Goal: Task Accomplishment & Management: Manage account settings

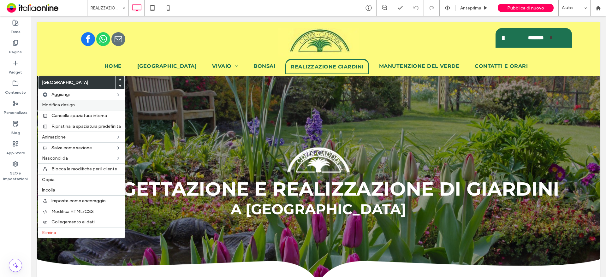
click at [62, 103] on span "Modifica design" at bounding box center [58, 104] width 33 height 5
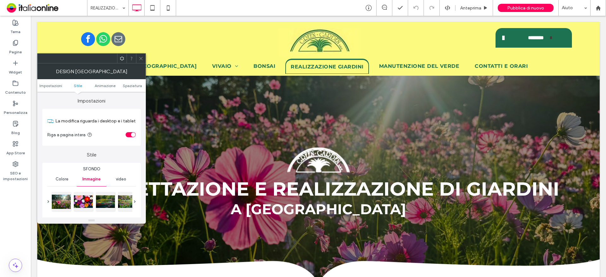
scroll to position [63, 0]
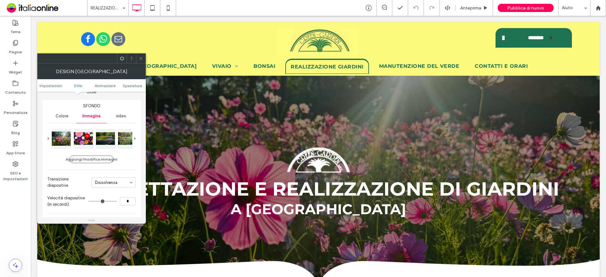
click at [140, 57] on span at bounding box center [141, 58] width 5 height 9
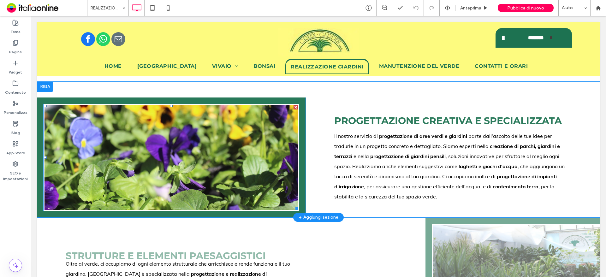
scroll to position [316, 0]
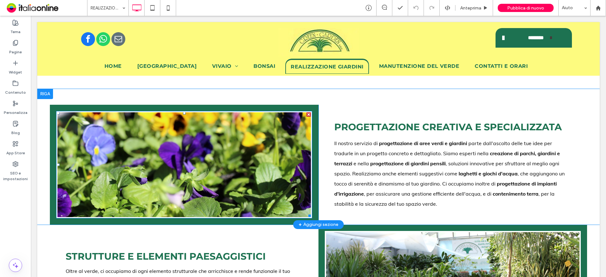
click at [214, 143] on li "Titolo diapositiva Scrivi qui la tua didascalia Pulsante" at bounding box center [184, 164] width 254 height 105
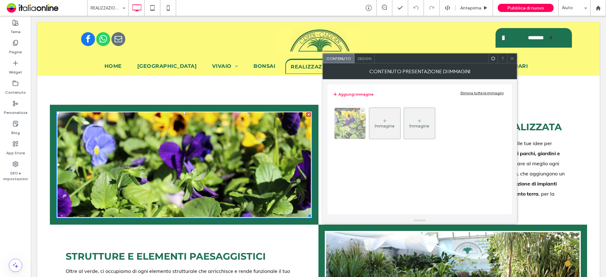
drag, startPoint x: 358, startPoint y: 120, endPoint x: 363, endPoint y: 123, distance: 5.1
click at [358, 120] on img at bounding box center [350, 123] width 46 height 31
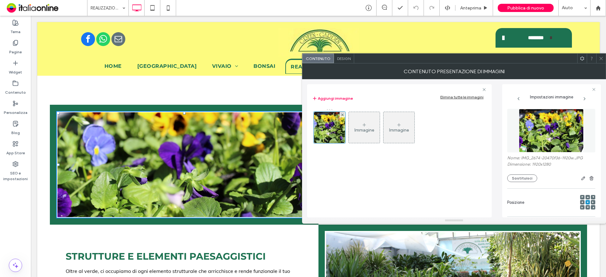
click at [550, 134] on img at bounding box center [551, 131] width 65 height 44
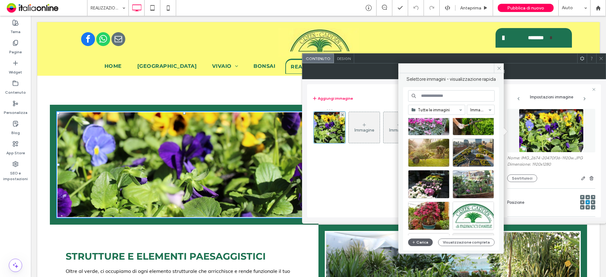
scroll to position [95, 0]
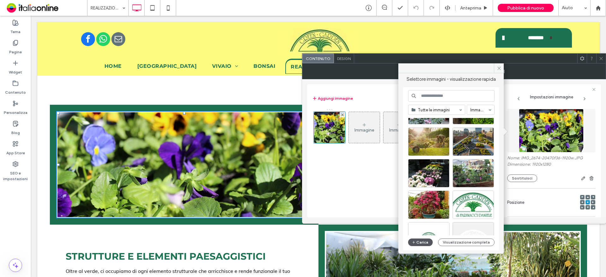
click at [421, 241] on button "Carica" at bounding box center [420, 243] width 25 height 8
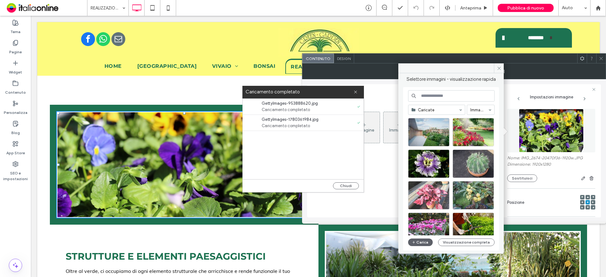
drag, startPoint x: 342, startPoint y: 184, endPoint x: 432, endPoint y: 185, distance: 90.0
click at [342, 184] on button "Chiudi" at bounding box center [346, 185] width 26 height 7
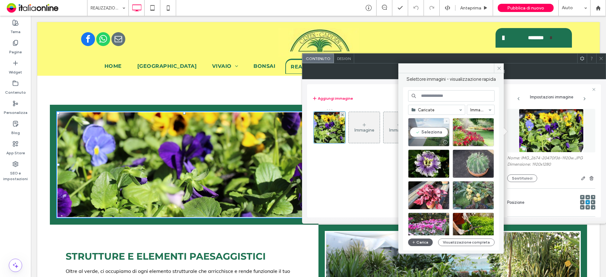
click at [429, 127] on div "Seleziona" at bounding box center [428, 132] width 41 height 28
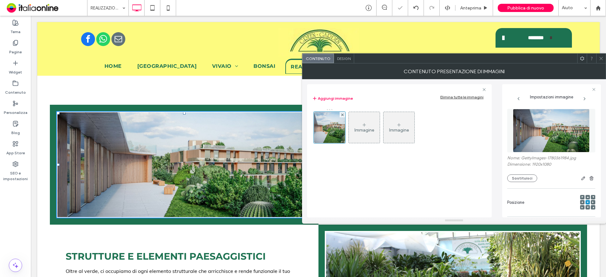
drag, startPoint x: 601, startPoint y: 62, endPoint x: 597, endPoint y: 69, distance: 7.5
click at [601, 62] on span at bounding box center [601, 58] width 5 height 9
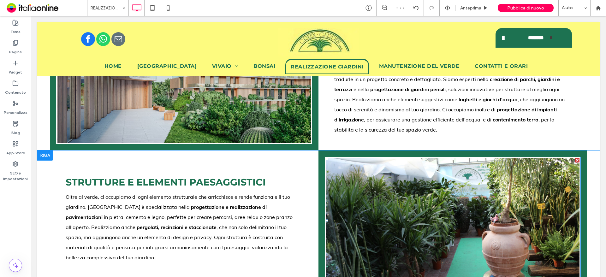
scroll to position [379, 0]
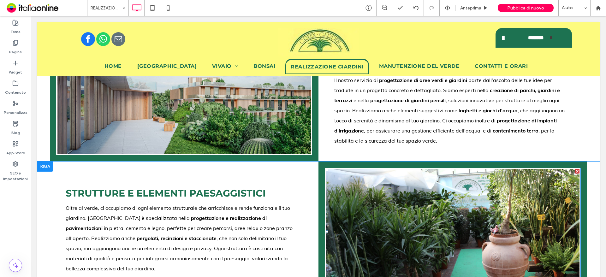
click at [348, 169] on li "Titolo diapositiva Scrivi qui la tua didascalia Pulsante" at bounding box center [453, 231] width 254 height 125
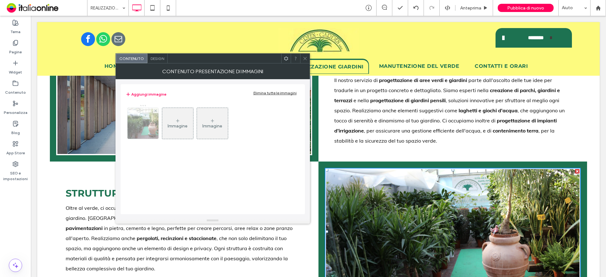
click at [130, 127] on img at bounding box center [143, 123] width 46 height 31
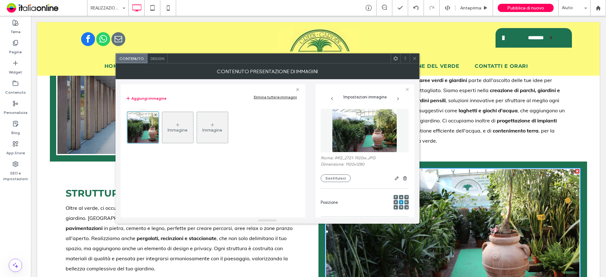
click at [372, 126] on img at bounding box center [364, 131] width 65 height 44
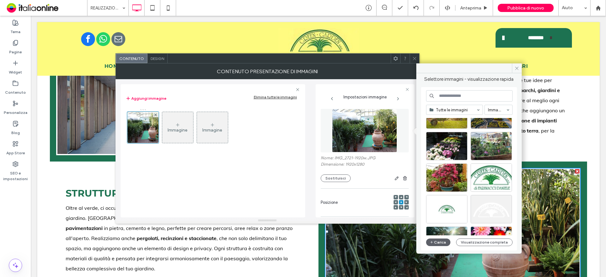
scroll to position [126, 0]
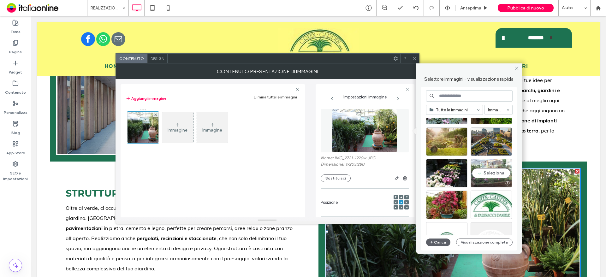
click at [480, 166] on div "Seleziona" at bounding box center [491, 173] width 41 height 28
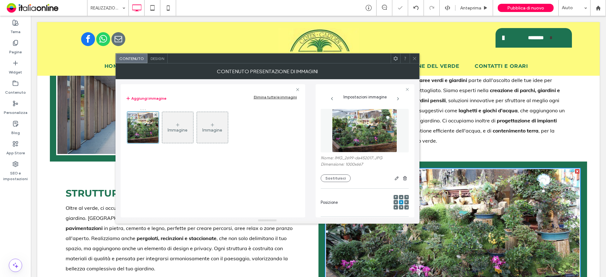
click at [362, 136] on img at bounding box center [364, 131] width 65 height 44
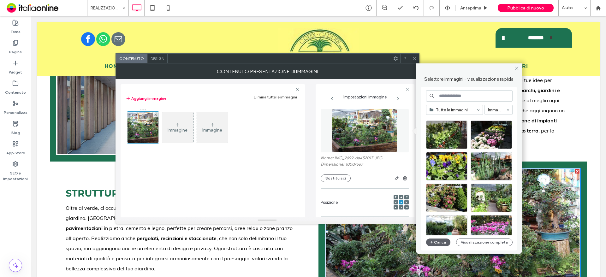
scroll to position [1256, 0]
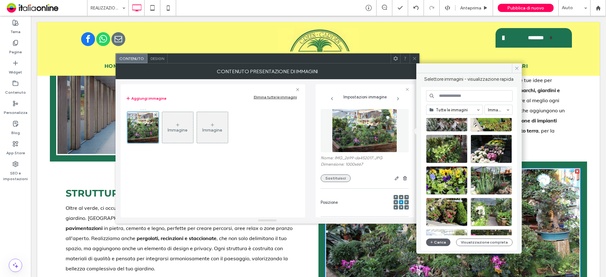
click at [341, 175] on button "Sostituisci" at bounding box center [336, 179] width 30 height 8
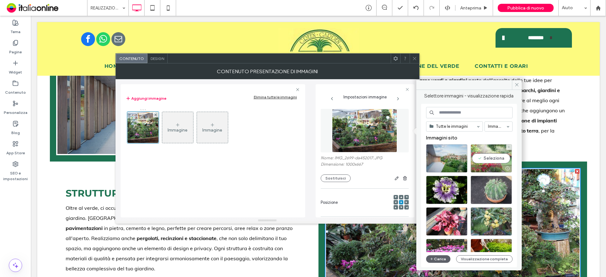
drag, startPoint x: 470, startPoint y: 170, endPoint x: 472, endPoint y: 166, distance: 4.2
click at [472, 166] on div at bounding box center [491, 169] width 41 height 8
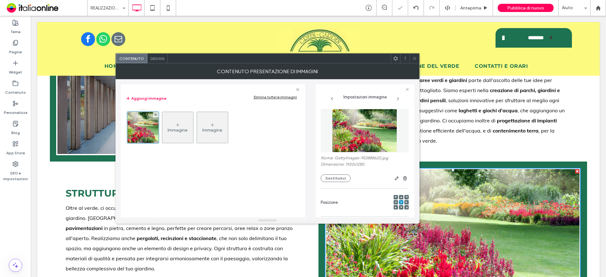
click at [418, 58] on div at bounding box center [414, 58] width 9 height 9
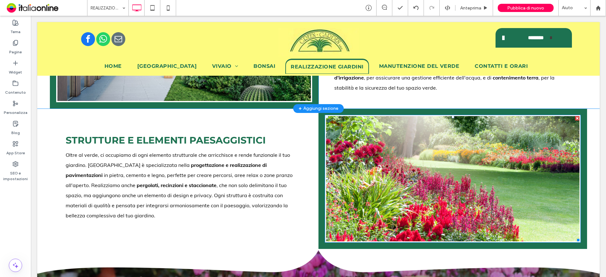
scroll to position [347, 0]
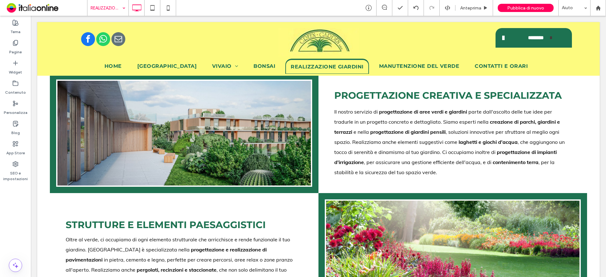
drag, startPoint x: 110, startPoint y: 4, endPoint x: 110, endPoint y: 13, distance: 8.5
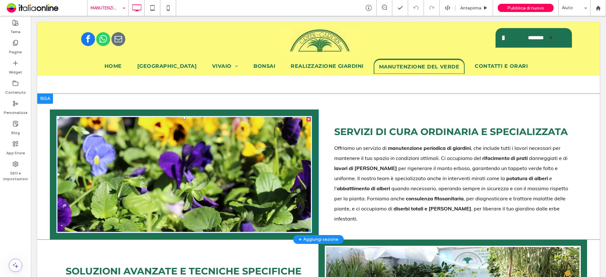
scroll to position [284, 0]
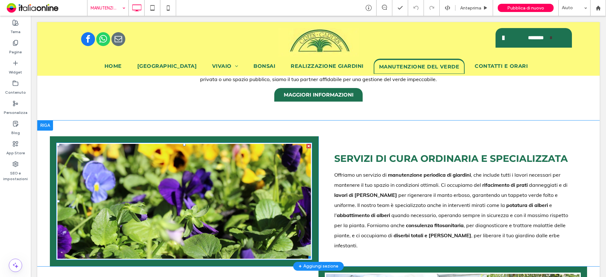
click at [240, 174] on li "Titolo diapositiva Scrivi qui la tua didascalia Pulsante" at bounding box center [184, 201] width 254 height 115
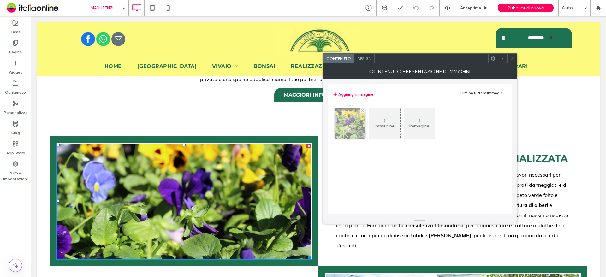
click at [354, 119] on img at bounding box center [350, 123] width 46 height 31
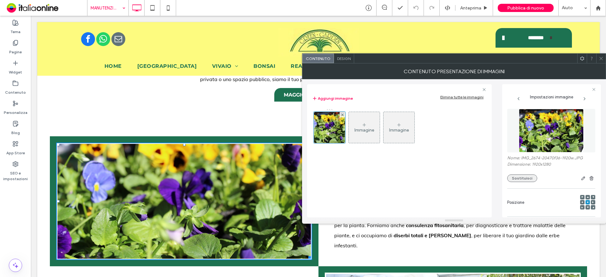
click at [526, 176] on button "Sostituisci" at bounding box center [522, 179] width 30 height 8
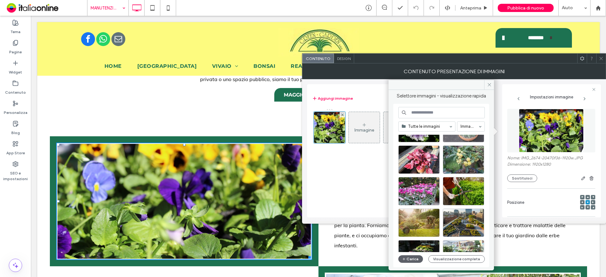
scroll to position [95, 0]
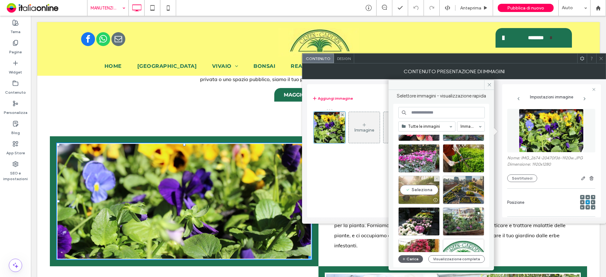
click at [427, 187] on div "Seleziona" at bounding box center [418, 190] width 41 height 28
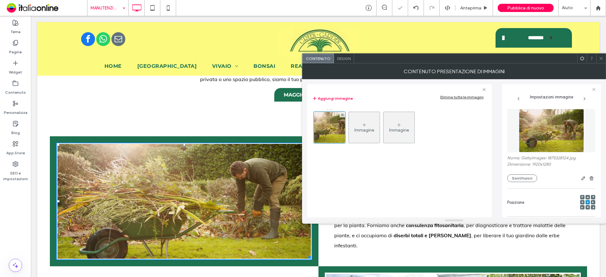
click at [605, 60] on div at bounding box center [600, 58] width 9 height 9
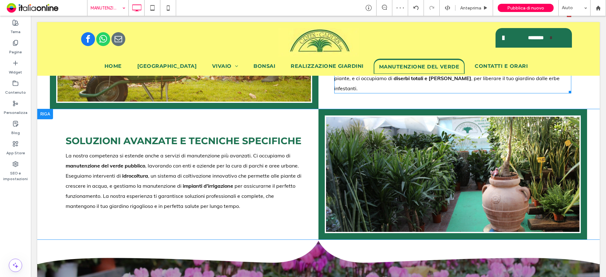
scroll to position [442, 0]
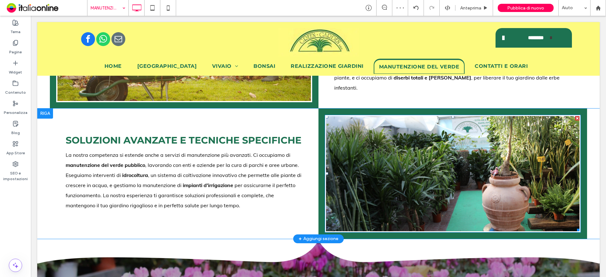
click at [394, 126] on li "Titolo diapositiva Scrivi qui la tua didascalia Pulsante" at bounding box center [453, 173] width 254 height 115
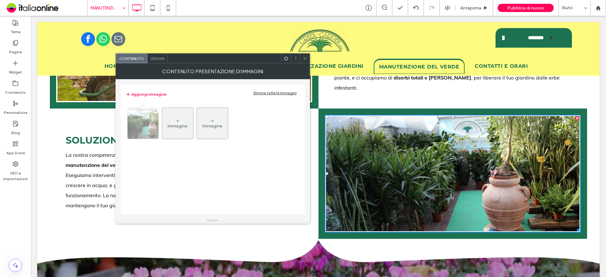
click at [134, 131] on img at bounding box center [143, 123] width 46 height 31
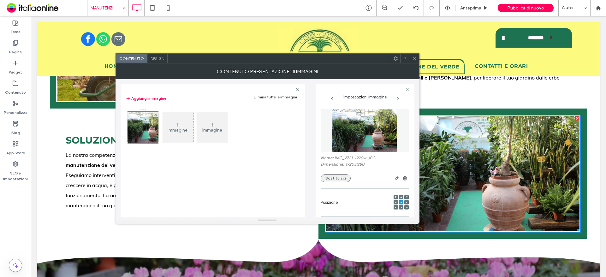
click at [344, 181] on button "Sostituisci" at bounding box center [336, 179] width 30 height 8
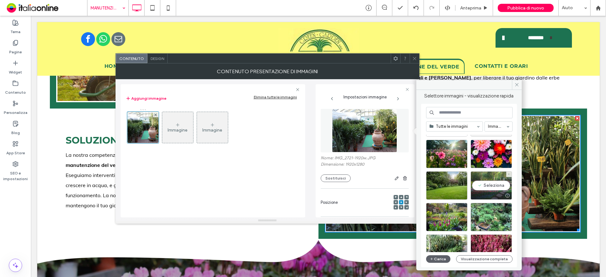
scroll to position [271, 0]
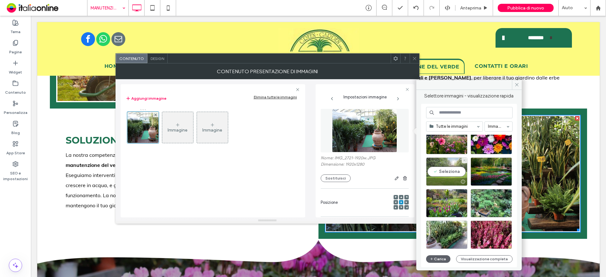
click at [449, 176] on div "Seleziona" at bounding box center [446, 172] width 41 height 28
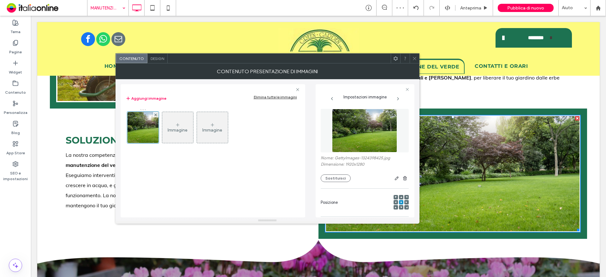
click at [414, 63] on div "Contenuto Design" at bounding box center [268, 58] width 304 height 10
drag, startPoint x: 412, startPoint y: 58, endPoint x: 384, endPoint y: 64, distance: 29.2
click at [412, 58] on icon at bounding box center [414, 58] width 5 height 5
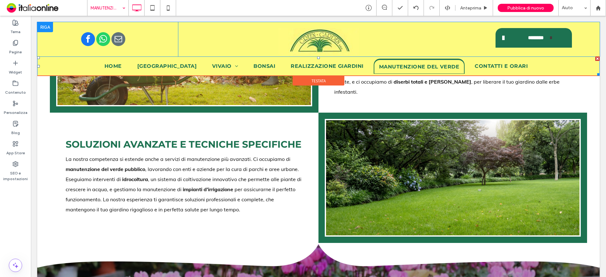
scroll to position [410, 0]
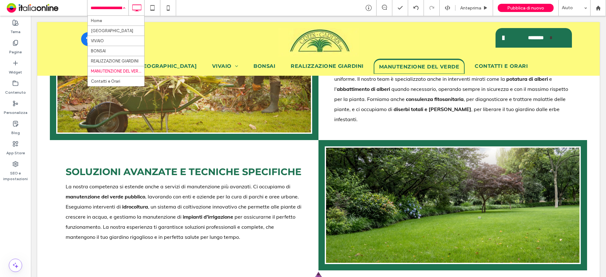
drag, startPoint x: 106, startPoint y: 5, endPoint x: 108, endPoint y: 15, distance: 11.0
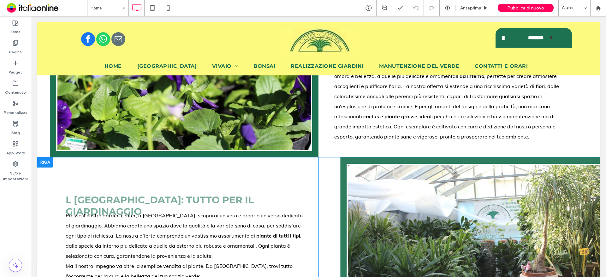
scroll to position [821, 0]
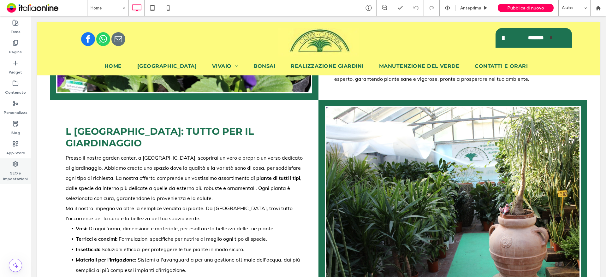
drag, startPoint x: 22, startPoint y: 165, endPoint x: 26, endPoint y: 165, distance: 3.8
click at [22, 165] on div "SEO e impostazioni" at bounding box center [15, 171] width 31 height 26
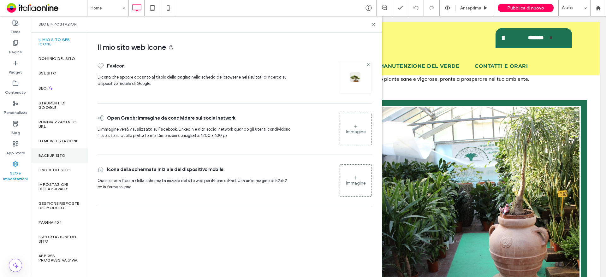
click at [58, 155] on div "Backup sito" at bounding box center [59, 155] width 57 height 15
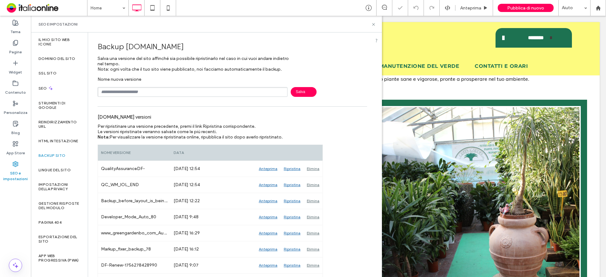
click at [173, 91] on input "text" at bounding box center [193, 92] width 190 height 10
type input "**********"
click at [303, 93] on span "Salva" at bounding box center [304, 92] width 26 height 10
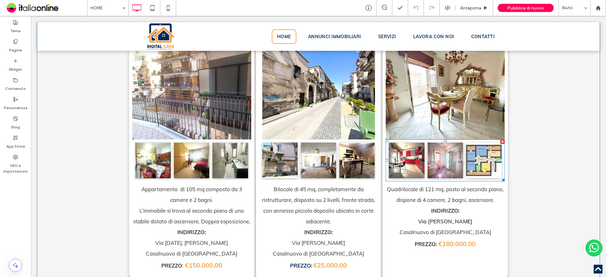
scroll to position [1200, 0]
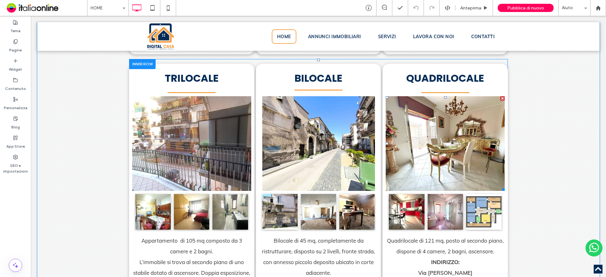
click at [421, 147] on li "Titolo diapositiva Scrivi qui la tua didascalia [GEOGRAPHIC_DATA]" at bounding box center [445, 143] width 119 height 95
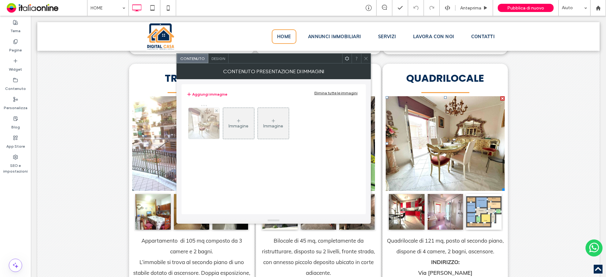
click at [213, 116] on img at bounding box center [203, 123] width 41 height 31
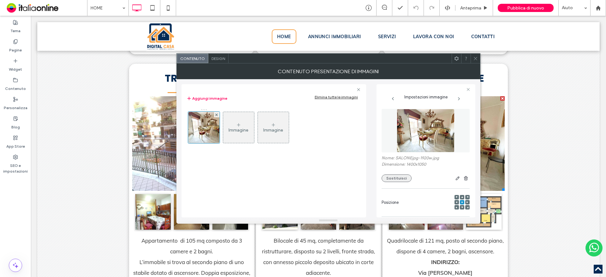
click at [400, 177] on button "Sostituisci" at bounding box center [397, 179] width 30 height 8
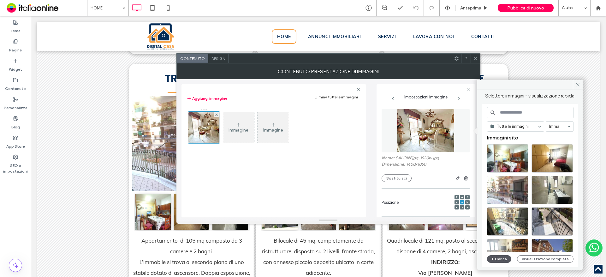
click at [498, 259] on button "Carica" at bounding box center [499, 259] width 25 height 8
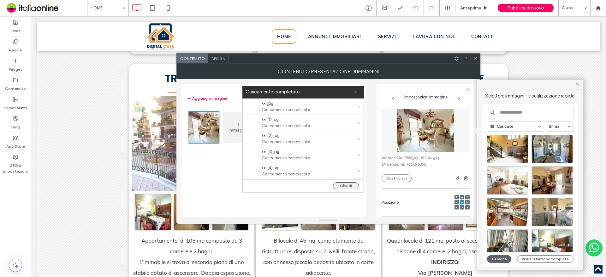
click at [347, 187] on button "Chiudi" at bounding box center [346, 185] width 26 height 7
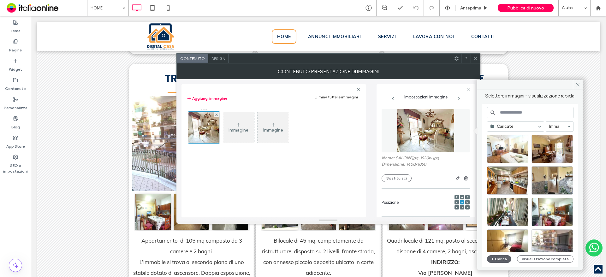
scroll to position [0, 0]
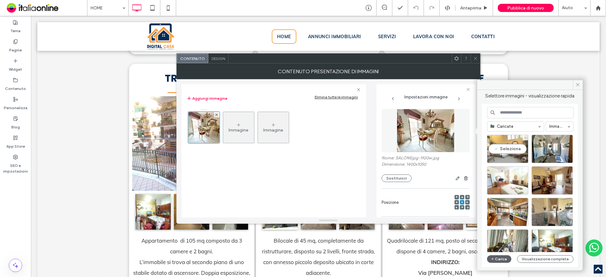
click at [511, 152] on div "Seleziona" at bounding box center [507, 149] width 41 height 28
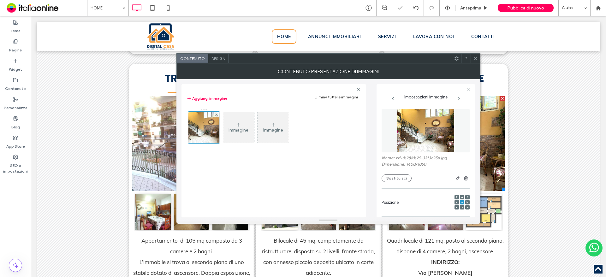
click at [474, 57] on icon at bounding box center [475, 58] width 5 height 5
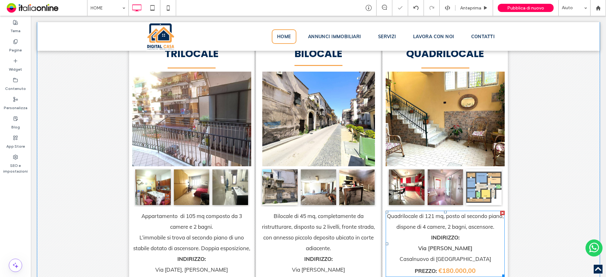
scroll to position [1231, 0]
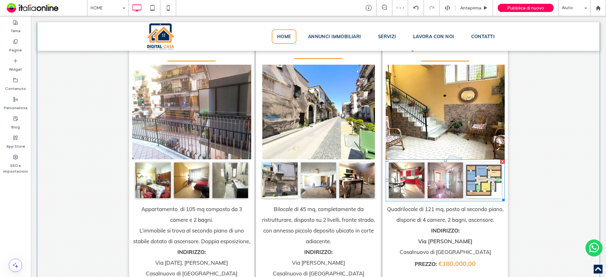
click at [407, 179] on link at bounding box center [406, 180] width 35 height 35
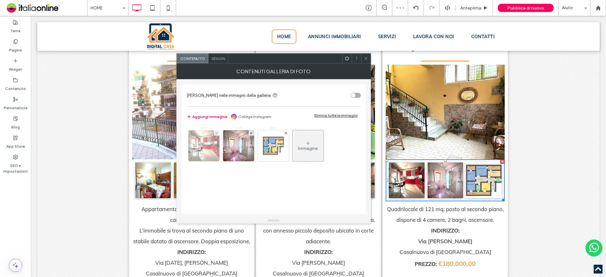
click at [207, 146] on div at bounding box center [203, 145] width 31 height 31
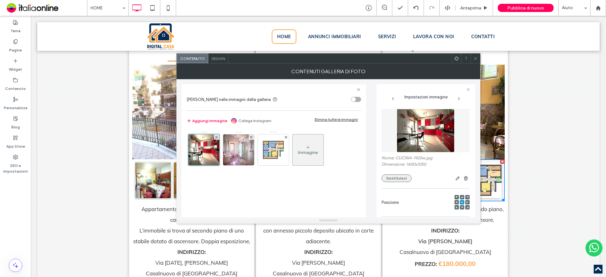
click at [396, 176] on button "Sostituisci" at bounding box center [397, 179] width 30 height 8
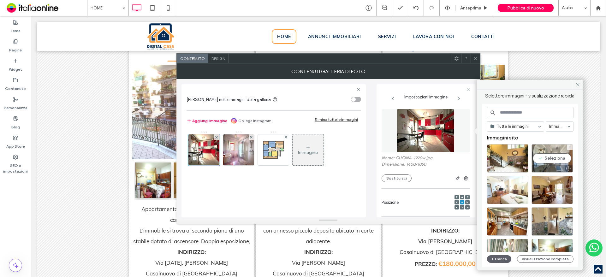
click at [540, 164] on div "Seleziona" at bounding box center [552, 158] width 41 height 28
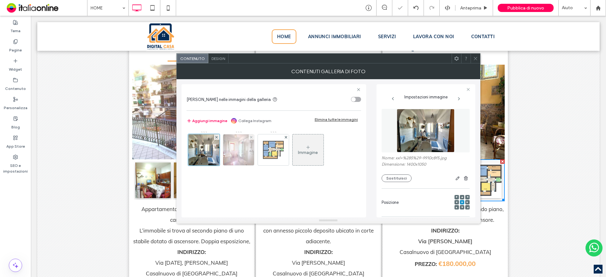
click at [233, 151] on img at bounding box center [238, 149] width 41 height 31
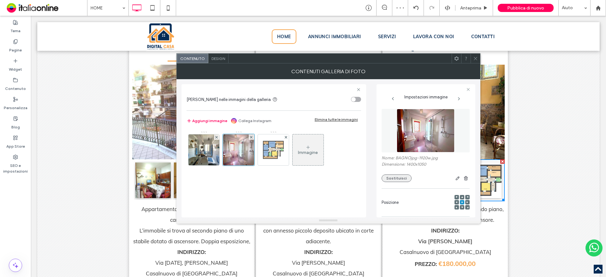
click at [398, 178] on button "Sostituisci" at bounding box center [397, 179] width 30 height 8
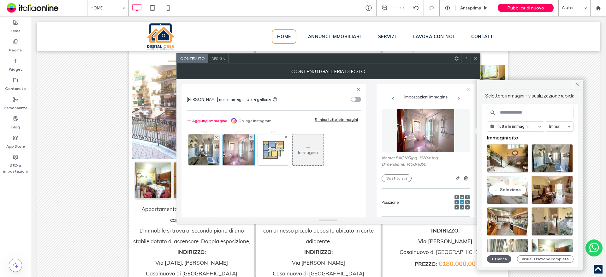
click at [510, 187] on div "Seleziona" at bounding box center [507, 190] width 41 height 28
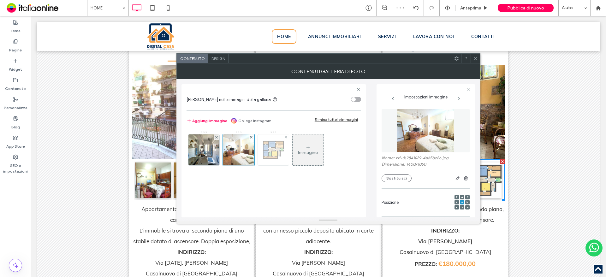
drag, startPoint x: 271, startPoint y: 152, endPoint x: 282, endPoint y: 158, distance: 13.3
click at [271, 152] on img at bounding box center [273, 149] width 21 height 31
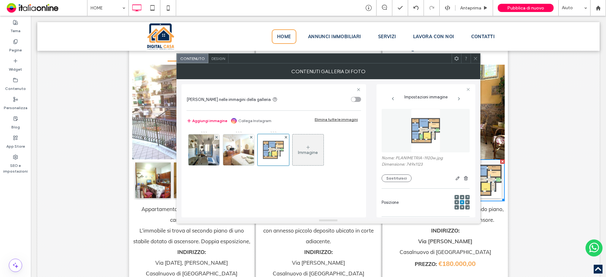
click at [399, 174] on div "Nome: PLANIMETRIA-1920w.jpg Dimensione: 749x1123 Sostituisci" at bounding box center [426, 169] width 88 height 27
click at [398, 180] on button "Sostituisci" at bounding box center [397, 179] width 30 height 8
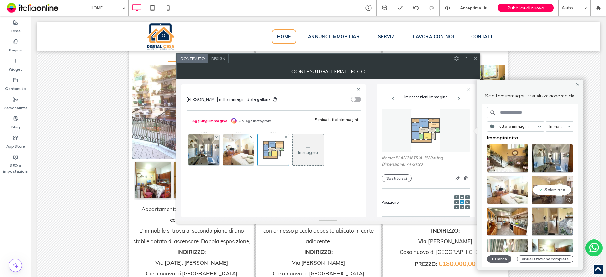
click at [548, 194] on div "Seleziona" at bounding box center [552, 190] width 41 height 28
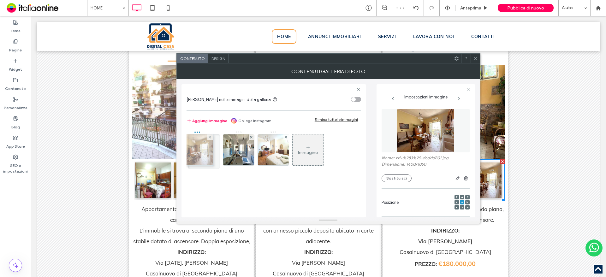
drag, startPoint x: 274, startPoint y: 153, endPoint x: 196, endPoint y: 153, distance: 77.7
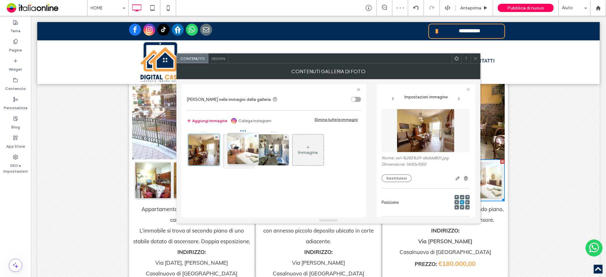
drag, startPoint x: 279, startPoint y: 155, endPoint x: 243, endPoint y: 154, distance: 36.3
click at [478, 62] on div at bounding box center [475, 58] width 9 height 9
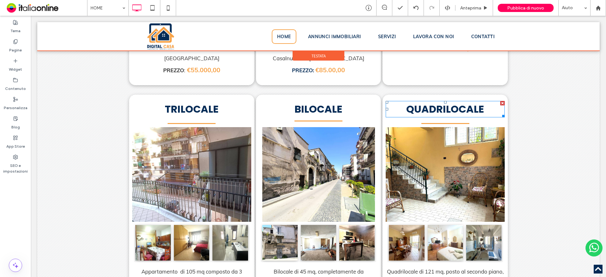
scroll to position [1168, 0]
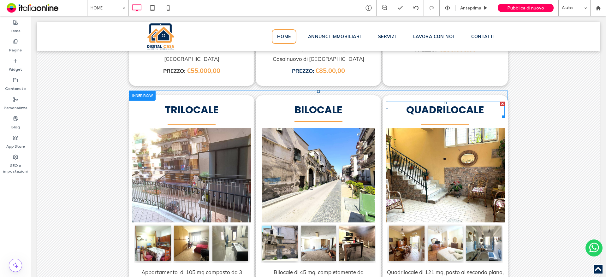
click at [445, 113] on span "QUADRILOCALE" at bounding box center [445, 110] width 78 height 14
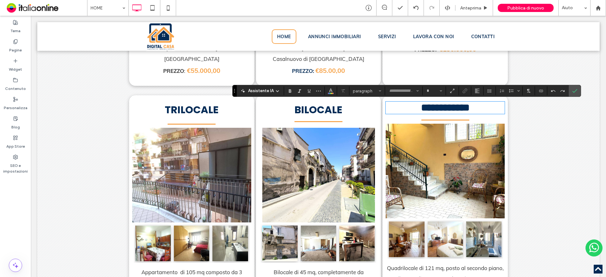
type input "*******"
type input "**"
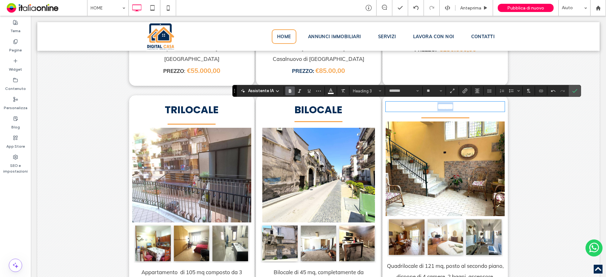
drag, startPoint x: 457, startPoint y: 108, endPoint x: 321, endPoint y: 101, distance: 136.0
click at [321, 101] on div "TRILOCALE Titolo diapositiva Scrivi qui la tua didascalia Pulsante Previous Nex…" at bounding box center [318, 229] width 379 height 268
click at [332, 89] on icon "Colore" at bounding box center [330, 90] width 5 height 5
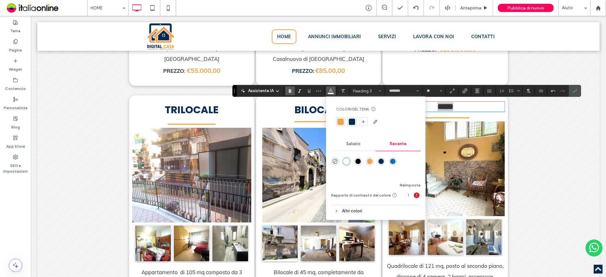
click at [349, 121] on div at bounding box center [352, 122] width 6 height 6
click at [466, 110] on h3 "*****" at bounding box center [445, 106] width 119 height 9
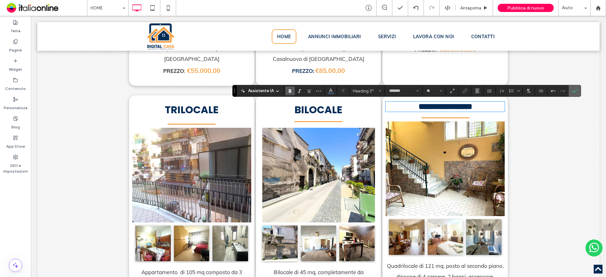
click at [575, 91] on use "Conferma" at bounding box center [574, 91] width 5 height 4
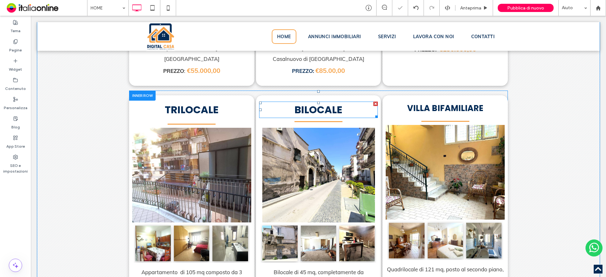
click at [335, 112] on span "BILOCALE" at bounding box center [319, 110] width 48 height 14
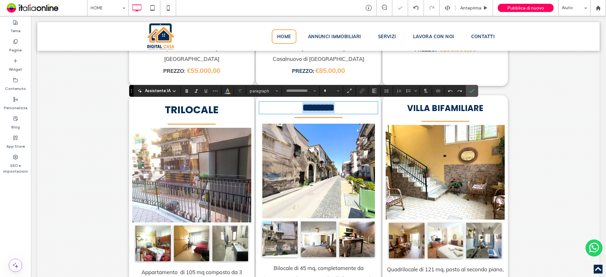
type input "*******"
type input "**"
click at [472, 88] on span "Conferma" at bounding box center [471, 91] width 5 height 11
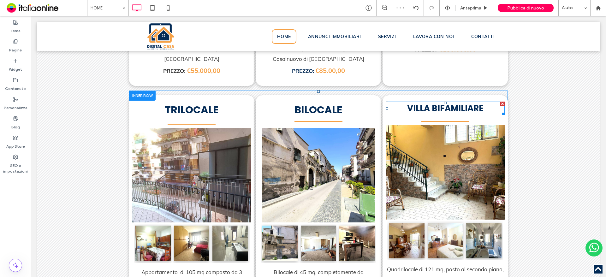
click at [472, 109] on font "VILLA BIFAMILIARE" at bounding box center [445, 108] width 76 height 11
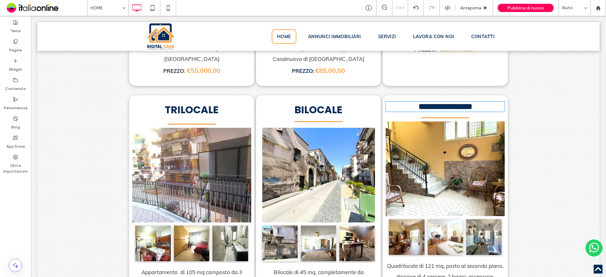
type input "*******"
type input "**"
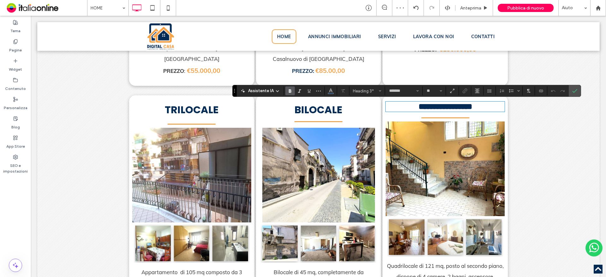
click at [470, 109] on span "**********" at bounding box center [446, 107] width 54 height 8
click at [485, 107] on h3 "**********" at bounding box center [445, 106] width 119 height 9
drag, startPoint x: 485, startPoint y: 107, endPoint x: 400, endPoint y: 108, distance: 84.9
click at [399, 108] on h3 "**********" at bounding box center [445, 106] width 119 height 9
click at [432, 92] on input "**" at bounding box center [432, 90] width 12 height 5
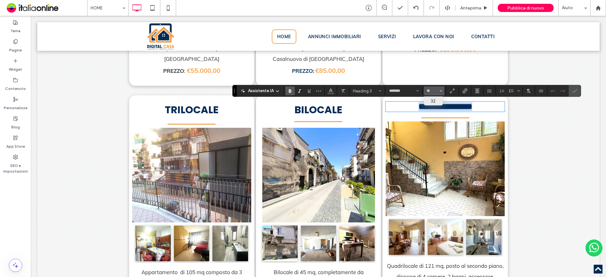
type input "**"
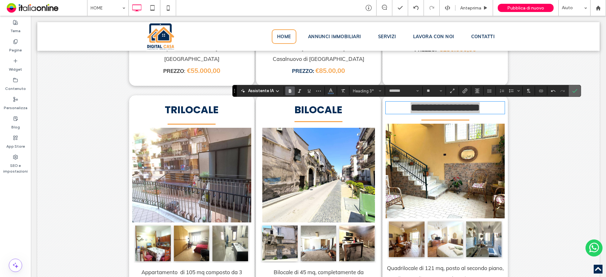
click at [573, 90] on icon "Conferma" at bounding box center [574, 90] width 5 height 5
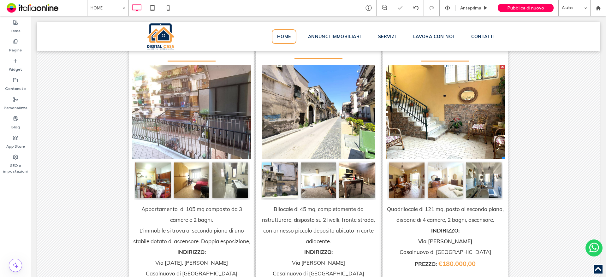
scroll to position [1294, 0]
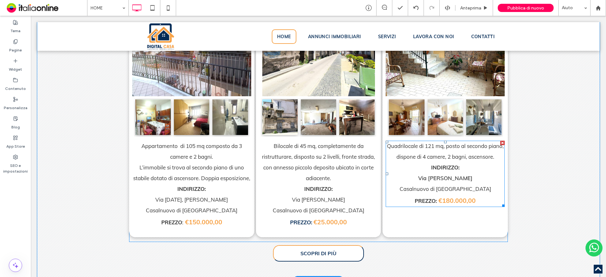
click at [457, 201] on span "€180.000,00" at bounding box center [456, 201] width 37 height 8
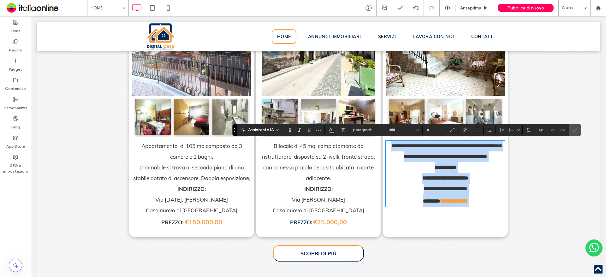
click at [447, 201] on strong "**********" at bounding box center [454, 201] width 28 height 6
type input "**"
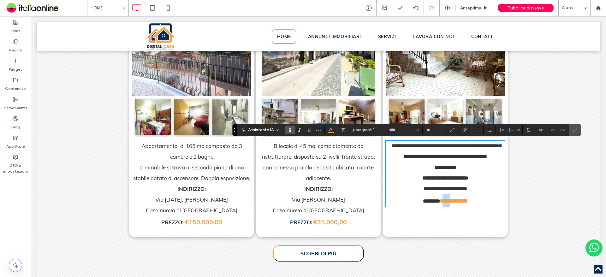
drag, startPoint x: 442, startPoint y: 199, endPoint x: 450, endPoint y: 199, distance: 8.5
click at [450, 199] on strong "**********" at bounding box center [454, 201] width 28 height 6
click at [573, 131] on use "Conferma" at bounding box center [574, 130] width 5 height 4
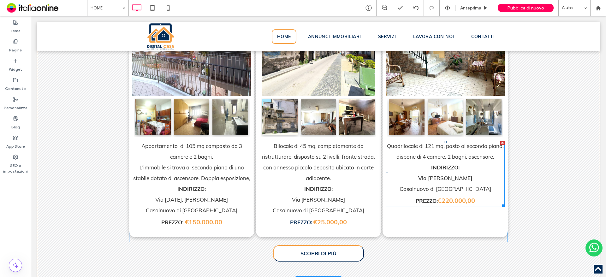
click at [438, 153] on span "Quadrilocale di 121 mq, posto al secondo piano, dispone di 4 camere, 2 bagni, a…" at bounding box center [445, 151] width 117 height 17
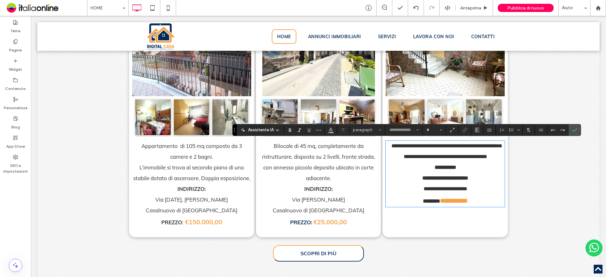
type input "****"
drag, startPoint x: 440, startPoint y: 152, endPoint x: 449, endPoint y: 151, distance: 8.6
click at [440, 152] on p "**********" at bounding box center [445, 151] width 119 height 21
type input "**"
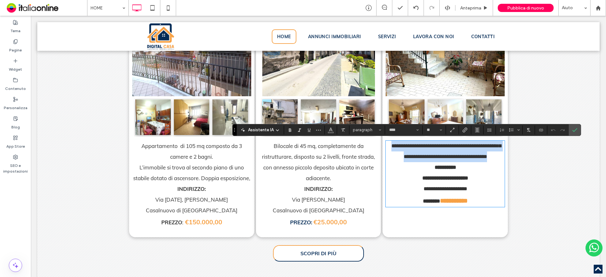
drag, startPoint x: 495, startPoint y: 156, endPoint x: 383, endPoint y: 147, distance: 112.4
click at [386, 147] on p "**********" at bounding box center [445, 151] width 119 height 21
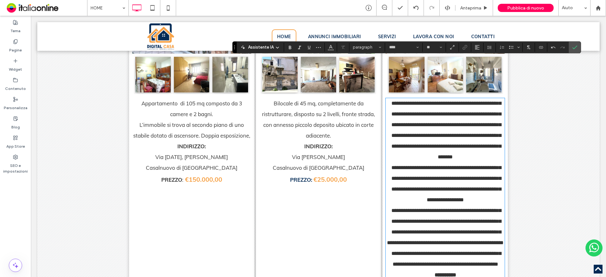
scroll to position [1314, 0]
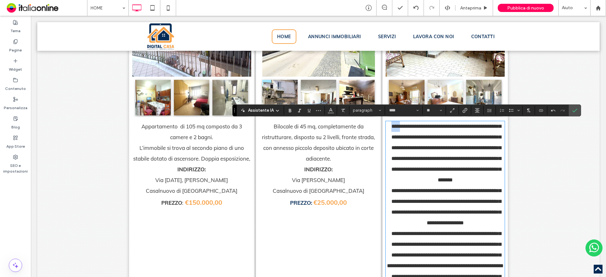
drag, startPoint x: 399, startPoint y: 127, endPoint x: 385, endPoint y: 127, distance: 14.2
click at [386, 127] on p "**********" at bounding box center [445, 207] width 119 height 172
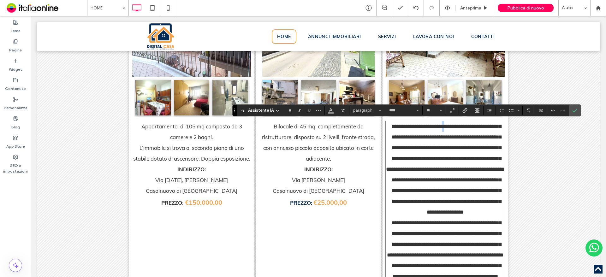
drag, startPoint x: 445, startPoint y: 127, endPoint x: 448, endPoint y: 130, distance: 4.5
click at [445, 128] on span "**********" at bounding box center [445, 202] width 119 height 156
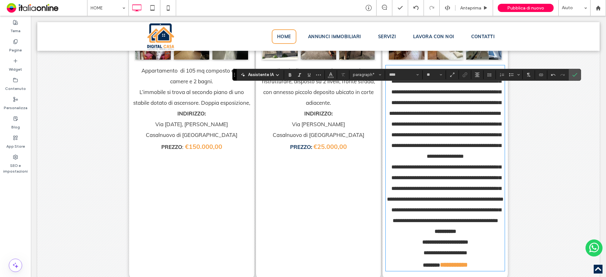
scroll to position [1377, 0]
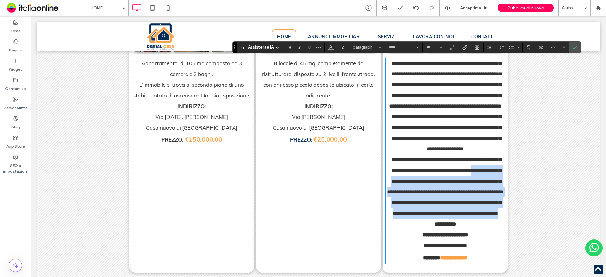
drag, startPoint x: 389, startPoint y: 191, endPoint x: 498, endPoint y: 244, distance: 121.7
click at [498, 219] on p "**********" at bounding box center [445, 138] width 119 height 161
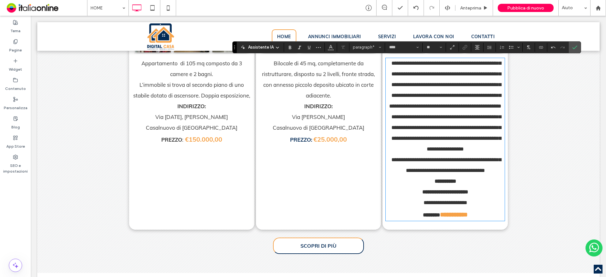
scroll to position [1345, 0]
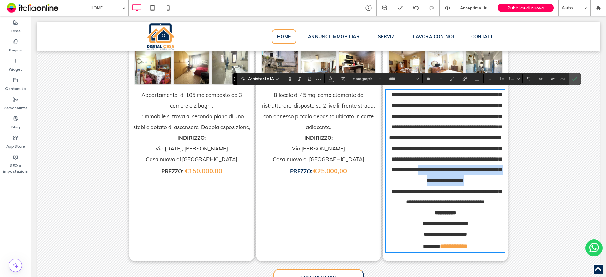
drag, startPoint x: 465, startPoint y: 179, endPoint x: 499, endPoint y: 194, distance: 36.5
click at [499, 194] on p "**********" at bounding box center [445, 149] width 119 height 118
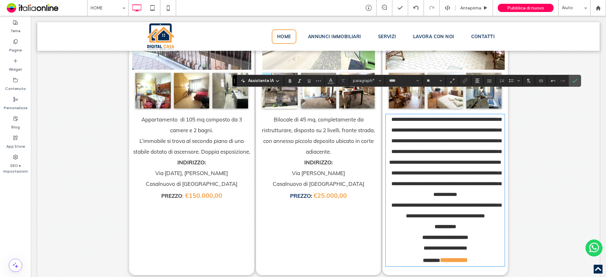
scroll to position [1314, 0]
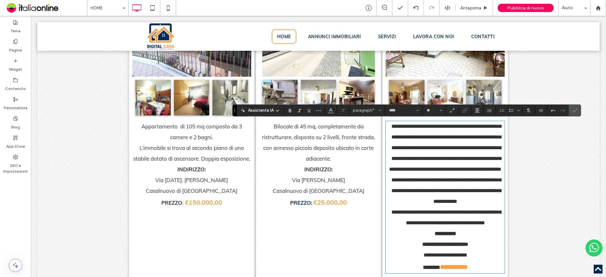
click at [441, 127] on span "**********" at bounding box center [445, 175] width 112 height 102
drag, startPoint x: 444, startPoint y: 125, endPoint x: 450, endPoint y: 140, distance: 15.4
click at [444, 125] on span "**********" at bounding box center [445, 175] width 112 height 102
click at [490, 161] on span "**********" at bounding box center [445, 175] width 114 height 102
click at [472, 168] on span "**********" at bounding box center [445, 175] width 114 height 102
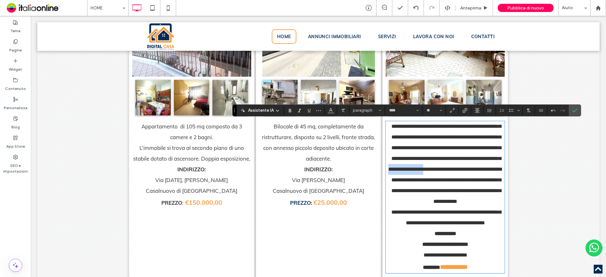
drag, startPoint x: 428, startPoint y: 170, endPoint x: 468, endPoint y: 172, distance: 40.2
click at [468, 172] on span "**********" at bounding box center [445, 175] width 114 height 102
drag, startPoint x: 470, startPoint y: 171, endPoint x: 467, endPoint y: 169, distance: 4.0
click at [470, 171] on span "**********" at bounding box center [445, 175] width 114 height 102
click at [461, 170] on span "**********" at bounding box center [445, 175] width 114 height 102
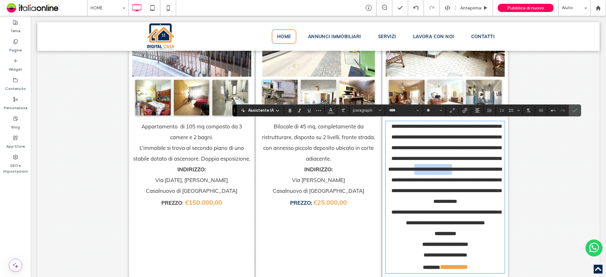
drag, startPoint x: 461, startPoint y: 170, endPoint x: 503, endPoint y: 171, distance: 41.7
click at [503, 171] on div "**********" at bounding box center [445, 115] width 125 height 332
click at [475, 172] on span "**********" at bounding box center [446, 175] width 110 height 102
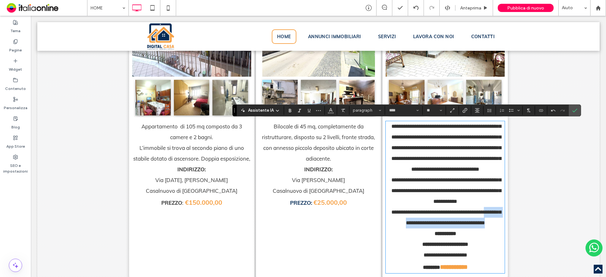
drag, startPoint x: 386, startPoint y: 222, endPoint x: 500, endPoint y: 226, distance: 114.4
click at [500, 226] on p "**********" at bounding box center [445, 174] width 119 height 107
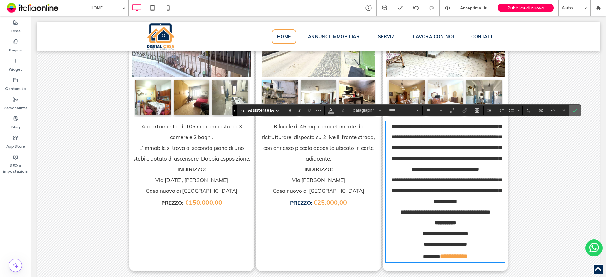
click at [576, 111] on icon "Conferma" at bounding box center [574, 110] width 5 height 5
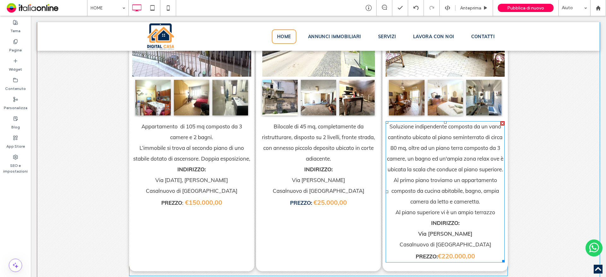
click at [456, 233] on span "Via Armando Virnicchi" at bounding box center [445, 233] width 54 height 7
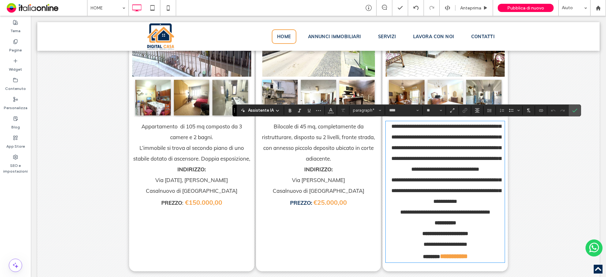
click at [459, 232] on span "**********" at bounding box center [445, 233] width 46 height 5
drag, startPoint x: 425, startPoint y: 231, endPoint x: 485, endPoint y: 232, distance: 60.0
click at [485, 232] on p "**********" at bounding box center [445, 234] width 119 height 11
click at [576, 112] on icon "Conferma" at bounding box center [574, 110] width 5 height 5
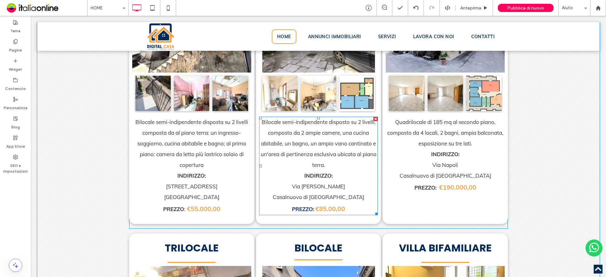
scroll to position [998, 0]
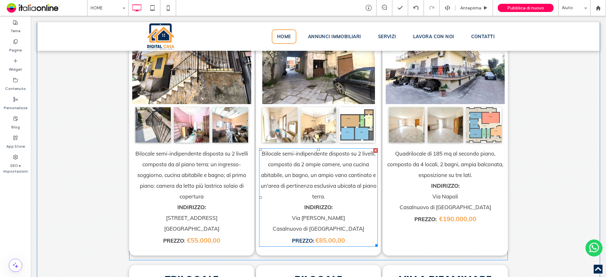
click at [318, 242] on strong "€85.00,00" at bounding box center [330, 240] width 30 height 8
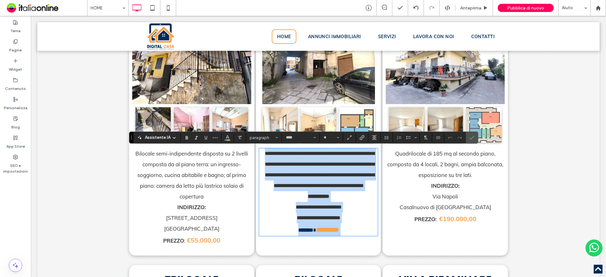
click at [318, 233] on strong "*********" at bounding box center [327, 230] width 23 height 6
type input "**"
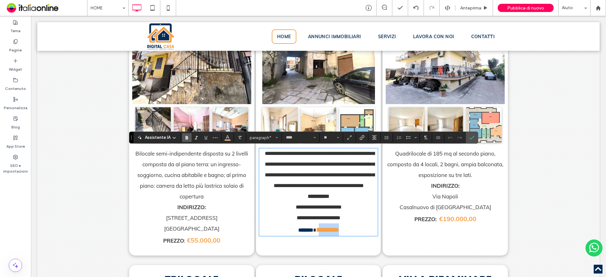
click at [320, 233] on strong "*********" at bounding box center [327, 230] width 23 height 6
click at [322, 233] on strong "*********" at bounding box center [327, 230] width 23 height 6
drag, startPoint x: 324, startPoint y: 242, endPoint x: 317, endPoint y: 240, distance: 6.8
click at [317, 233] on strong "*********" at bounding box center [327, 230] width 23 height 6
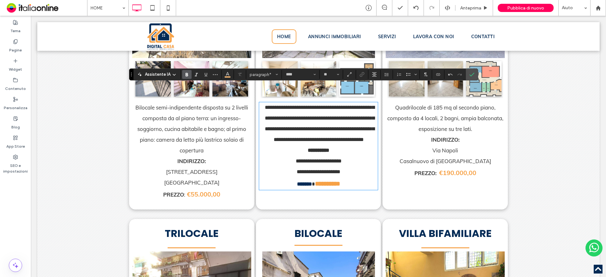
scroll to position [1061, 0]
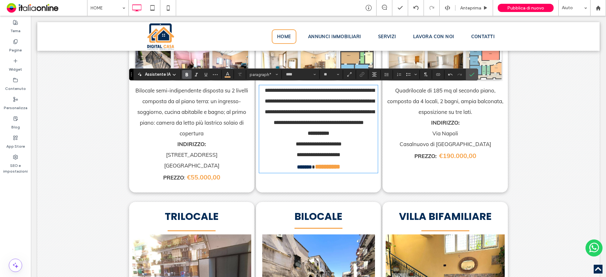
type input "**"
click at [318, 155] on span "**********" at bounding box center [319, 149] width 46 height 16
drag, startPoint x: 351, startPoint y: 157, endPoint x: 298, endPoint y: 155, distance: 52.7
click at [298, 155] on p "**********" at bounding box center [318, 149] width 119 height 21
click at [470, 75] on icon "Conferma" at bounding box center [471, 74] width 5 height 5
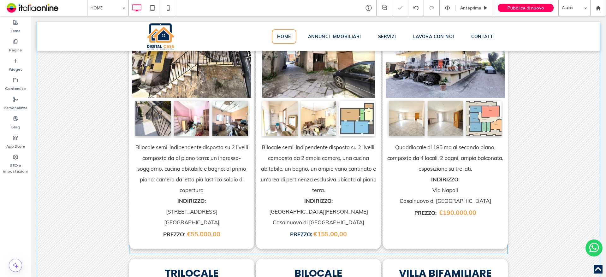
scroll to position [998, 0]
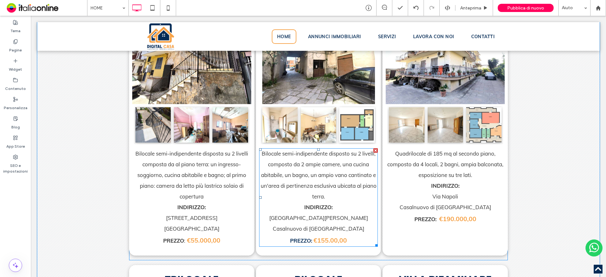
click at [326, 170] on p "Bilocale semi-indipendente disposto su 2 livelli, composto da 2 ampie camere, u…" at bounding box center [318, 175] width 119 height 54
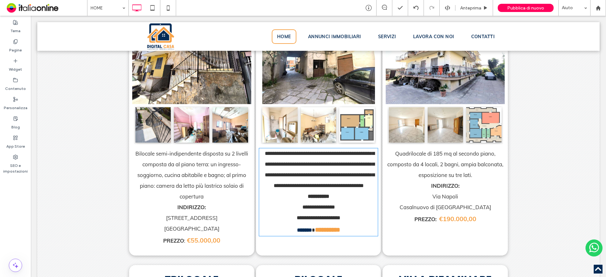
type input "****"
type input "**"
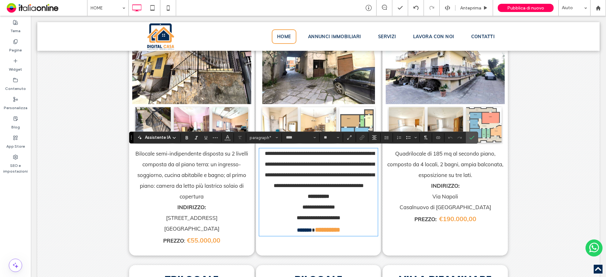
drag, startPoint x: 328, startPoint y: 170, endPoint x: 333, endPoint y: 171, distance: 5.3
click at [328, 170] on p "**********" at bounding box center [318, 169] width 119 height 43
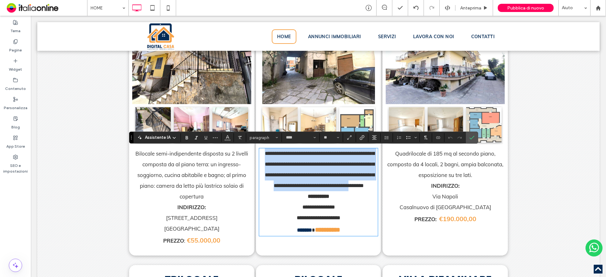
drag, startPoint x: 375, startPoint y: 186, endPoint x: 256, endPoint y: 153, distance: 124.0
click at [256, 153] on div "**********" at bounding box center [318, 116] width 125 height 279
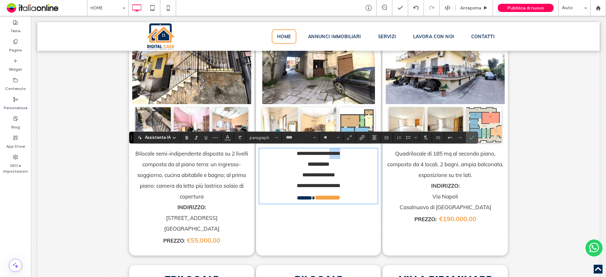
drag, startPoint x: 327, startPoint y: 154, endPoint x: 343, endPoint y: 155, distance: 16.1
click at [343, 156] on p "**********" at bounding box center [318, 153] width 119 height 11
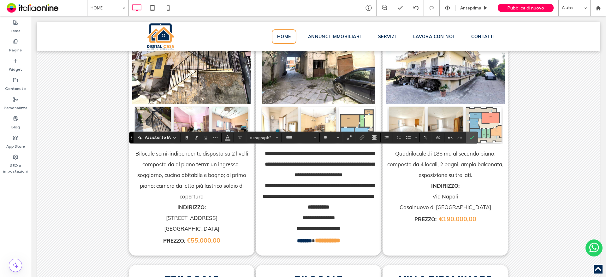
scroll to position [0, 0]
click at [473, 138] on icon "Conferma" at bounding box center [471, 137] width 5 height 5
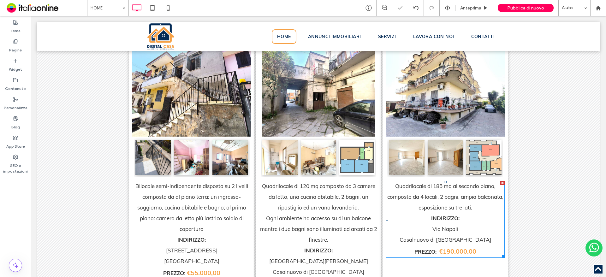
scroll to position [935, 0]
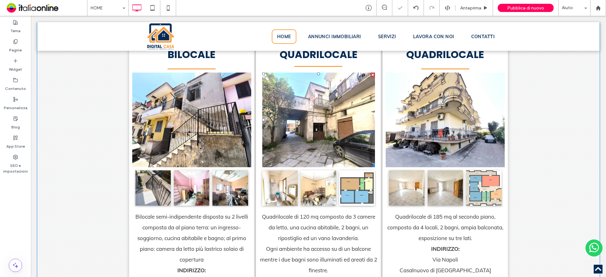
click at [290, 106] on li "Titolo diapositiva Scrivi qui la tua didascalia Pulsante" at bounding box center [318, 120] width 113 height 95
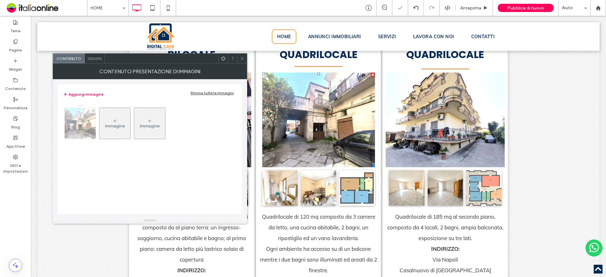
drag, startPoint x: 81, startPoint y: 116, endPoint x: 91, endPoint y: 119, distance: 10.5
click at [81, 116] on img at bounding box center [80, 123] width 41 height 31
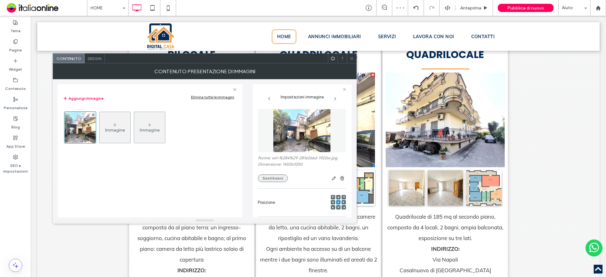
click at [270, 176] on button "Sostituisci" at bounding box center [273, 179] width 30 height 8
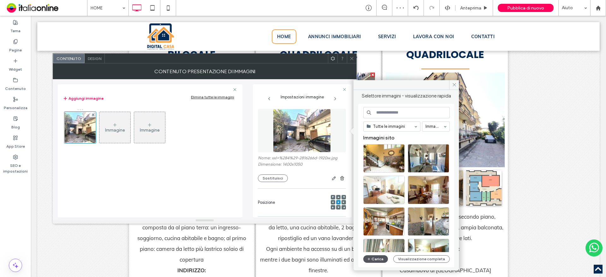
drag, startPoint x: 379, startPoint y: 259, endPoint x: 374, endPoint y: 252, distance: 8.3
click at [378, 258] on button "Carica" at bounding box center [375, 259] width 25 height 8
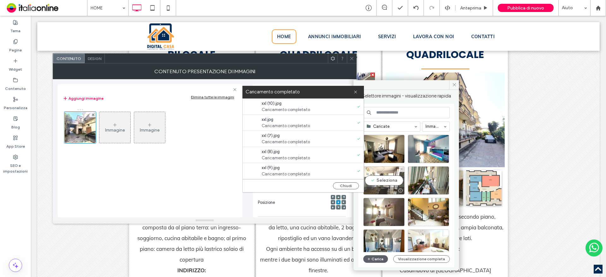
click at [375, 177] on div "Seleziona" at bounding box center [383, 180] width 41 height 28
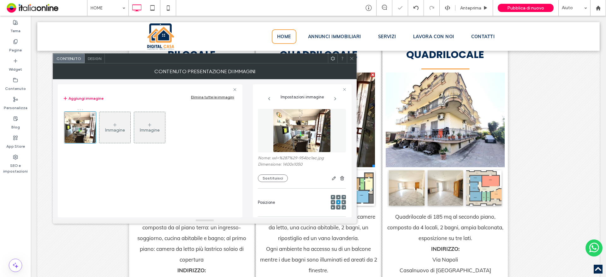
drag, startPoint x: 353, startPoint y: 57, endPoint x: 348, endPoint y: 100, distance: 43.0
click at [353, 57] on icon at bounding box center [351, 58] width 5 height 5
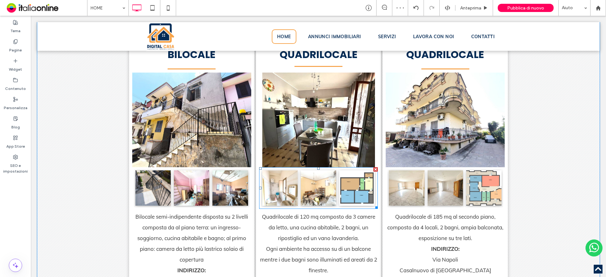
click at [275, 188] on link at bounding box center [279, 187] width 35 height 35
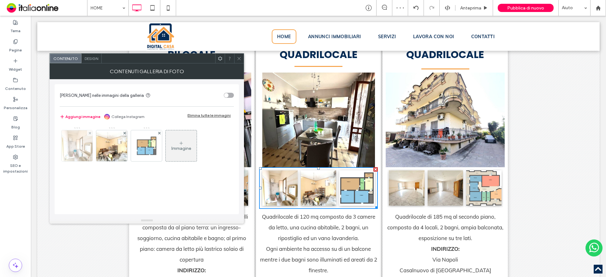
click at [71, 146] on img at bounding box center [77, 145] width 41 height 31
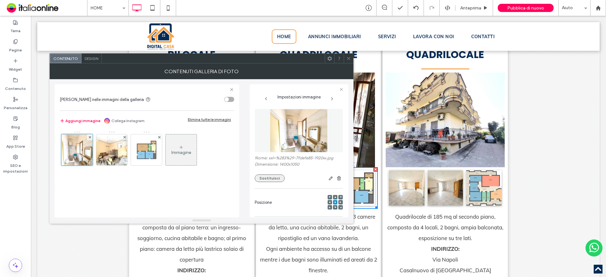
click at [270, 175] on button "Sostituisci" at bounding box center [270, 179] width 30 height 8
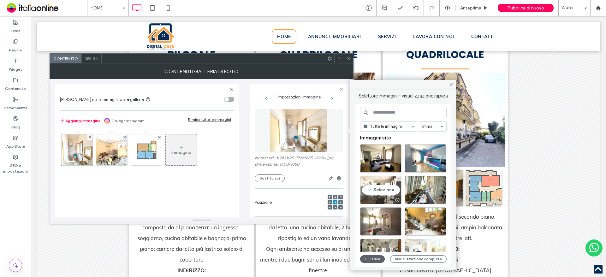
drag, startPoint x: 385, startPoint y: 183, endPoint x: 365, endPoint y: 169, distance: 24.1
click at [385, 183] on div "Seleziona" at bounding box center [380, 190] width 41 height 28
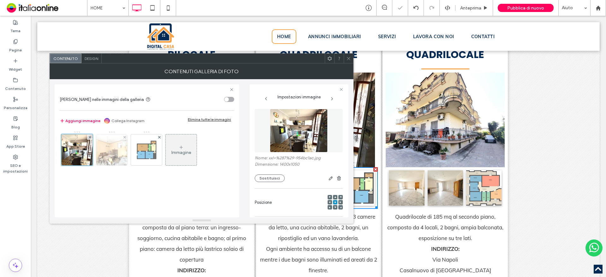
click at [115, 150] on img at bounding box center [111, 149] width 41 height 31
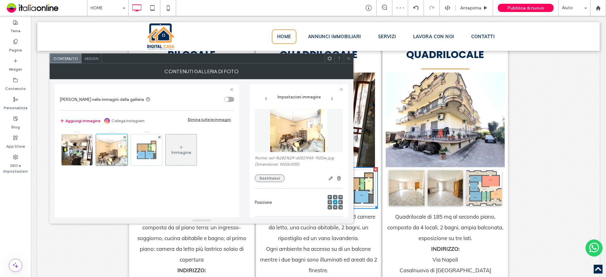
click at [274, 176] on button "Sostituisci" at bounding box center [270, 179] width 30 height 8
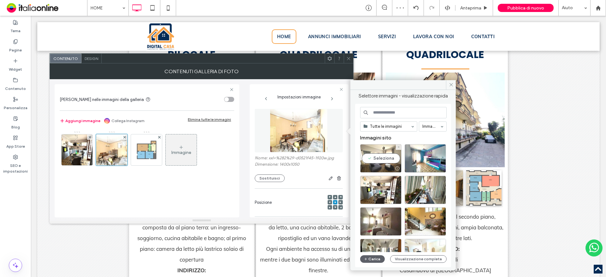
click at [385, 156] on div "Seleziona" at bounding box center [380, 158] width 41 height 28
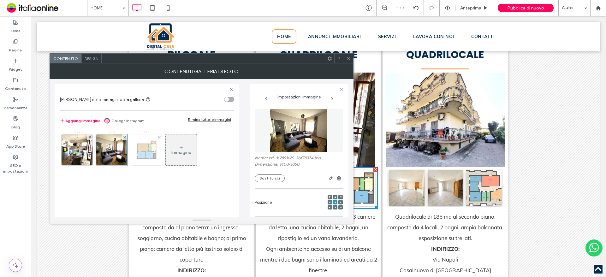
click at [140, 155] on img at bounding box center [146, 149] width 21 height 31
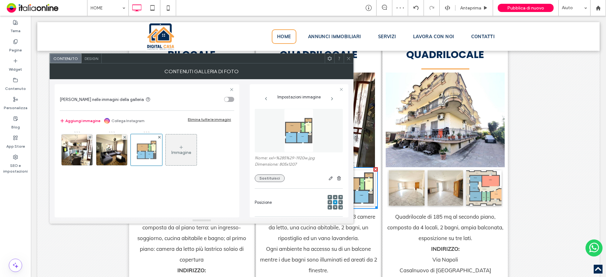
click at [263, 175] on button "Sostituisci" at bounding box center [270, 179] width 30 height 8
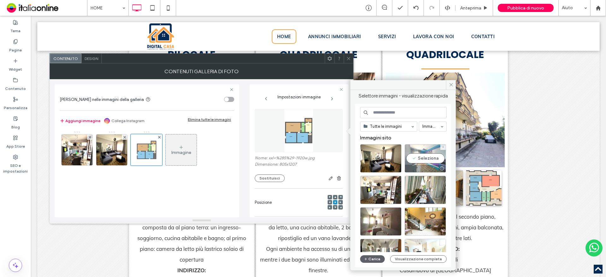
click at [414, 161] on div "Seleziona" at bounding box center [425, 158] width 41 height 28
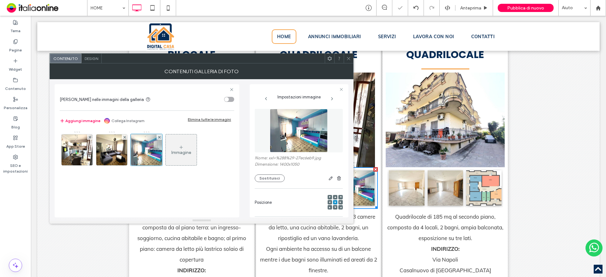
drag, startPoint x: 352, startPoint y: 62, endPoint x: 351, endPoint y: 66, distance: 4.7
click at [352, 62] on div at bounding box center [348, 58] width 9 height 9
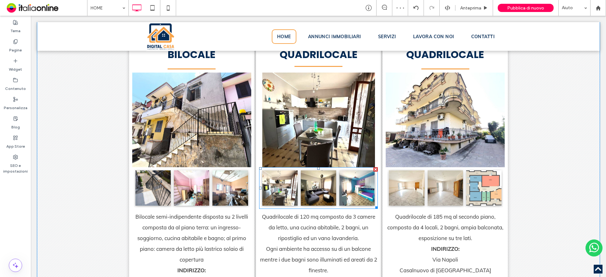
click at [271, 189] on link at bounding box center [279, 187] width 35 height 35
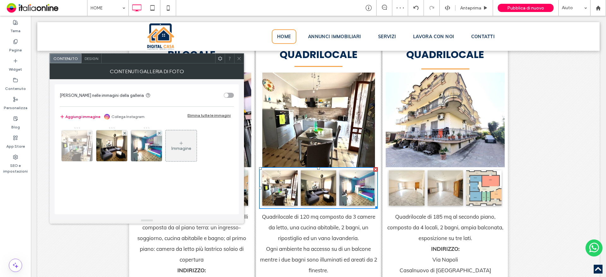
click at [64, 149] on img at bounding box center [77, 145] width 41 height 31
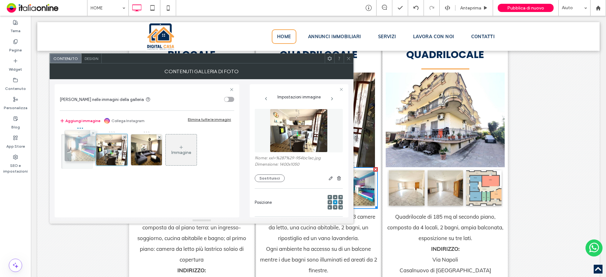
drag, startPoint x: 142, startPoint y: 156, endPoint x: 74, endPoint y: 152, distance: 68.0
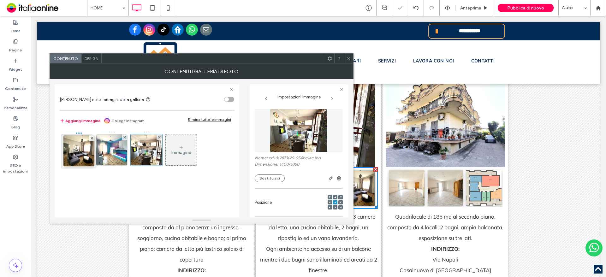
drag, startPoint x: 146, startPoint y: 160, endPoint x: 77, endPoint y: 161, distance: 69.1
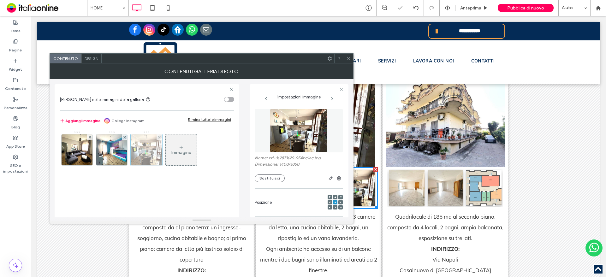
click at [140, 159] on div at bounding box center [147, 150] width 32 height 32
click at [258, 174] on div "Nome: xxl+%287%29-954bc1ac.jpg Dimensione: 1400x1050 Sostituisci" at bounding box center [299, 169] width 88 height 27
click at [262, 176] on button "Sostituisci" at bounding box center [270, 179] width 30 height 8
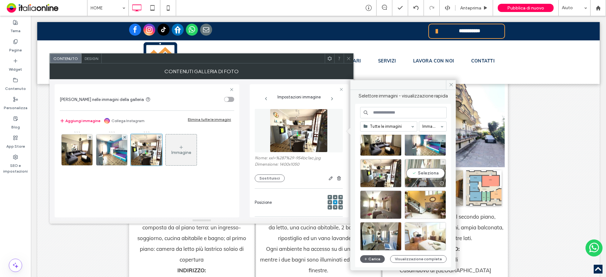
scroll to position [32, 0]
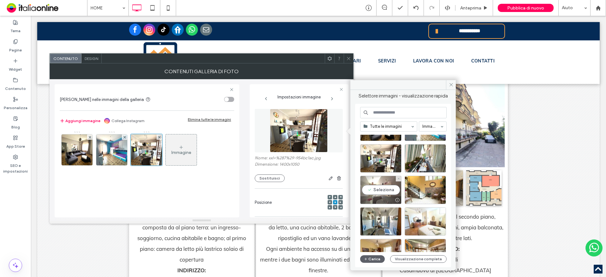
click at [369, 187] on div "Seleziona" at bounding box center [380, 190] width 41 height 28
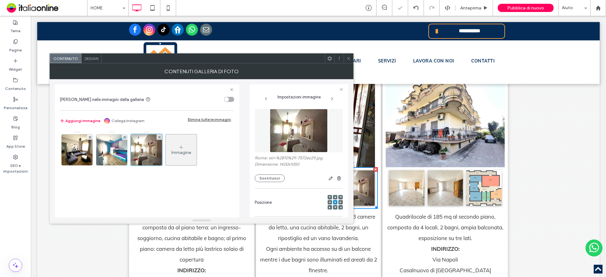
drag, startPoint x: 348, startPoint y: 59, endPoint x: 353, endPoint y: 68, distance: 10.1
click at [348, 59] on icon at bounding box center [348, 58] width 5 height 5
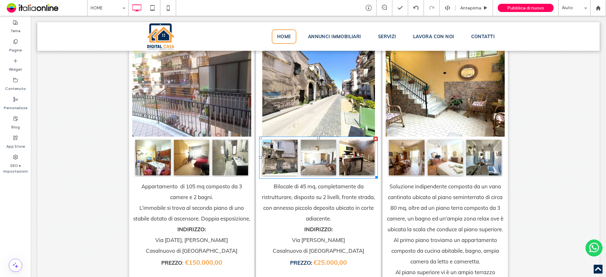
scroll to position [1282, 0]
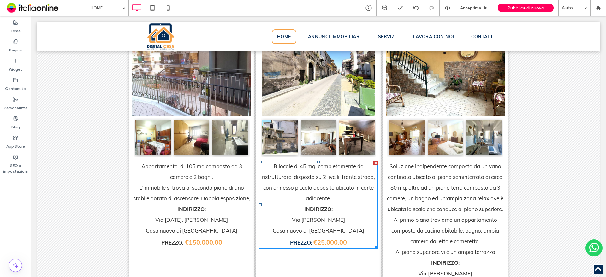
click at [334, 242] on strong "€25.000,00" at bounding box center [329, 242] width 33 height 8
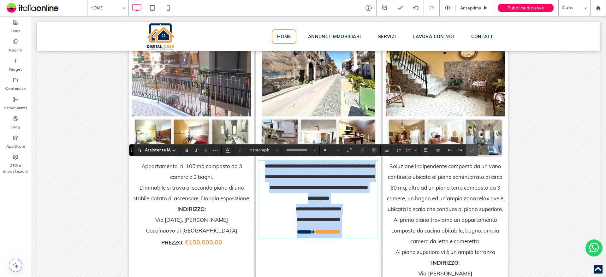
type input "****"
click at [324, 235] on strong "**********" at bounding box center [327, 232] width 25 height 6
type input "**"
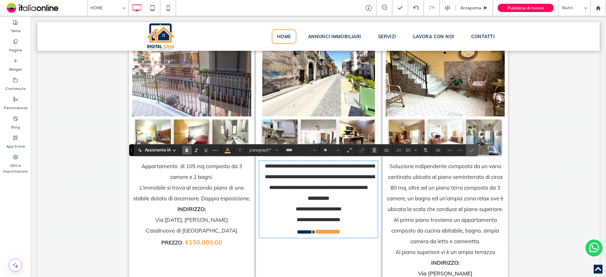
drag, startPoint x: 319, startPoint y: 242, endPoint x: 325, endPoint y: 246, distance: 7.4
click at [319, 235] on strong "**********" at bounding box center [327, 232] width 25 height 6
type input "**"
drag, startPoint x: 300, startPoint y: 219, endPoint x: 418, endPoint y: 217, distance: 118.1
click at [418, 217] on div "**********" at bounding box center [318, 150] width 379 height 322
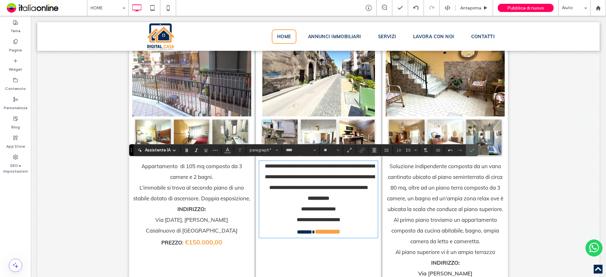
drag, startPoint x: 305, startPoint y: 219, endPoint x: 318, endPoint y: 227, distance: 15.5
click at [305, 219] on span "**********" at bounding box center [319, 214] width 44 height 16
click at [473, 152] on icon "Conferma" at bounding box center [471, 150] width 5 height 5
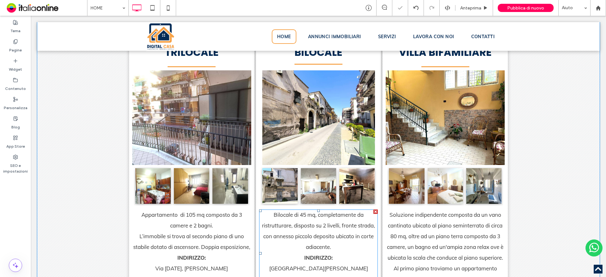
scroll to position [1156, 0]
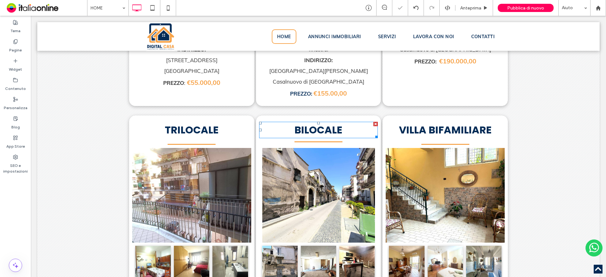
click at [322, 131] on span "BILOCALE" at bounding box center [319, 130] width 48 height 14
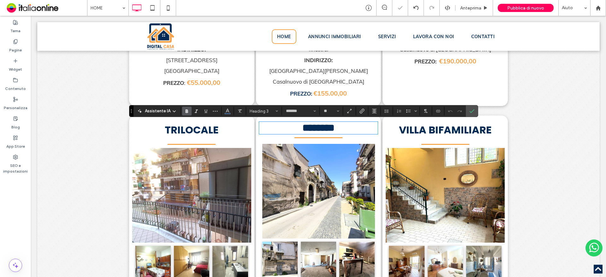
type input "*******"
type input "**"
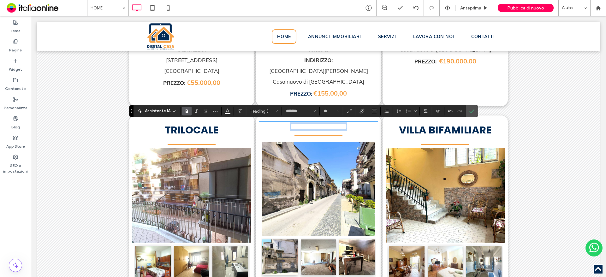
drag, startPoint x: 366, startPoint y: 133, endPoint x: 206, endPoint y: 132, distance: 160.4
click at [206, 132] on div "**********" at bounding box center [318, 277] width 379 height 322
click at [225, 112] on icon "Colore" at bounding box center [227, 110] width 5 height 5
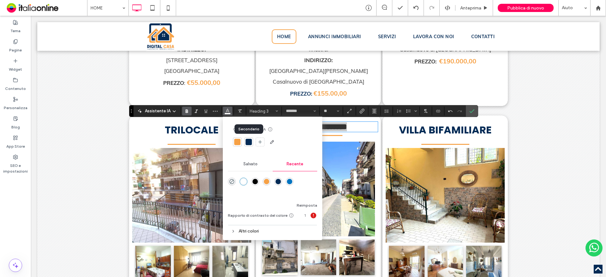
click at [252, 142] on div at bounding box center [248, 142] width 9 height 9
drag, startPoint x: 383, startPoint y: 109, endPoint x: 474, endPoint y: 109, distance: 90.6
click at [474, 109] on icon "Conferma" at bounding box center [471, 111] width 5 height 5
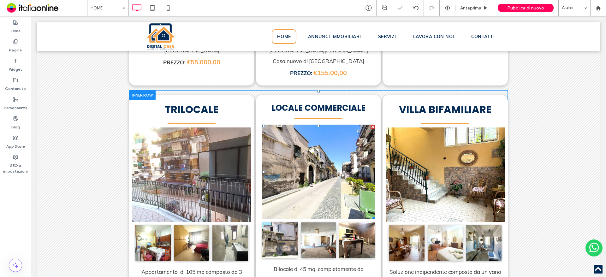
scroll to position [1188, 0]
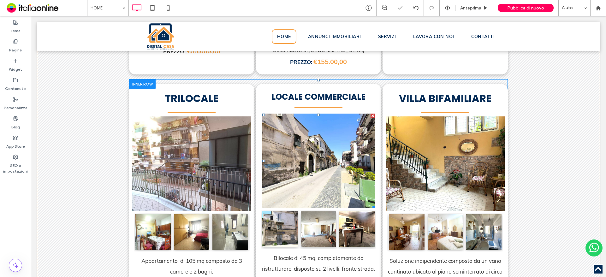
click at [313, 157] on li "Titolo diapositiva Scrivi qui la tua didascalia Pulsante" at bounding box center [318, 161] width 113 height 95
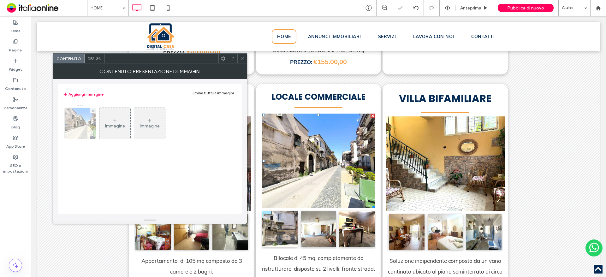
click at [78, 119] on img at bounding box center [80, 123] width 41 height 31
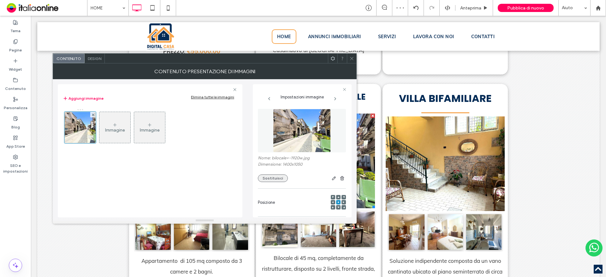
click at [272, 176] on button "Sostituisci" at bounding box center [273, 179] width 30 height 8
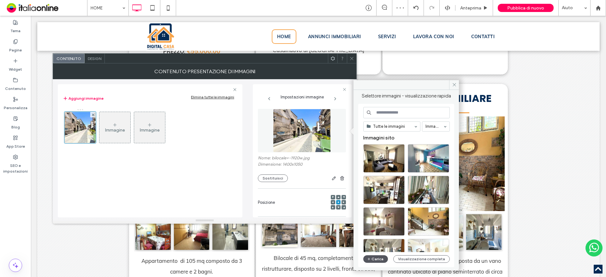
click at [378, 257] on button "Carica" at bounding box center [375, 259] width 25 height 8
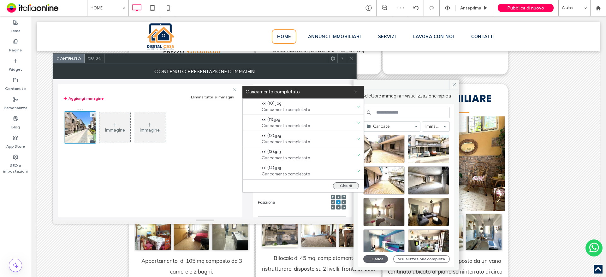
click at [352, 185] on button "Chiudi" at bounding box center [346, 185] width 26 height 7
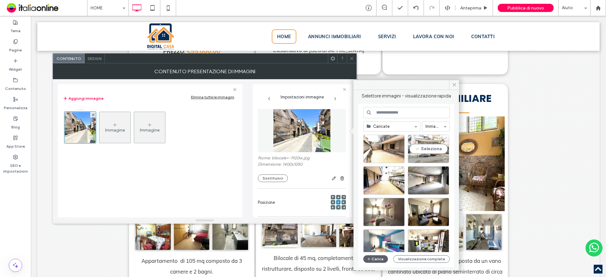
click at [425, 146] on div "Seleziona" at bounding box center [428, 149] width 41 height 28
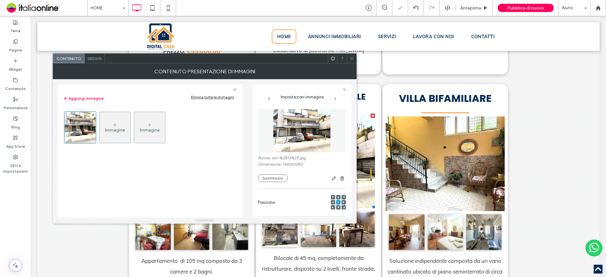
click at [350, 62] on span at bounding box center [351, 58] width 5 height 9
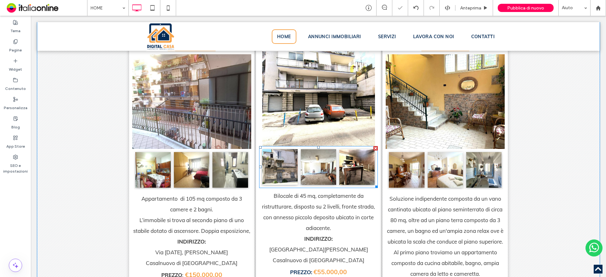
scroll to position [1251, 0]
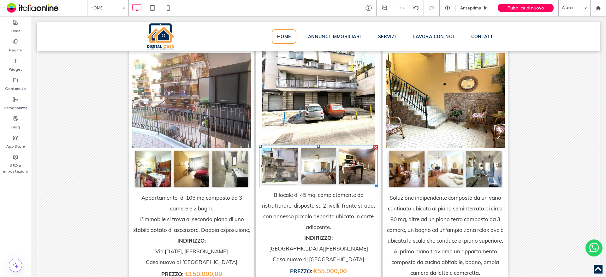
click at [288, 170] on link at bounding box center [279, 165] width 35 height 35
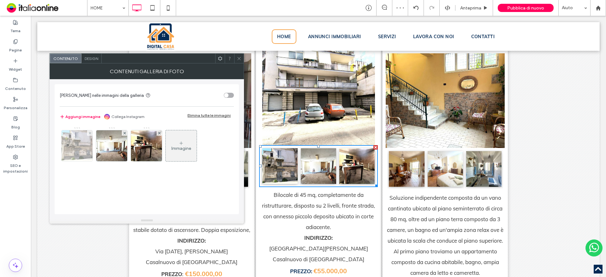
click at [81, 142] on img at bounding box center [77, 145] width 41 height 31
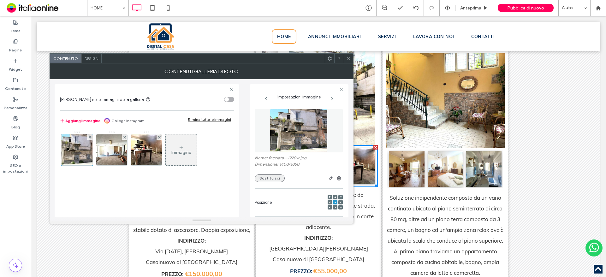
click at [274, 177] on button "Sostituisci" at bounding box center [270, 179] width 30 height 8
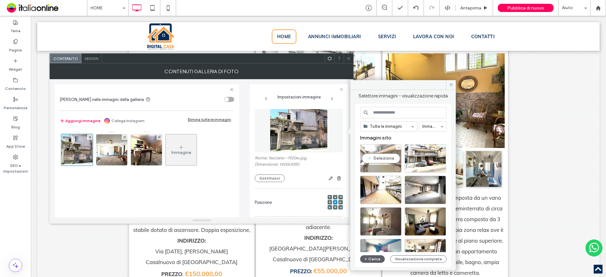
click at [386, 167] on div at bounding box center [381, 169] width 41 height 8
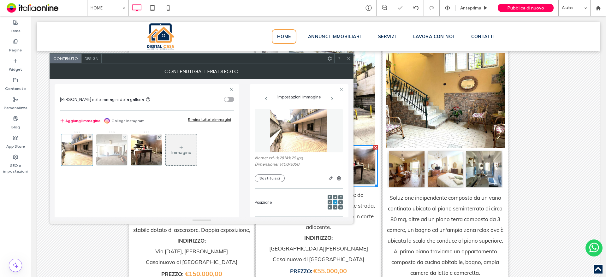
click at [110, 149] on img at bounding box center [111, 149] width 41 height 31
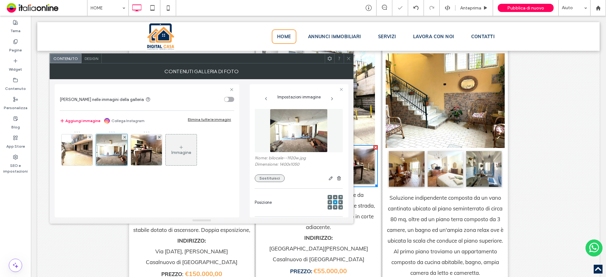
drag, startPoint x: 268, startPoint y: 179, endPoint x: 272, endPoint y: 178, distance: 4.3
click at [268, 179] on button "Sostituisci" at bounding box center [270, 179] width 30 height 8
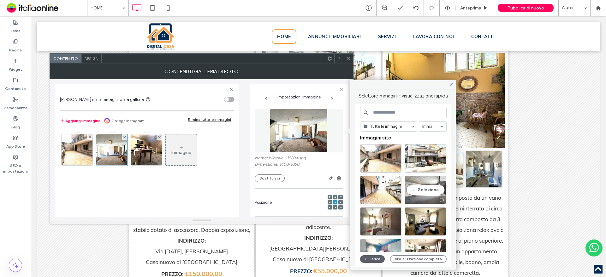
click at [432, 194] on div "Seleziona" at bounding box center [425, 190] width 41 height 28
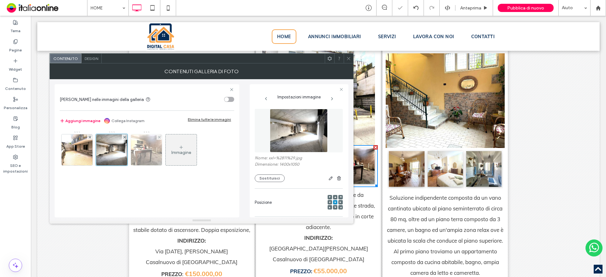
click at [141, 154] on img at bounding box center [147, 149] width 42 height 31
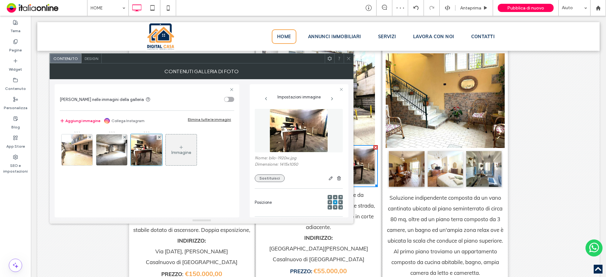
click at [264, 176] on button "Sostituisci" at bounding box center [270, 179] width 30 height 8
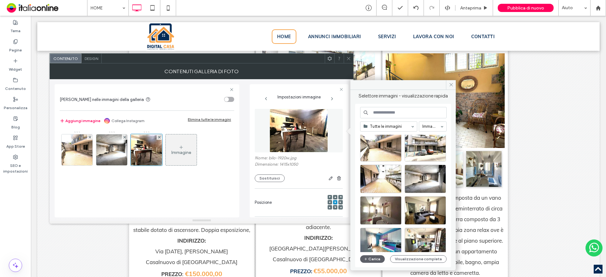
scroll to position [0, 0]
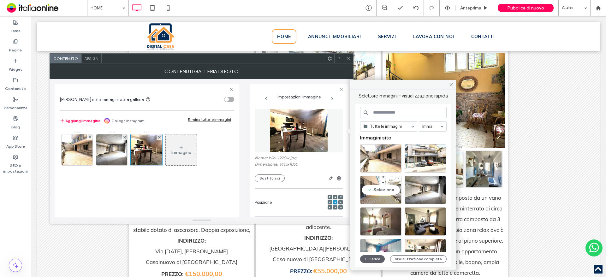
click at [385, 183] on div "Seleziona" at bounding box center [380, 190] width 41 height 28
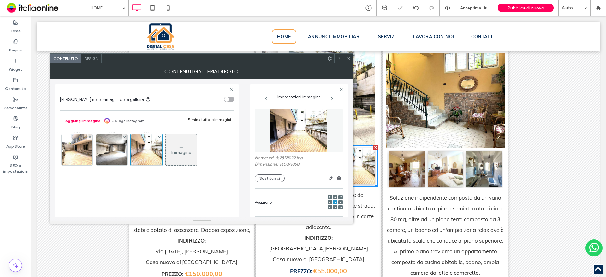
drag, startPoint x: 344, startPoint y: 57, endPoint x: 343, endPoint y: 68, distance: 11.1
click at [344, 57] on div at bounding box center [348, 58] width 9 height 9
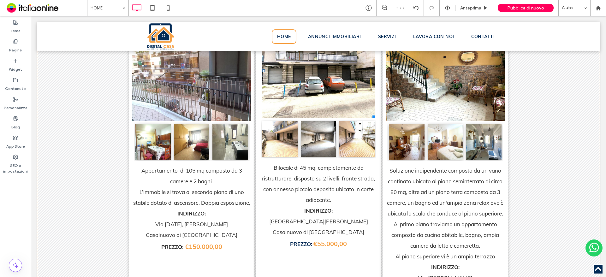
scroll to position [1314, 0]
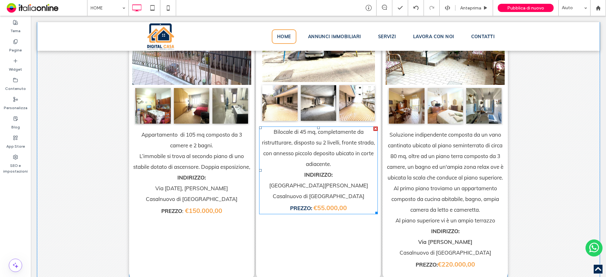
click at [336, 146] on p "Bilocale di 45 mq, completamente da ristrutturare, disposto su 2 livelli, front…" at bounding box center [318, 148] width 119 height 43
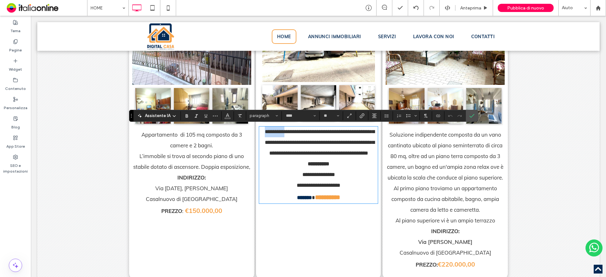
drag, startPoint x: 291, startPoint y: 132, endPoint x: 266, endPoint y: 130, distance: 25.4
click at [266, 130] on p "**********" at bounding box center [318, 143] width 119 height 32
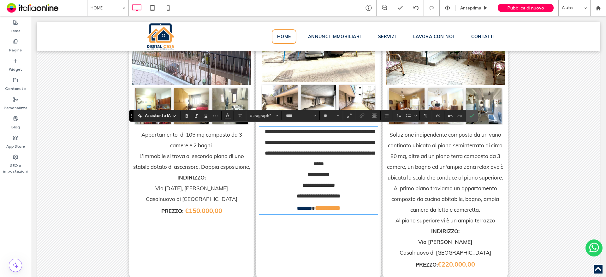
drag, startPoint x: 319, startPoint y: 134, endPoint x: 319, endPoint y: 138, distance: 4.1
click at [319, 134] on span "**********" at bounding box center [320, 148] width 110 height 38
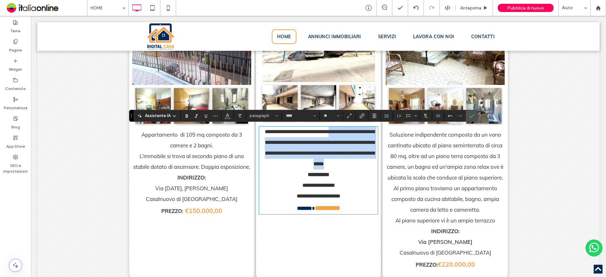
drag, startPoint x: 334, startPoint y: 132, endPoint x: 346, endPoint y: 160, distance: 30.7
click at [346, 160] on p "**********" at bounding box center [318, 148] width 119 height 43
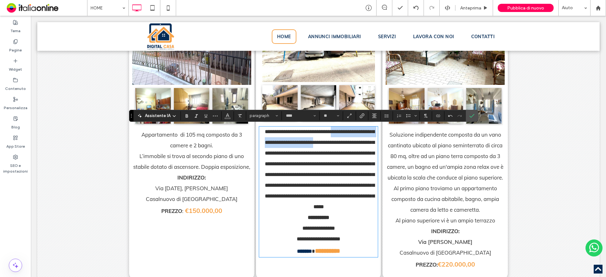
drag, startPoint x: 333, startPoint y: 134, endPoint x: 321, endPoint y: 140, distance: 13.9
click at [321, 140] on span "**********" at bounding box center [320, 169] width 110 height 81
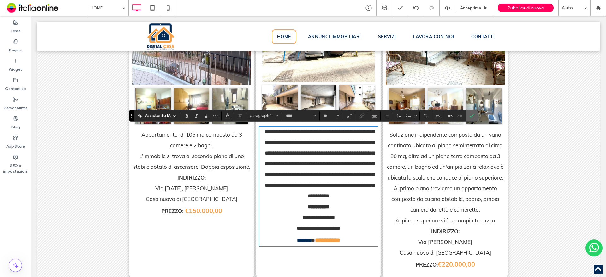
click at [470, 112] on span "Conferma" at bounding box center [470, 115] width 3 height 11
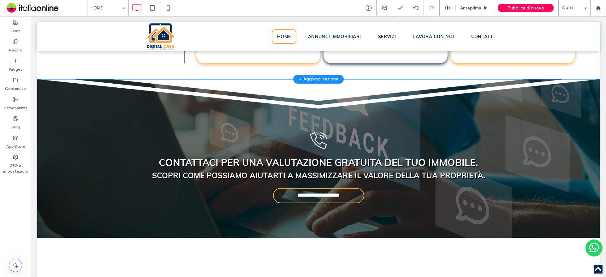
scroll to position [2640, 0]
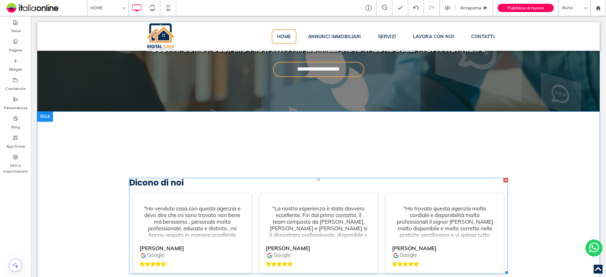
click at [183, 178] on span at bounding box center [318, 226] width 379 height 96
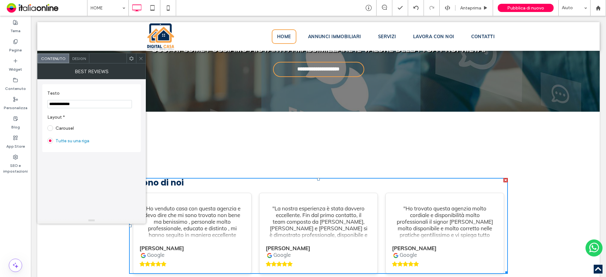
click at [179, 178] on h3 "Dicono di noi" at bounding box center [318, 183] width 379 height 10
drag, startPoint x: 87, startPoint y: 104, endPoint x: 0, endPoint y: 96, distance: 87.5
click at [0, 96] on body ".wqwq-1{fill:#231f20;} .cls-1q, .cls-2q { fill-rule: evenodd; } .cls-2q { fill:…" at bounding box center [303, 138] width 606 height 277
drag, startPoint x: 76, startPoint y: 104, endPoint x: 81, endPoint y: 109, distance: 7.8
click at [76, 104] on input "**********" at bounding box center [89, 104] width 85 height 8
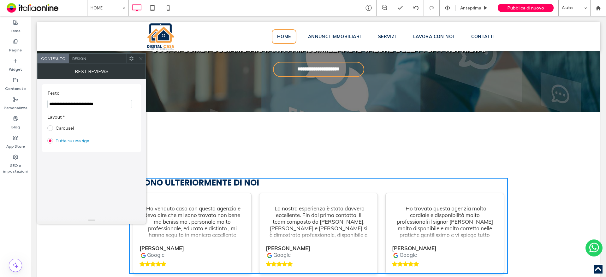
type input "**********"
click at [81, 57] on span "Design" at bounding box center [79, 58] width 14 height 5
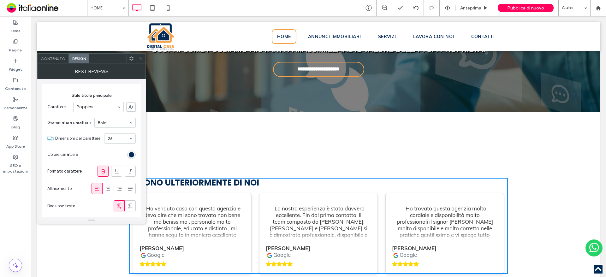
scroll to position [32, 0]
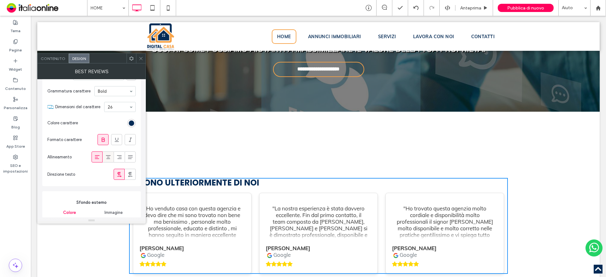
click at [108, 156] on icon at bounding box center [108, 157] width 6 height 6
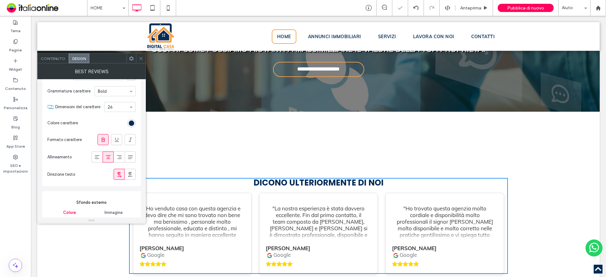
drag, startPoint x: 139, startPoint y: 59, endPoint x: 130, endPoint y: 71, distance: 14.4
click at [139, 59] on icon at bounding box center [141, 58] width 5 height 5
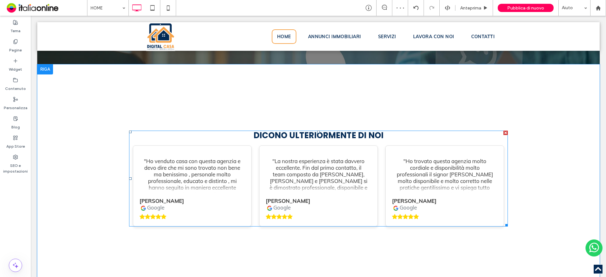
scroll to position [2687, 0]
click at [95, 69] on div "DICONO ULTERIORMENTE DI NOI "Ho venduto casa con questa agenzia e devo dire che…" at bounding box center [318, 177] width 563 height 225
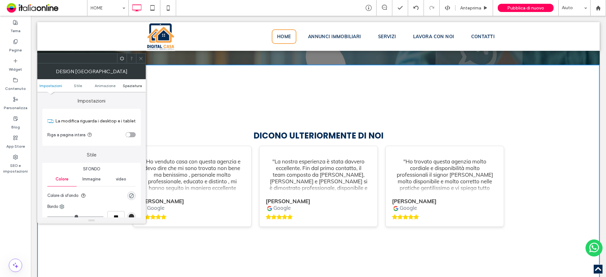
click at [129, 85] on span "Spaziatura" at bounding box center [132, 85] width 19 height 5
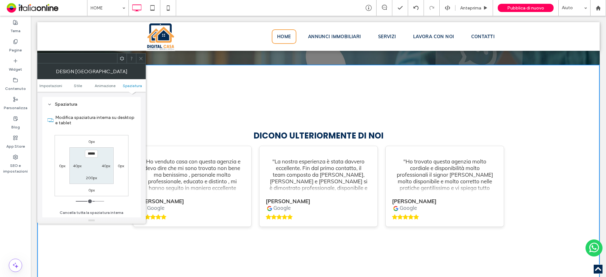
scroll to position [178, 0]
click at [95, 178] on label "200px" at bounding box center [91, 178] width 11 height 5
type input "**"
type input "****"
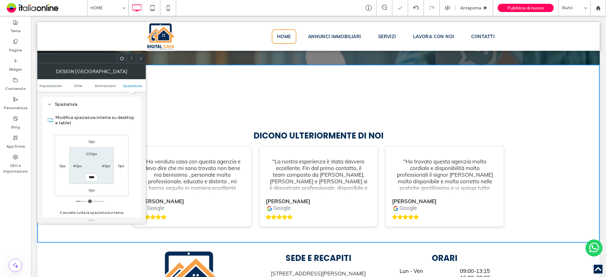
click at [93, 154] on label "200px" at bounding box center [91, 154] width 11 height 5
type input "***"
type input "**"
type input "****"
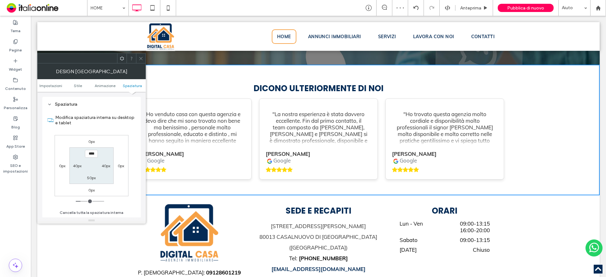
click at [141, 55] on span at bounding box center [141, 58] width 5 height 9
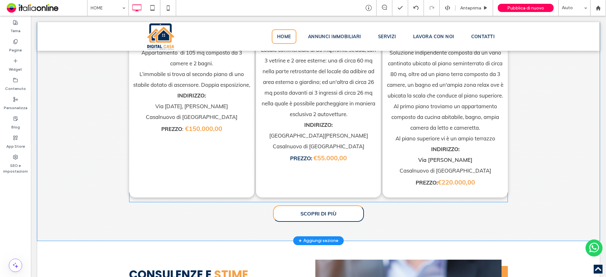
scroll to position [1456, 0]
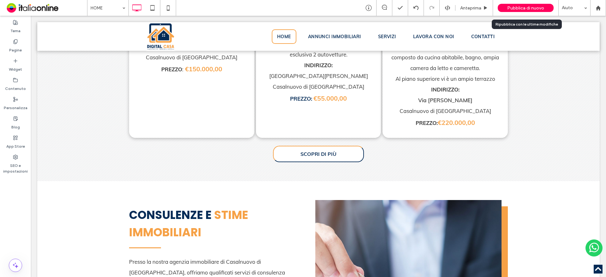
click at [537, 6] on span "Pubblica di nuovo" at bounding box center [525, 7] width 37 height 5
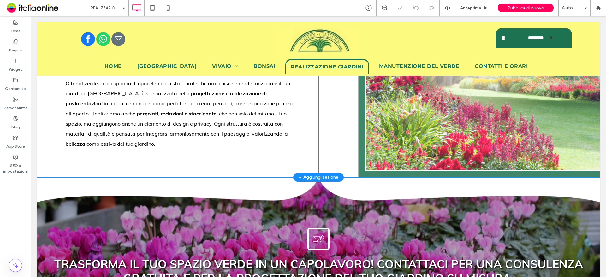
scroll to position [505, 0]
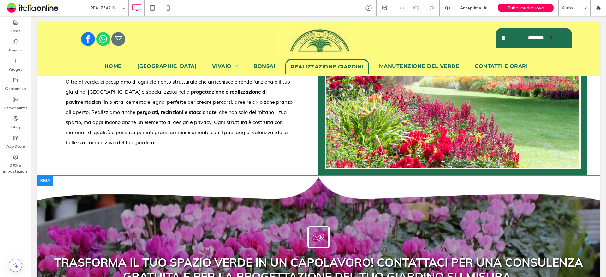
click at [49, 176] on div at bounding box center [45, 181] width 16 height 10
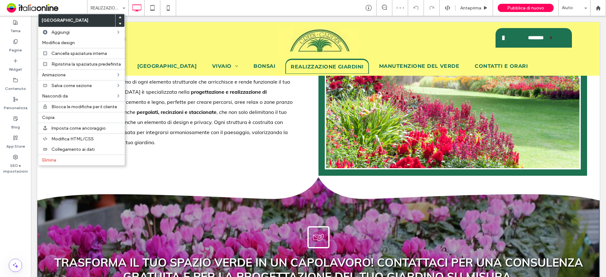
drag, startPoint x: 170, startPoint y: 128, endPoint x: 170, endPoint y: 136, distance: 8.8
click at [170, 128] on p "Oltre al verde, ci occupiamo di ogni elemento strutturale che arricchisce e ren…" at bounding box center [184, 112] width 237 height 71
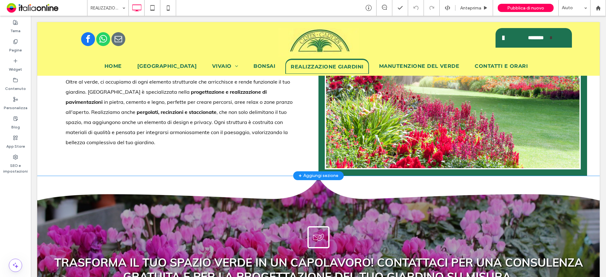
click at [147, 148] on div "Strutture e Elementi Paesaggistici Oltre al verde, ci occupiamo di ogni element…" at bounding box center [184, 105] width 269 height 140
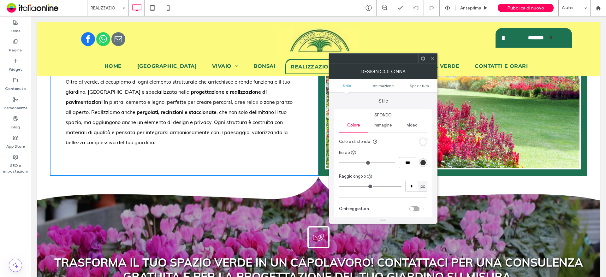
drag, startPoint x: 432, startPoint y: 59, endPoint x: 425, endPoint y: 59, distance: 6.6
click at [432, 59] on icon at bounding box center [432, 58] width 5 height 5
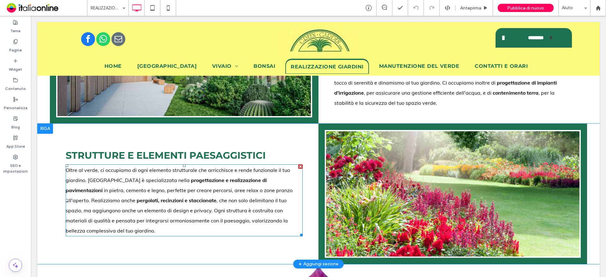
scroll to position [410, 0]
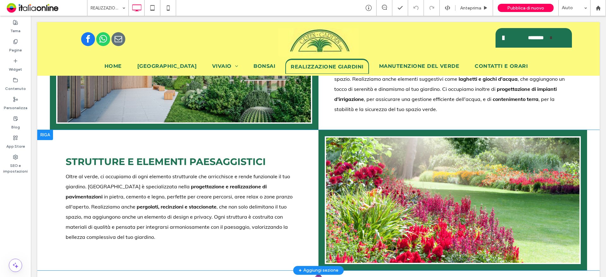
click at [44, 130] on div at bounding box center [45, 135] width 16 height 10
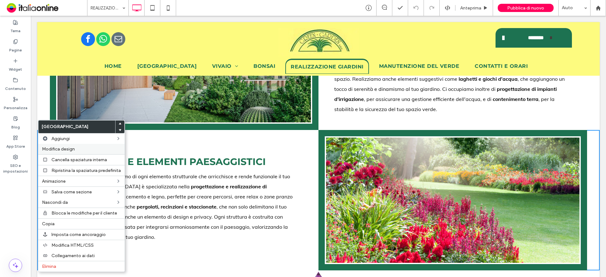
click at [63, 150] on span "Modifica design" at bounding box center [58, 148] width 33 height 5
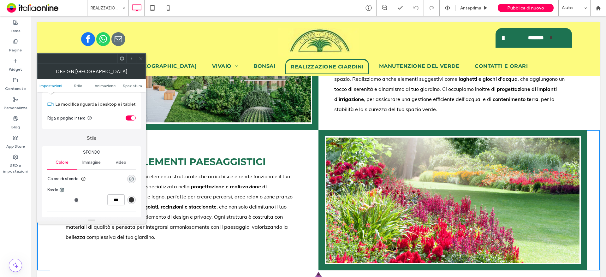
scroll to position [32, 0]
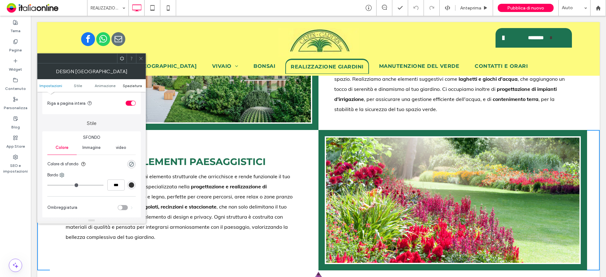
click at [129, 85] on span "Spaziatura" at bounding box center [132, 85] width 19 height 5
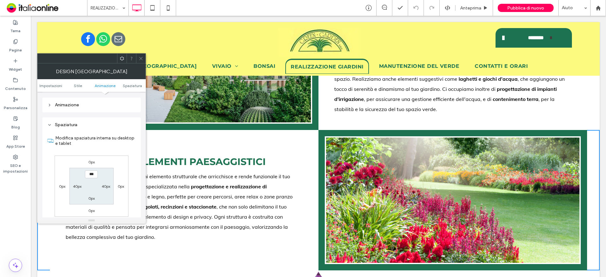
scroll to position [178, 0]
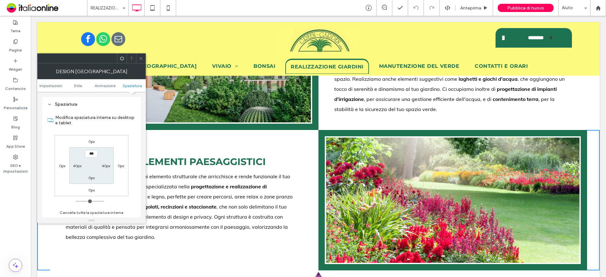
click at [92, 179] on label "0px" at bounding box center [91, 178] width 6 height 5
type input "**"
type input "****"
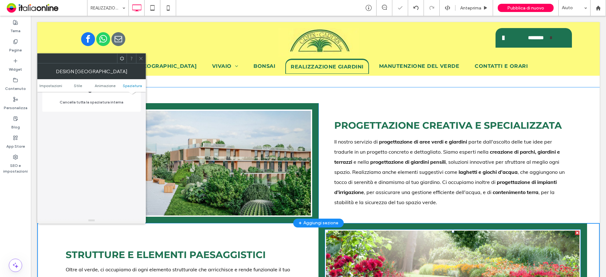
scroll to position [316, 0]
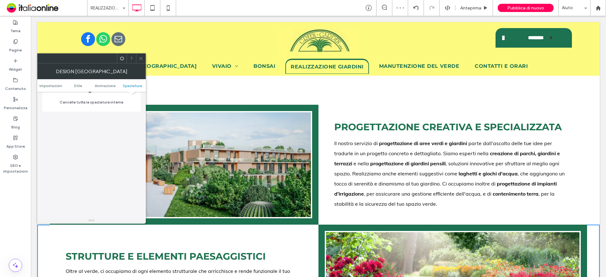
click at [143, 57] on div at bounding box center [140, 58] width 9 height 9
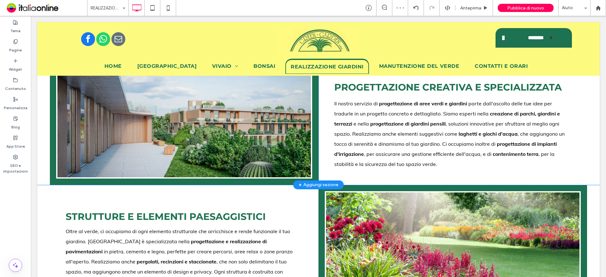
scroll to position [284, 0]
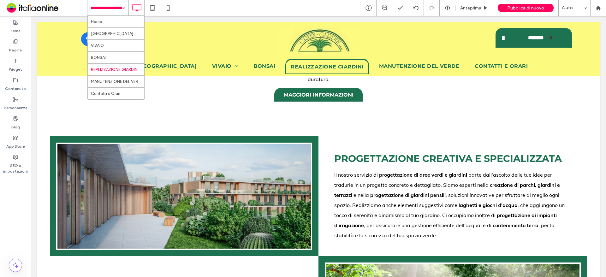
drag, startPoint x: 98, startPoint y: 10, endPoint x: 99, endPoint y: 15, distance: 5.4
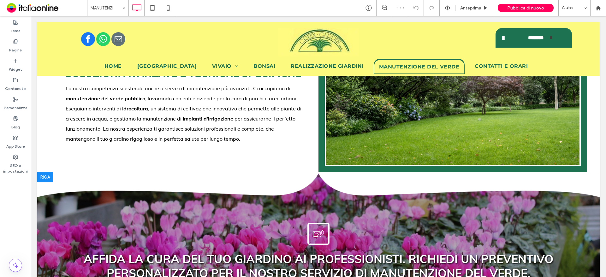
scroll to position [505, 0]
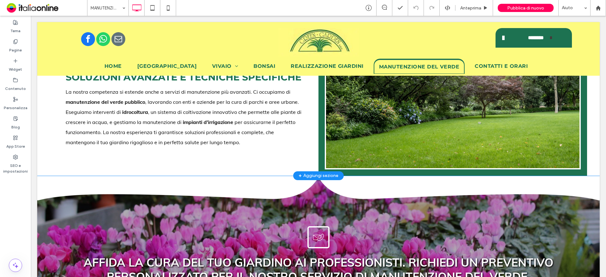
click at [50, 163] on div "Soluzioni Avanzate e Tecniche Specifiche La nostra competenza si estende anche …" at bounding box center [184, 110] width 269 height 130
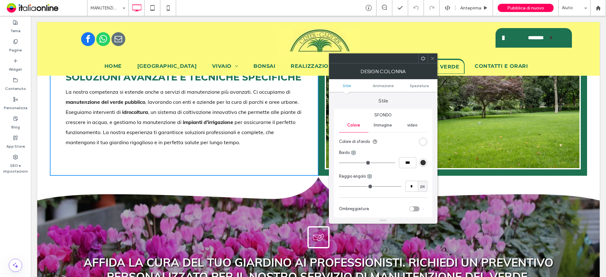
click at [433, 56] on span at bounding box center [432, 58] width 5 height 9
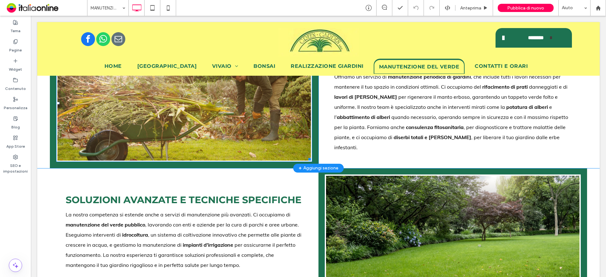
scroll to position [379, 0]
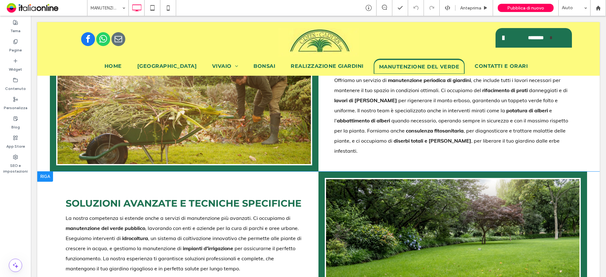
click at [45, 172] on div at bounding box center [45, 177] width 16 height 10
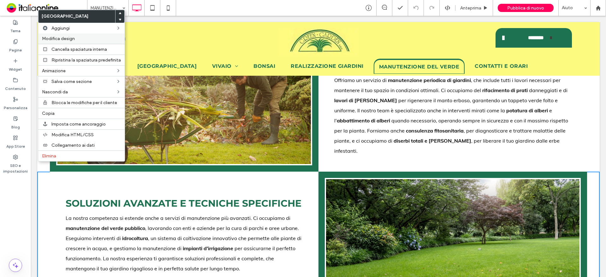
click at [82, 39] on label "Modifica design" at bounding box center [81, 38] width 79 height 5
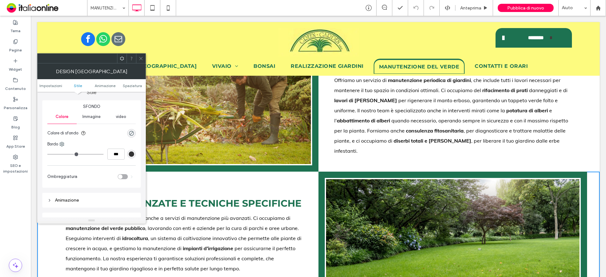
scroll to position [63, 0]
click at [138, 88] on ul "Impostazioni Stile Animazione Spaziatura" at bounding box center [91, 85] width 109 height 13
drag, startPoint x: 137, startPoint y: 84, endPoint x: 139, endPoint y: 96, distance: 11.8
click at [137, 84] on span "Spaziatura" at bounding box center [132, 85] width 19 height 5
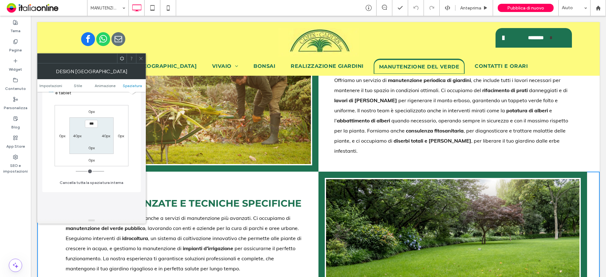
scroll to position [210, 0]
click at [96, 147] on div "0px" at bounding box center [91, 146] width 15 height 6
drag, startPoint x: 91, startPoint y: 144, endPoint x: 122, endPoint y: 158, distance: 34.1
click at [91, 144] on label "0px" at bounding box center [91, 146] width 6 height 5
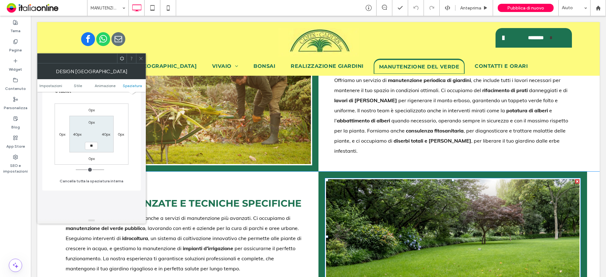
type input "**"
type input "****"
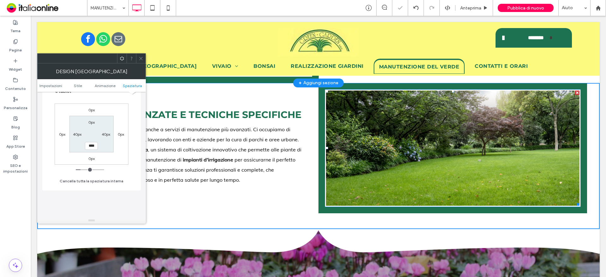
scroll to position [410, 0]
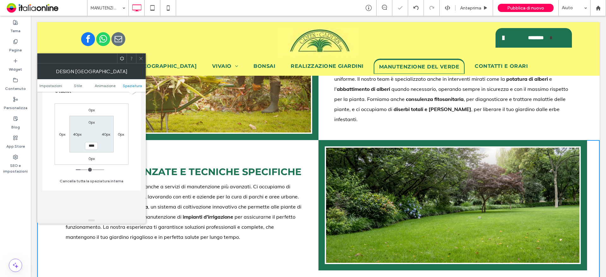
click at [145, 59] on div at bounding box center [140, 58] width 9 height 9
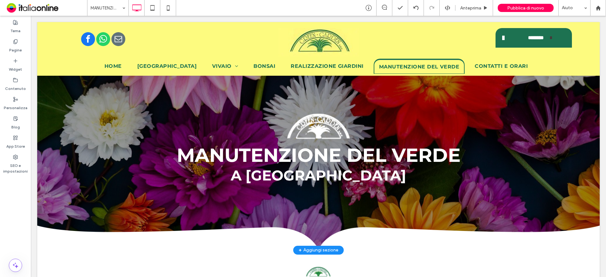
scroll to position [0, 0]
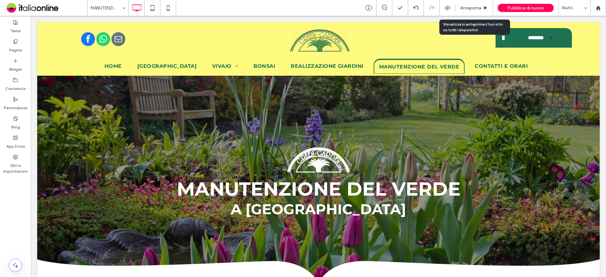
drag, startPoint x: 472, startPoint y: 6, endPoint x: 466, endPoint y: 23, distance: 17.8
click at [472, 6] on span "Anteprima" at bounding box center [470, 7] width 21 height 5
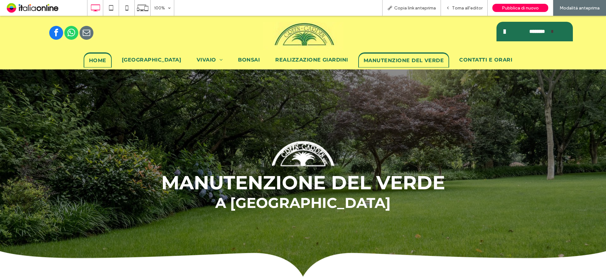
click at [106, 60] on span "Home" at bounding box center [97, 60] width 17 height 6
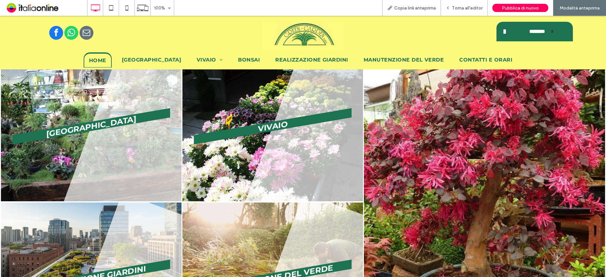
scroll to position [410, 0]
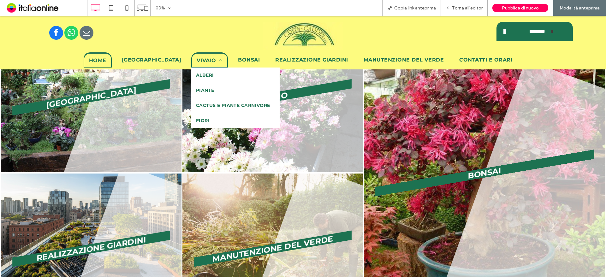
click at [197, 62] on span "VIVAIO" at bounding box center [210, 60] width 26 height 6
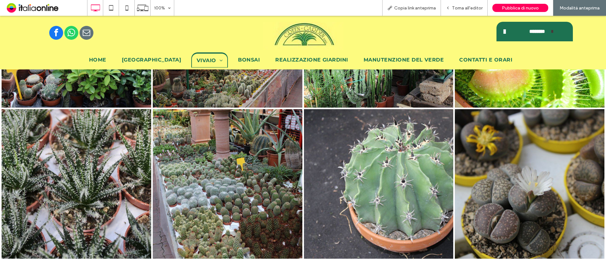
scroll to position [1452, 0]
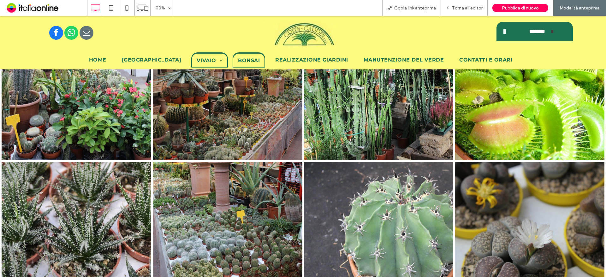
click at [247, 60] on span "BONSAI" at bounding box center [249, 60] width 22 height 6
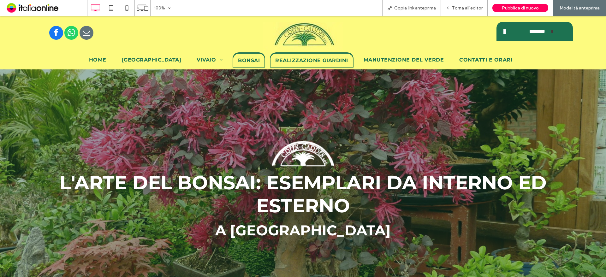
click at [309, 62] on span "REALIZZAZIONE GIARDINI" at bounding box center [311, 60] width 73 height 6
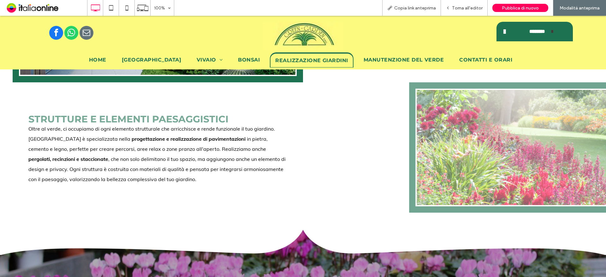
scroll to position [442, 0]
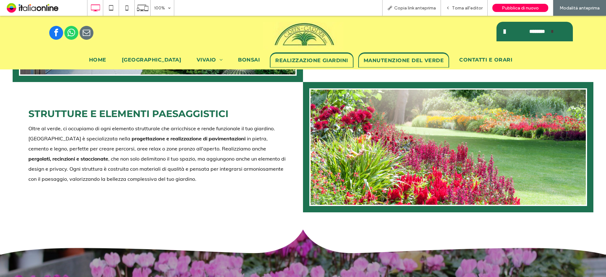
drag, startPoint x: 402, startPoint y: 58, endPoint x: 405, endPoint y: 85, distance: 27.3
click at [402, 58] on span "MANUTENZIONE DEL VERDE" at bounding box center [404, 60] width 81 height 6
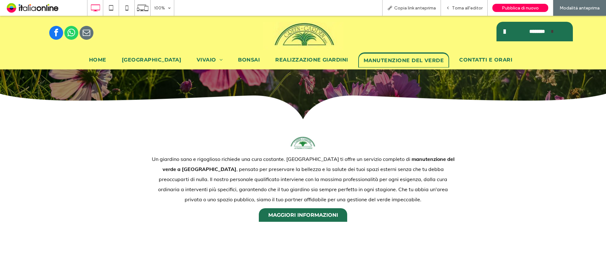
scroll to position [158, 0]
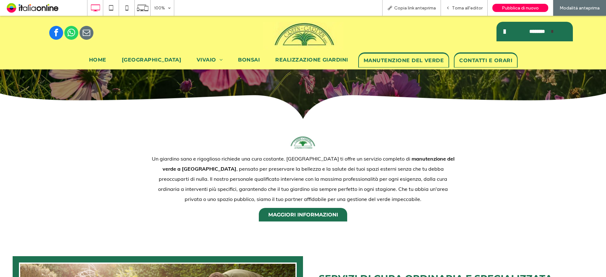
click at [483, 60] on span "Contatti e Orari" at bounding box center [485, 60] width 53 height 6
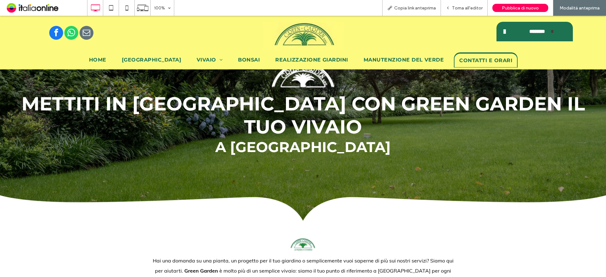
scroll to position [77, 0]
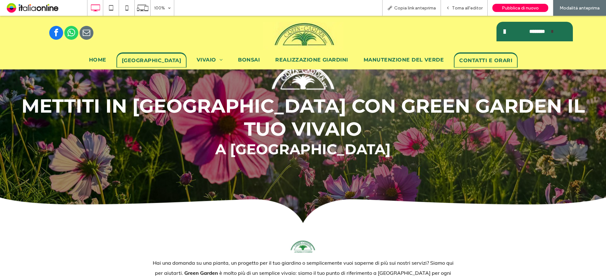
click at [142, 54] on link "GREEN GARDEN" at bounding box center [151, 59] width 70 height 15
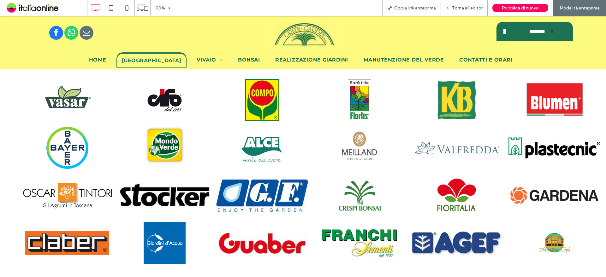
scroll to position [695, 0]
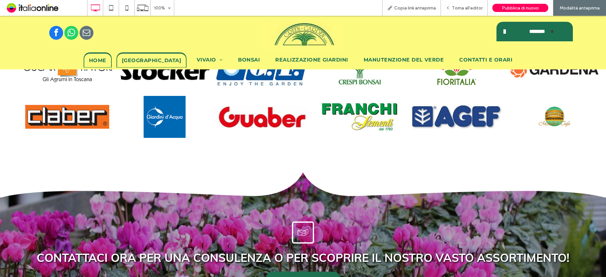
drag, startPoint x: 105, startPoint y: 60, endPoint x: 144, endPoint y: 98, distance: 54.5
click at [105, 60] on span "Home" at bounding box center [97, 60] width 17 height 6
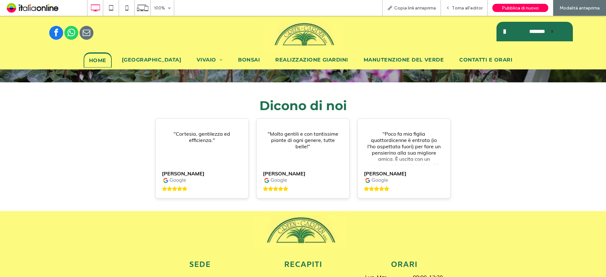
scroll to position [1673, 0]
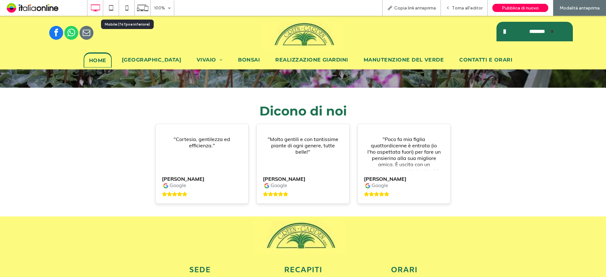
drag, startPoint x: 128, startPoint y: 7, endPoint x: 140, endPoint y: 19, distance: 16.5
click at [128, 7] on icon at bounding box center [127, 8] width 13 height 13
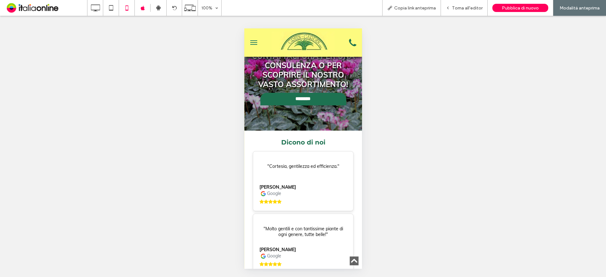
scroll to position [2620, 0]
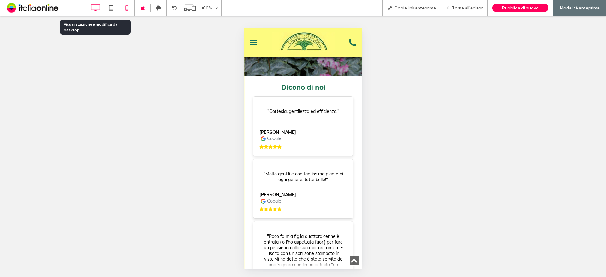
click at [98, 7] on icon at bounding box center [95, 8] width 13 height 13
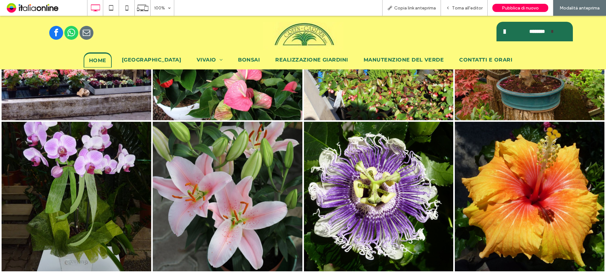
scroll to position [1397, 0]
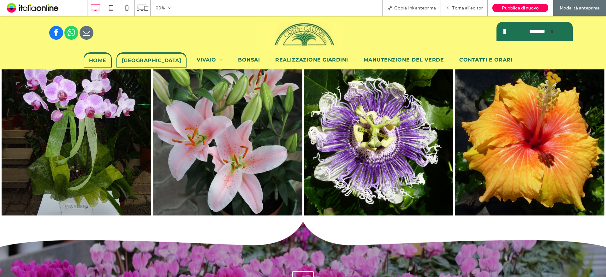
click at [152, 59] on span "GREEN GARDEN" at bounding box center [151, 60] width 59 height 6
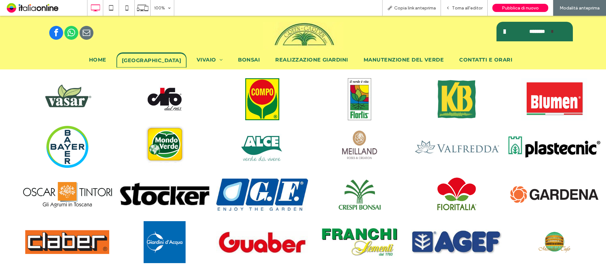
scroll to position [474, 0]
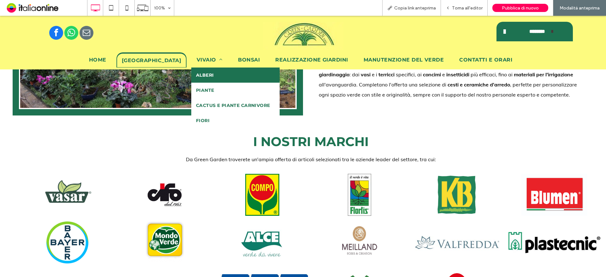
drag, startPoint x: 203, startPoint y: 75, endPoint x: 256, endPoint y: 111, distance: 64.9
click at [203, 75] on span "ALBERI" at bounding box center [205, 75] width 18 height 6
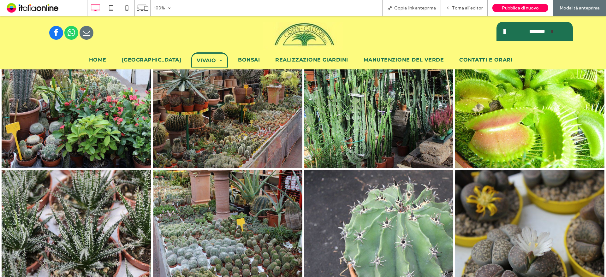
scroll to position [1455, 0]
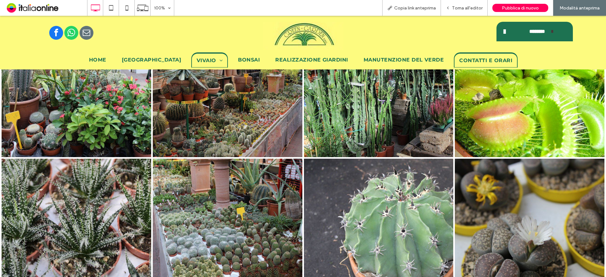
click at [459, 58] on span "Contatti e Orari" at bounding box center [485, 60] width 53 height 6
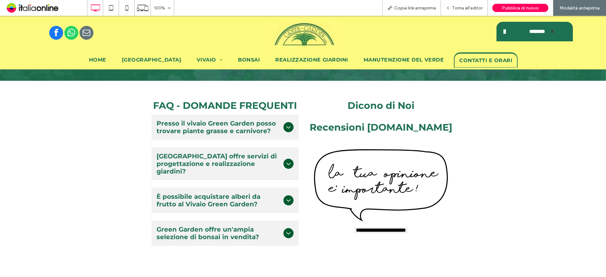
scroll to position [631, 0]
click at [105, 63] on span "Home" at bounding box center [97, 60] width 17 height 6
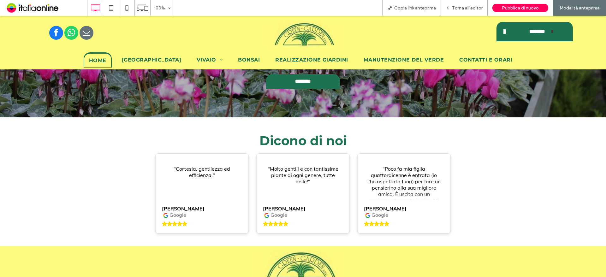
scroll to position [1642, 0]
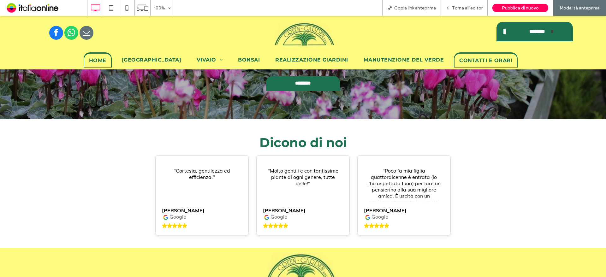
click at [464, 60] on span "Contatti e Orari" at bounding box center [485, 60] width 53 height 6
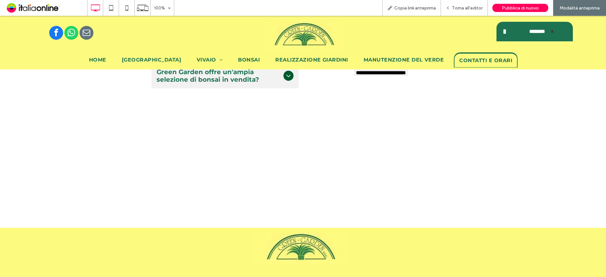
scroll to position [866, 0]
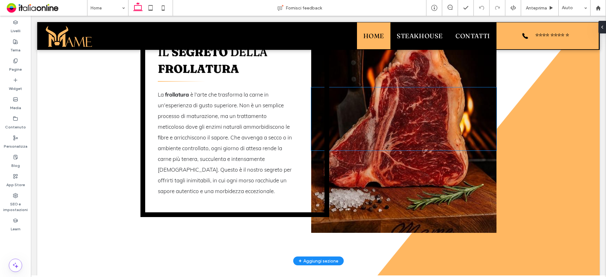
scroll to position [1263, 0]
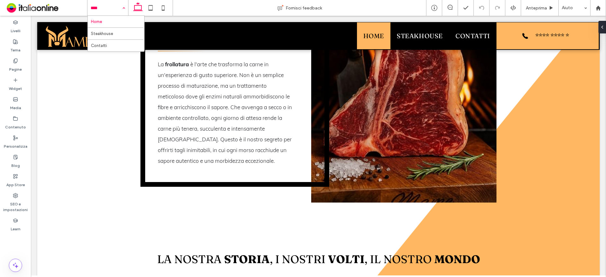
drag, startPoint x: 104, startPoint y: 9, endPoint x: 105, endPoint y: 22, distance: 13.6
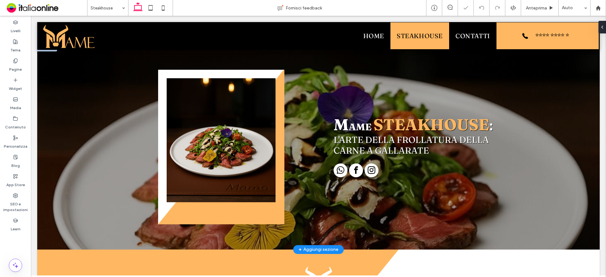
scroll to position [95, 0]
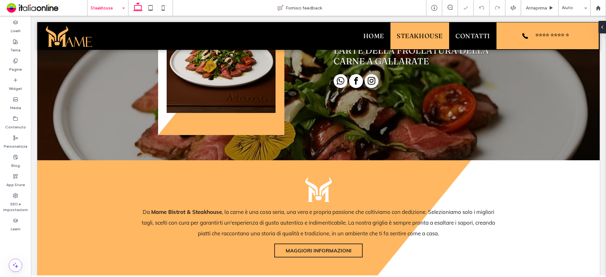
drag, startPoint x: 108, startPoint y: 1, endPoint x: 108, endPoint y: 4, distance: 3.5
click at [108, 1] on input at bounding box center [106, 8] width 31 height 16
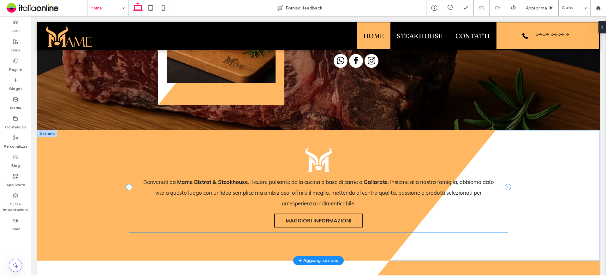
scroll to position [126, 0]
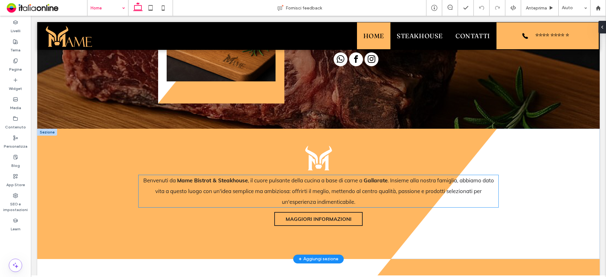
click at [189, 188] on span ". Insieme alla nostra famiglia, abbiamo dato vita a questo luogo con un'idea se…" at bounding box center [324, 191] width 339 height 28
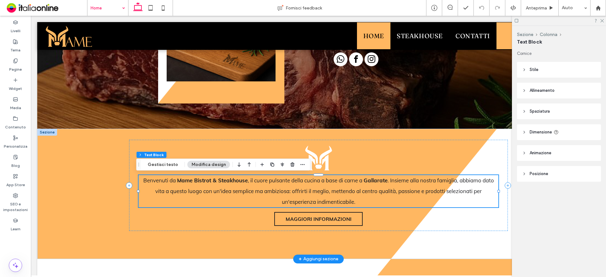
click at [197, 188] on span ". Insieme alla nostra famiglia, abbiamo dato vita a questo luogo con un'idea se…" at bounding box center [324, 191] width 339 height 28
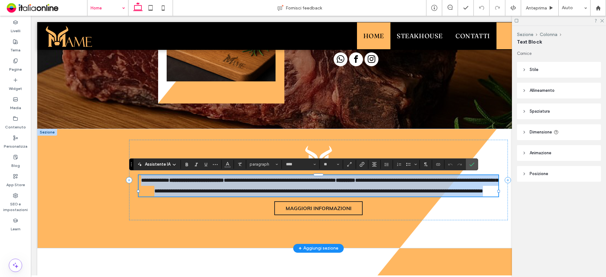
click at [197, 185] on p "**********" at bounding box center [319, 185] width 360 height 21
click at [195, 183] on strong "**********" at bounding box center [196, 180] width 55 height 5
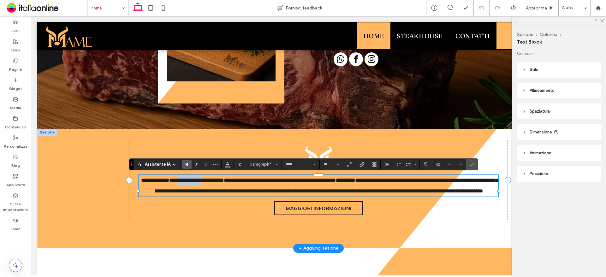
drag, startPoint x: 188, startPoint y: 179, endPoint x: 214, endPoint y: 182, distance: 26.0
click at [214, 182] on strong "**********" at bounding box center [196, 180] width 55 height 5
click at [472, 164] on use "Conferma" at bounding box center [471, 165] width 5 height 4
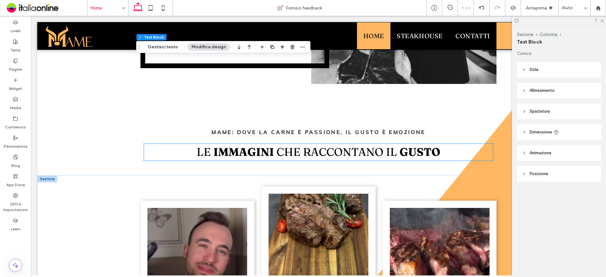
scroll to position [726, 0]
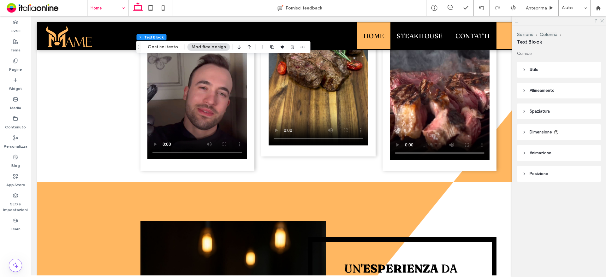
click at [603, 20] on use at bounding box center [601, 20] width 3 height 3
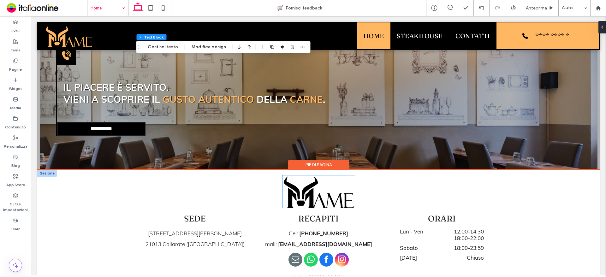
scroll to position [1775, 0]
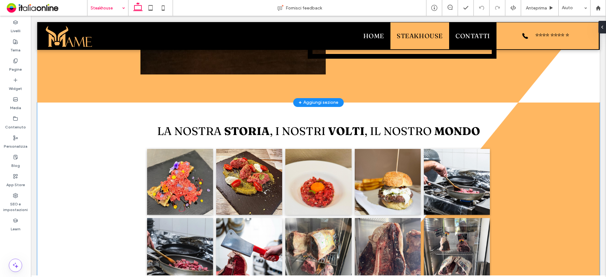
scroll to position [2115, 0]
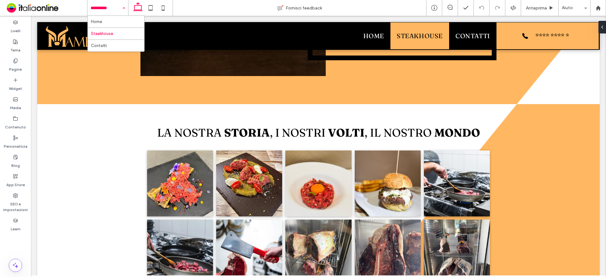
drag, startPoint x: 110, startPoint y: 7, endPoint x: 110, endPoint y: 29, distance: 22.1
click at [110, 7] on input at bounding box center [106, 8] width 31 height 16
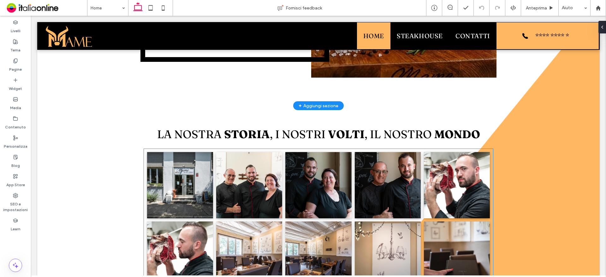
scroll to position [1293, 0]
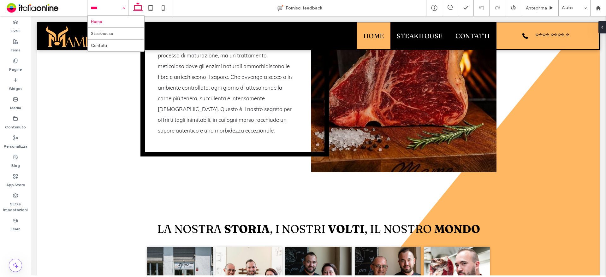
click at [111, 7] on input at bounding box center [106, 8] width 31 height 16
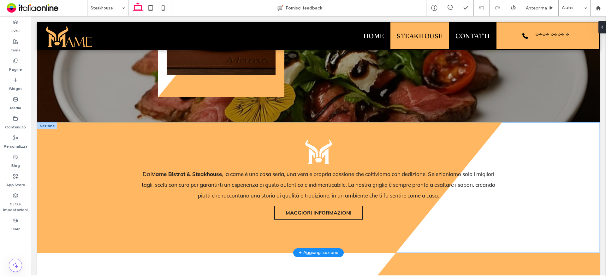
scroll to position [95, 0]
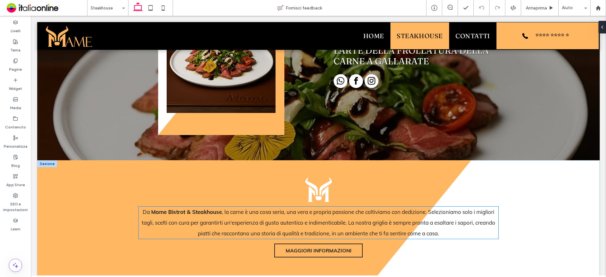
drag, startPoint x: 186, startPoint y: 212, endPoint x: 194, endPoint y: 221, distance: 12.3
click at [186, 212] on strong "Mame Bistrot & Steakhouse" at bounding box center [186, 212] width 71 height 7
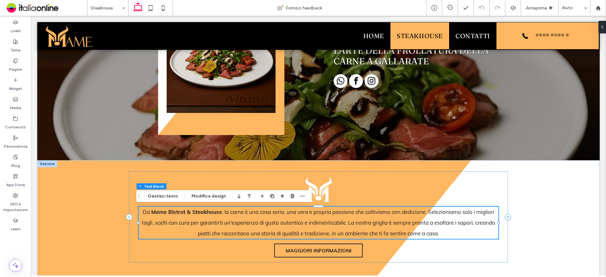
click at [193, 218] on p "Da Mame Bistrot & Steakhouse , la carne è una cosa seria, una vera e propria pa…" at bounding box center [319, 223] width 360 height 32
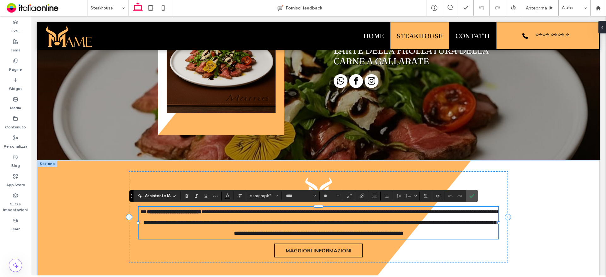
click at [181, 218] on p "**********" at bounding box center [319, 223] width 360 height 32
drag, startPoint x: 163, startPoint y: 209, endPoint x: 187, endPoint y: 210, distance: 23.7
click at [187, 210] on strong "**********" at bounding box center [174, 211] width 55 height 5
drag, startPoint x: 449, startPoint y: 183, endPoint x: 473, endPoint y: 196, distance: 26.9
click at [473, 196] on icon "Conferma" at bounding box center [471, 196] width 5 height 5
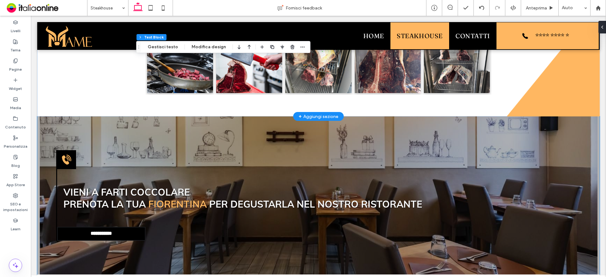
scroll to position [2273, 0]
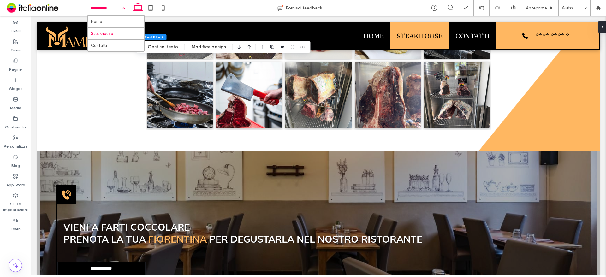
drag, startPoint x: 107, startPoint y: 5, endPoint x: 112, endPoint y: 37, distance: 32.6
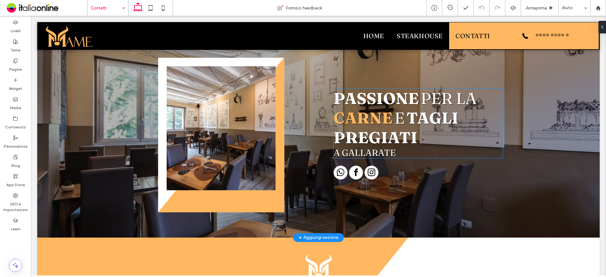
scroll to position [32, 0]
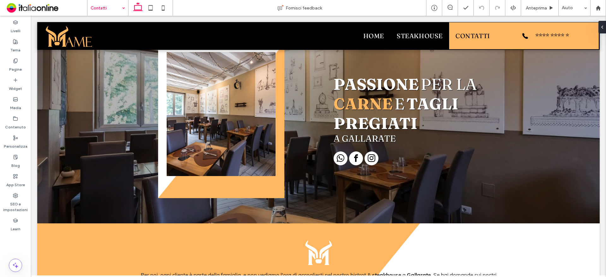
drag, startPoint x: 97, startPoint y: 9, endPoint x: 99, endPoint y: 12, distance: 4.2
click at [97, 9] on input at bounding box center [106, 8] width 31 height 16
drag, startPoint x: 106, startPoint y: 33, endPoint x: 122, endPoint y: 46, distance: 21.0
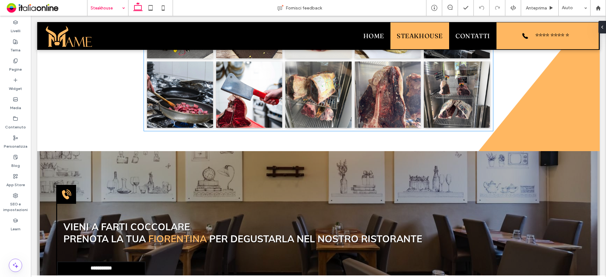
scroll to position [2273, 0]
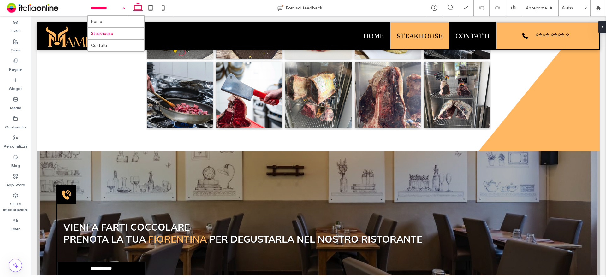
drag, startPoint x: 115, startPoint y: 9, endPoint x: 118, endPoint y: 39, distance: 30.9
click at [115, 9] on input at bounding box center [106, 8] width 31 height 16
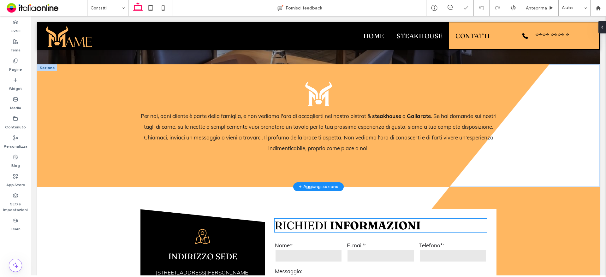
scroll to position [189, 0]
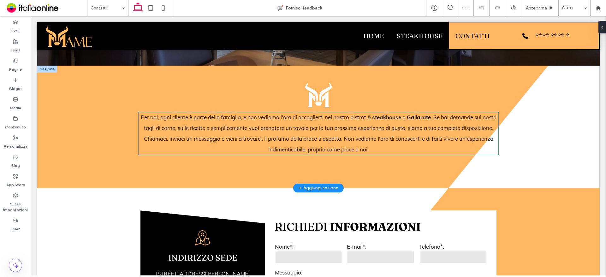
click at [372, 142] on span ". Se hai domande sui nostri tagli di carne, sulle ricette o semplicemente vuoi …" at bounding box center [320, 133] width 353 height 39
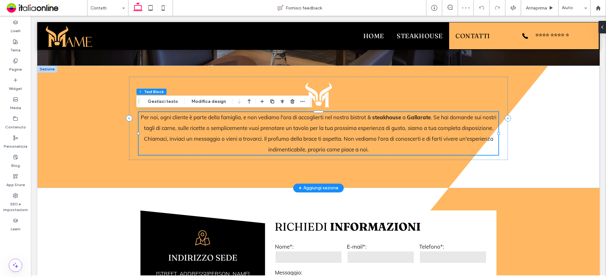
click at [386, 126] on span ". Se hai domande sui nostri tagli di carne, sulle ricette o semplicemente vuoi …" at bounding box center [320, 133] width 353 height 39
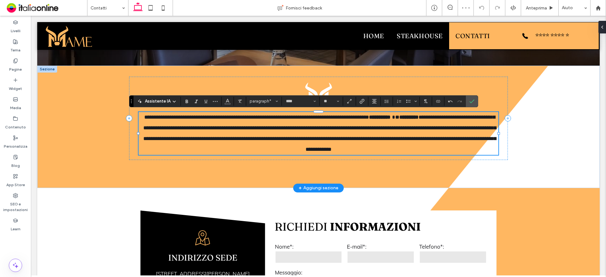
click at [363, 122] on p "**********" at bounding box center [319, 133] width 360 height 43
drag, startPoint x: 357, startPoint y: 114, endPoint x: 377, endPoint y: 117, distance: 19.7
click at [369, 117] on span "**********" at bounding box center [256, 117] width 225 height 5
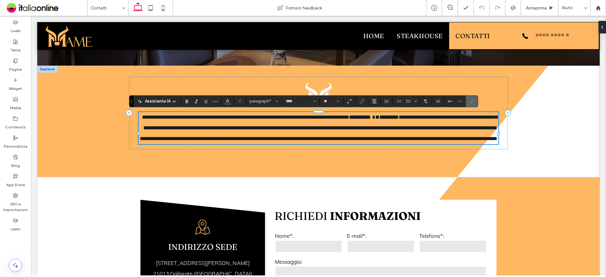
click at [474, 102] on label "Conferma" at bounding box center [471, 101] width 9 height 11
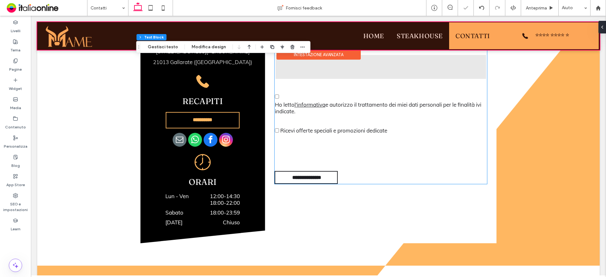
scroll to position [474, 0]
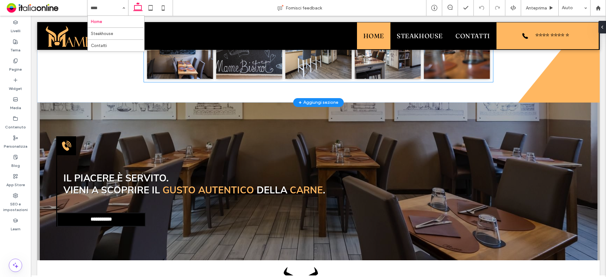
scroll to position [1578, 0]
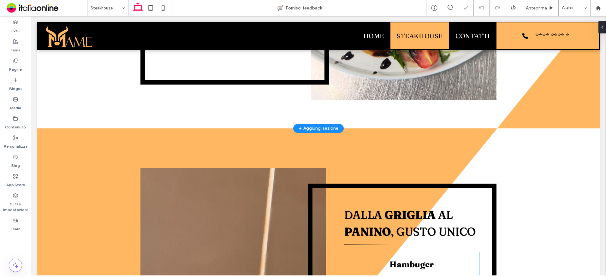
scroll to position [695, 0]
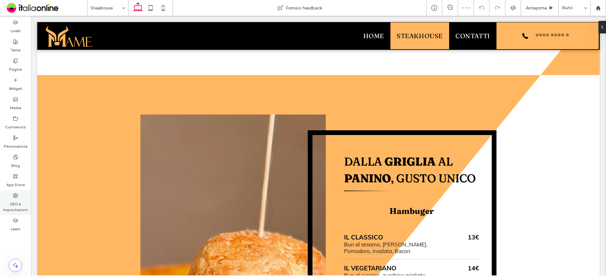
click at [15, 198] on use at bounding box center [15, 196] width 4 height 4
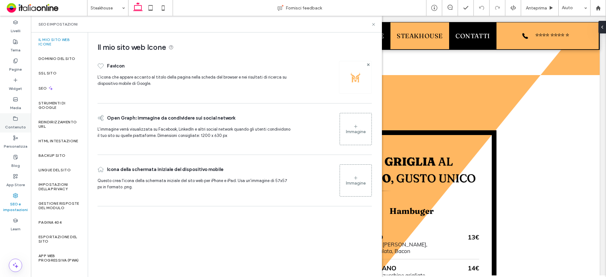
click at [19, 125] on label "Contenuto" at bounding box center [15, 125] width 21 height 9
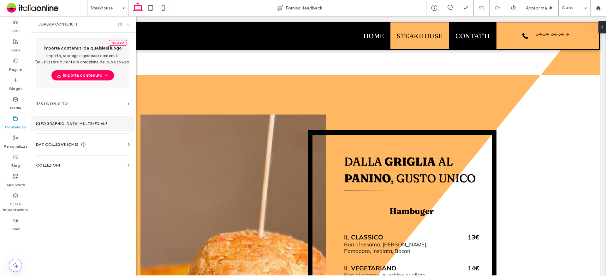
click at [89, 124] on label "[GEOGRAPHIC_DATA] multimediale" at bounding box center [82, 124] width 93 height 4
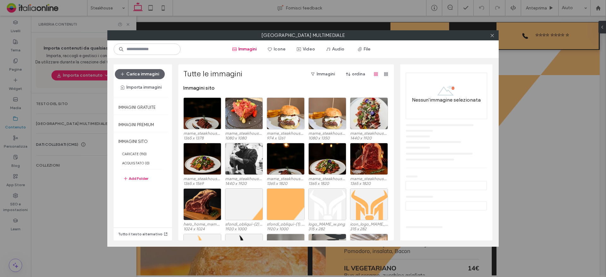
drag, startPoint x: 491, startPoint y: 36, endPoint x: 418, endPoint y: 49, distance: 73.8
click at [491, 36] on icon at bounding box center [492, 35] width 5 height 5
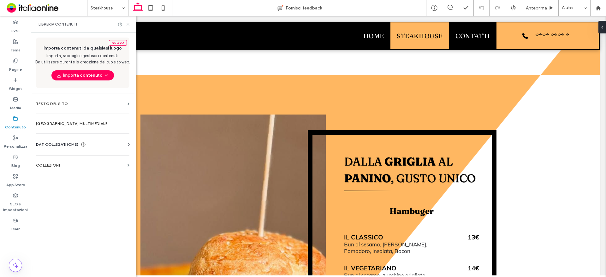
click at [109, 144] on div "DATI COLLEGATI (CMS)" at bounding box center [84, 144] width 96 height 6
click at [100, 170] on section "Testo aziendale" at bounding box center [84, 174] width 96 height 15
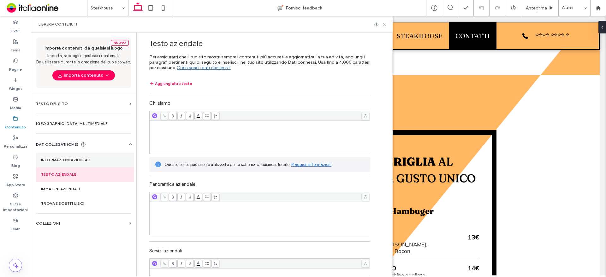
drag, startPoint x: 99, startPoint y: 158, endPoint x: 109, endPoint y: 158, distance: 9.5
click at [99, 158] on label "Informazioni aziendali" at bounding box center [85, 160] width 88 height 4
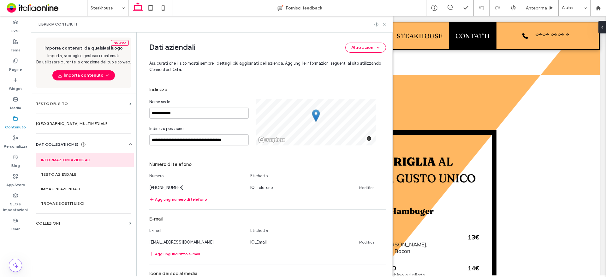
scroll to position [166, 0]
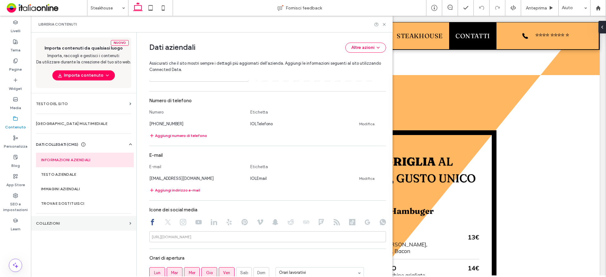
click at [74, 224] on label "COLLEZIONI" at bounding box center [81, 223] width 91 height 4
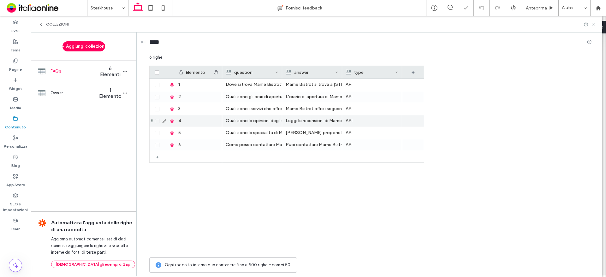
scroll to position [0, 0]
click at [267, 81] on div "Dove si trova Mame Bistrot?" at bounding box center [252, 84] width 53 height 11
click at [592, 25] on icon at bounding box center [594, 24] width 5 height 5
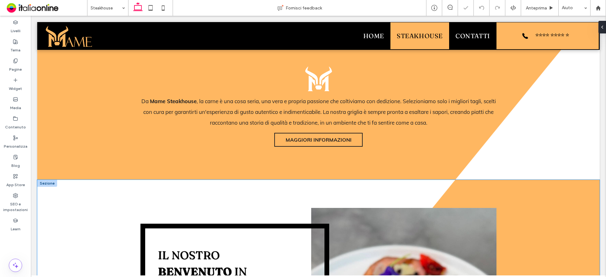
scroll to position [158, 0]
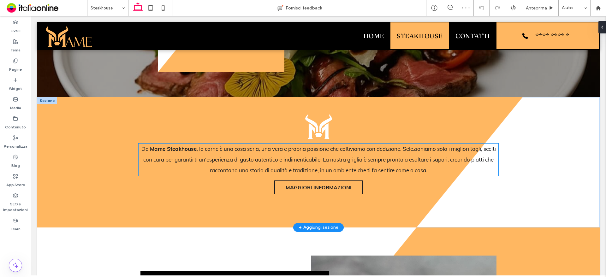
click at [181, 151] on strong "Mame Steakhouse" at bounding box center [173, 149] width 47 height 7
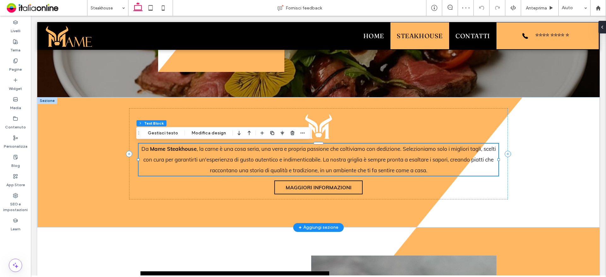
click at [176, 154] on p "Da Mame Steakhouse , la carne è una cosa seria, una vera e propria passione che…" at bounding box center [319, 160] width 360 height 32
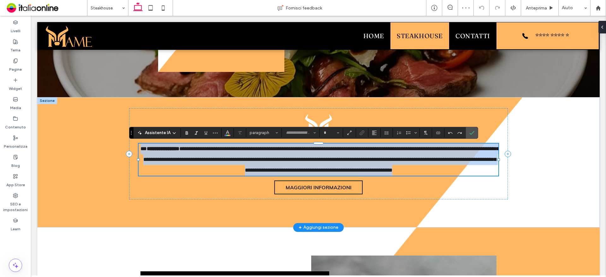
type input "****"
type input "**"
click at [172, 151] on strong "**********" at bounding box center [163, 148] width 33 height 5
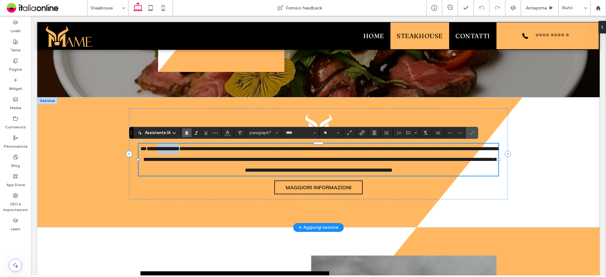
drag, startPoint x: 169, startPoint y: 147, endPoint x: 198, endPoint y: 146, distance: 29.1
click at [179, 146] on strong "**********" at bounding box center [163, 148] width 33 height 5
copy strong "**********"
click at [473, 132] on icon "Conferma" at bounding box center [471, 132] width 5 height 5
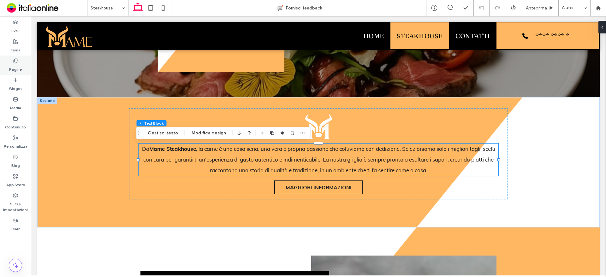
click at [14, 65] on label "Pagine" at bounding box center [15, 67] width 13 height 9
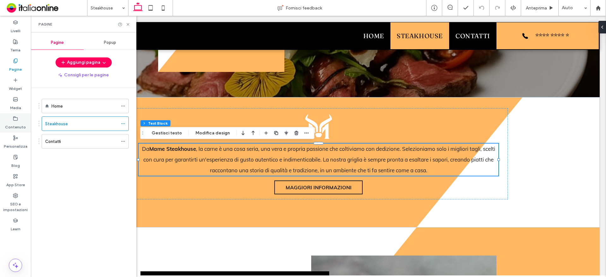
drag, startPoint x: 17, startPoint y: 121, endPoint x: 30, endPoint y: 127, distance: 14.7
click at [17, 120] on use at bounding box center [16, 118] width 4 height 4
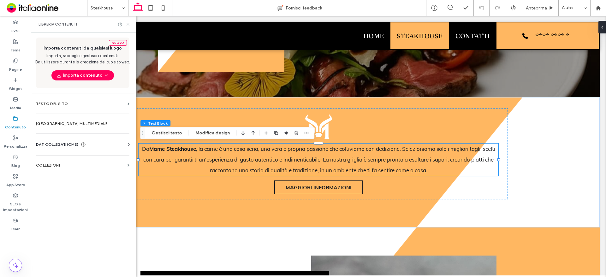
click at [126, 142] on icon at bounding box center [129, 144] width 6 height 6
click at [107, 161] on label "Informazioni aziendali" at bounding box center [84, 160] width 86 height 4
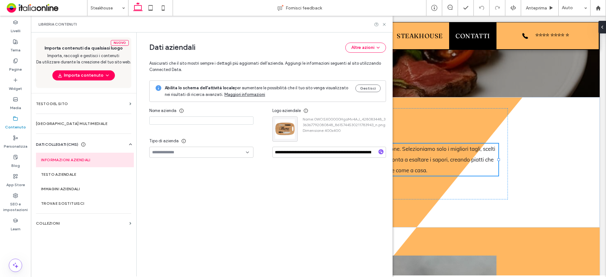
type input "**********"
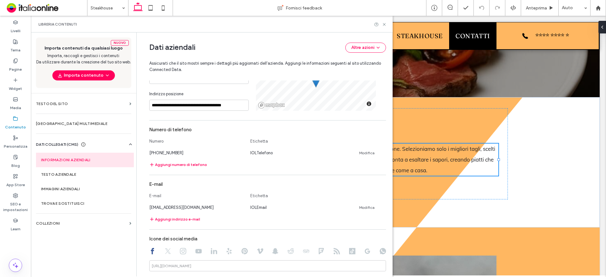
scroll to position [166, 0]
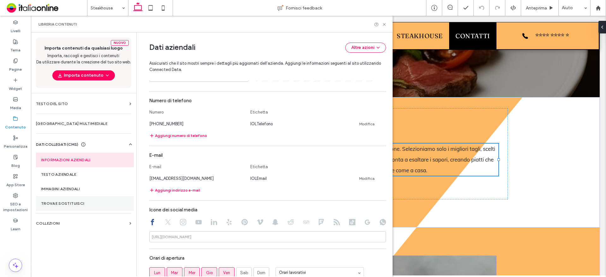
click at [72, 205] on label "Trova e sostituisci" at bounding box center [85, 203] width 88 height 4
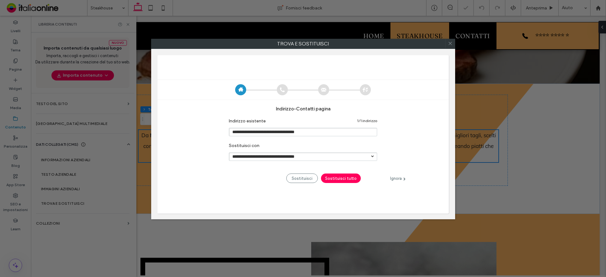
scroll to position [172, 0]
click at [450, 42] on icon at bounding box center [450, 43] width 9 height 9
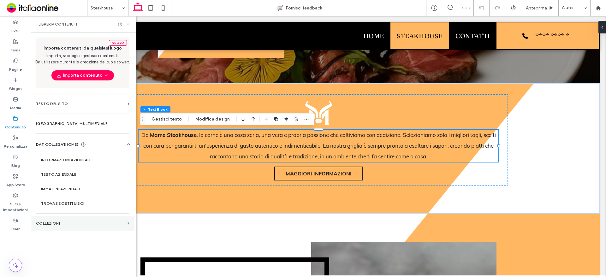
click at [55, 223] on label "COLLEZIONI" at bounding box center [80, 223] width 89 height 4
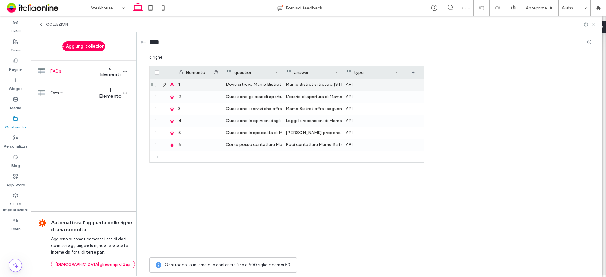
click at [248, 84] on div "Dove si trova Mame Bistrot?" at bounding box center [252, 84] width 53 height 11
click at [255, 84] on div "Dove si trova Mame Bistrot?" at bounding box center [252, 84] width 52 height 11
drag, startPoint x: 255, startPoint y: 84, endPoint x: 253, endPoint y: 90, distance: 6.4
click at [255, 84] on div "Dove si trova Mame Bistrot?" at bounding box center [252, 84] width 52 height 11
drag, startPoint x: 261, startPoint y: 80, endPoint x: 274, endPoint y: 80, distance: 12.6
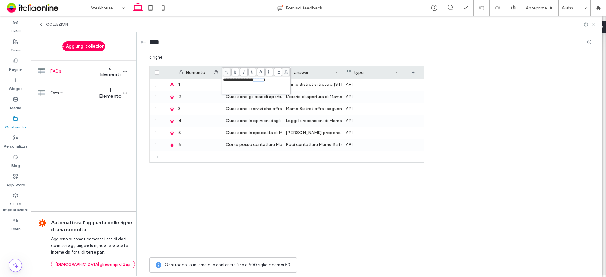
click at [266, 80] on span "**********" at bounding box center [244, 80] width 43 height 4
click at [270, 98] on div "Quali sono gli orari di apertura di Mame Bistrot?" at bounding box center [252, 96] width 53 height 11
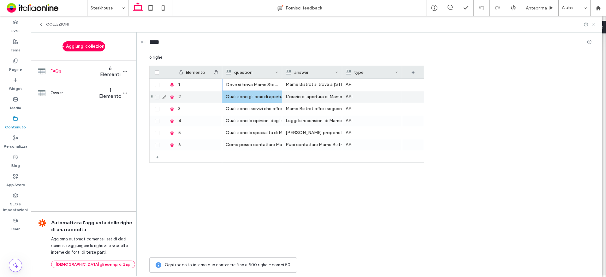
click at [270, 98] on div "Quali sono gli orari di apertura di Mame Bistrot?" at bounding box center [252, 96] width 53 height 11
click at [270, 98] on div "6 righe Drag here to set row groups Drag here to set column labels Elemento que…" at bounding box center [370, 165] width 443 height 222
drag, startPoint x: 298, startPoint y: 92, endPoint x: 309, endPoint y: 92, distance: 10.5
click at [301, 92] on span "**********" at bounding box center [261, 92] width 77 height 4
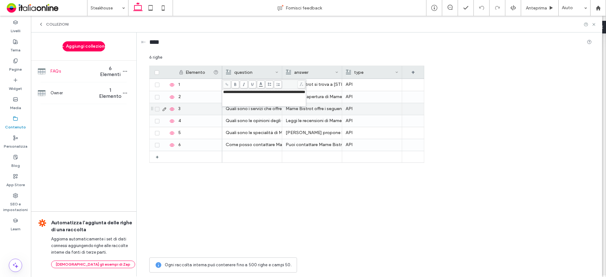
click at [252, 110] on div "Quali sono i servizi che offre Mame Bistrot?" at bounding box center [252, 108] width 53 height 11
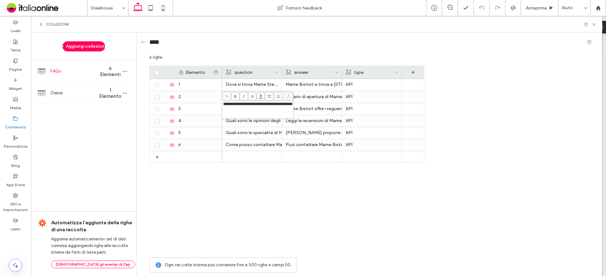
click at [277, 104] on span "**********" at bounding box center [257, 104] width 69 height 4
drag, startPoint x: 288, startPoint y: 104, endPoint x: 301, endPoint y: 105, distance: 13.3
click at [293, 105] on span "**********" at bounding box center [257, 104] width 69 height 4
click at [288, 103] on span "**********" at bounding box center [259, 104] width 73 height 4
click at [275, 119] on div "Quali sono le opinioni degli utenti di Mame Bistrot?" at bounding box center [252, 120] width 53 height 11
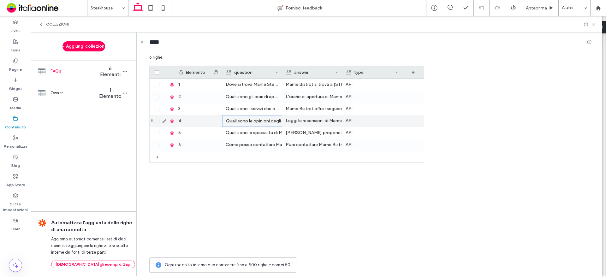
click at [273, 121] on div "Quali sono le opinioni degli utenti di Mame Bistrot?" at bounding box center [252, 121] width 52 height 11
click at [269, 120] on div "Quali sono le opinioni degli utenti di Mame Bistrot?" at bounding box center [252, 121] width 52 height 11
drag, startPoint x: 304, startPoint y: 116, endPoint x: 315, endPoint y: 118, distance: 11.8
click at [305, 118] on span "**********" at bounding box center [264, 116] width 82 height 4
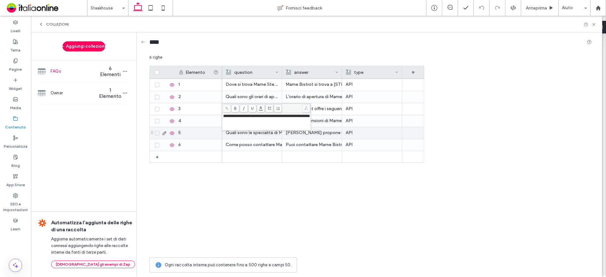
click at [267, 133] on div "Quali sono le specialità di Mame Bistrot?" at bounding box center [252, 132] width 53 height 11
click at [267, 133] on div "Quali sono le specialità di Mame Bistrot?" at bounding box center [252, 133] width 52 height 11
drag, startPoint x: 285, startPoint y: 129, endPoint x: 297, endPoint y: 129, distance: 12.6
click at [288, 129] on span "**********" at bounding box center [255, 128] width 65 height 4
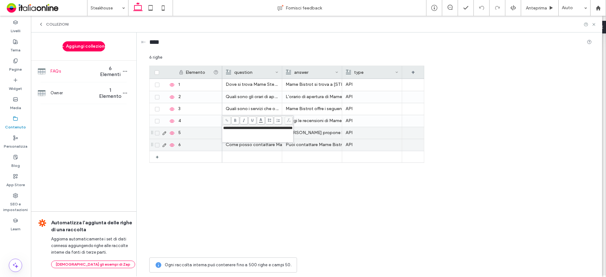
click at [278, 144] on div "Come posso contattare Mame Bistrot?" at bounding box center [252, 144] width 53 height 11
click at [275, 143] on div "Come posso contattare Mame Bistrot?" at bounding box center [252, 145] width 52 height 11
drag, startPoint x: 281, startPoint y: 140, endPoint x: 294, endPoint y: 147, distance: 14.3
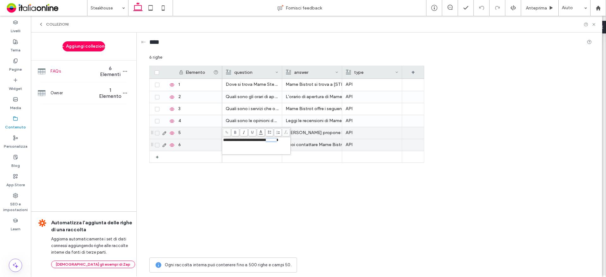
click at [290, 147] on div "**********" at bounding box center [256, 146] width 67 height 16
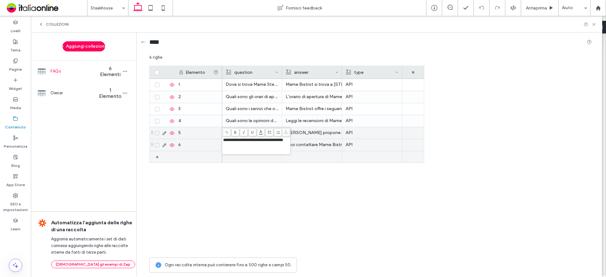
click at [306, 162] on div at bounding box center [312, 156] width 53 height 11
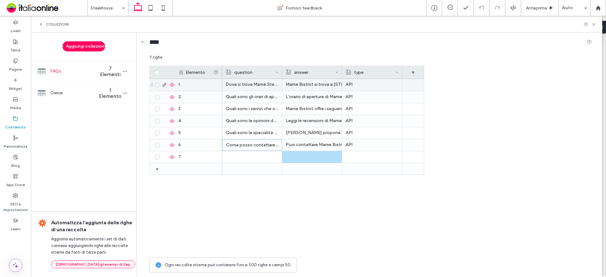
click at [307, 82] on div "Mame Bistrot si trova a Gallarate (VA) - Viale Carlo Noè 33" at bounding box center [312, 84] width 53 height 11
click at [307, 82] on div "Mame Bistrot si trova a Gallarate (VA) - Viale Carlo Noè 33" at bounding box center [312, 84] width 52 height 11
drag, startPoint x: 296, startPoint y: 80, endPoint x: 309, endPoint y: 81, distance: 13.3
click at [309, 81] on span "**********" at bounding box center [329, 80] width 93 height 4
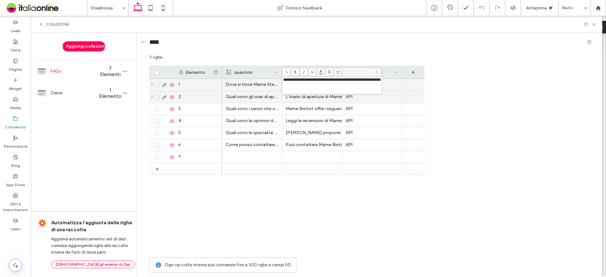
click at [301, 98] on div "L'orario di apertura di Mame Bistrot è: da Lunedì a Venerdì: 12:00 - 14:30, da …" at bounding box center [312, 96] width 53 height 11
click at [301, 98] on div "L'orario di apertura di Mame Bistrot è: da Lunedì a Venerdì: 12:00 - 14:30, da …" at bounding box center [312, 97] width 52 height 11
drag, startPoint x: 336, startPoint y: 91, endPoint x: 349, endPoint y: 91, distance: 12.6
click at [349, 91] on span "**********" at bounding box center [342, 94] width 118 height 9
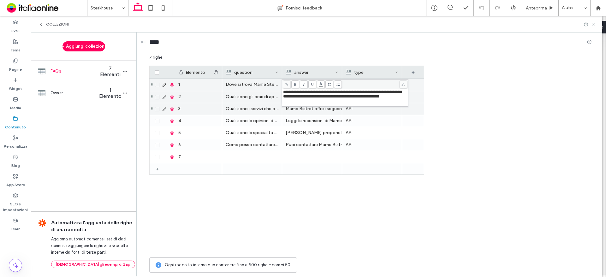
click at [314, 109] on div "Mame Bistrot offre i seguenti servizi: Cantina Vini" at bounding box center [312, 108] width 53 height 11
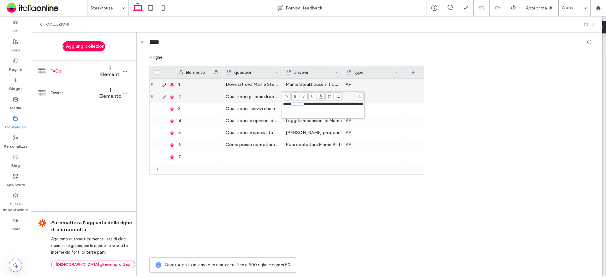
drag, startPoint x: 296, startPoint y: 104, endPoint x: 309, endPoint y: 104, distance: 12.9
click at [309, 104] on span "**********" at bounding box center [323, 104] width 81 height 4
click at [321, 119] on div "Leggi le recensioni di Mame Bistrot oppure lascia la tua opinione su Paginegial…" at bounding box center [312, 120] width 53 height 11
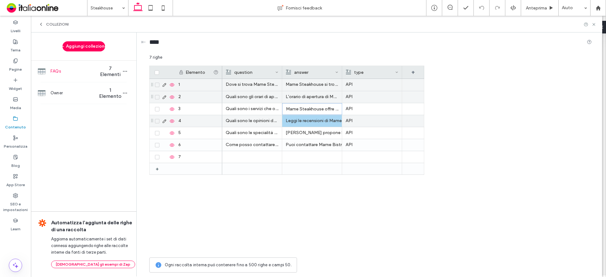
click at [321, 119] on div "Leggi le recensioni di Mame Bistrot oppure lascia la tua opinione su Paginegial…" at bounding box center [312, 120] width 53 height 11
drag, startPoint x: 336, startPoint y: 113, endPoint x: 345, endPoint y: 117, distance: 9.5
click at [345, 117] on div "**********" at bounding box center [345, 117] width 126 height 27
drag, startPoint x: 349, startPoint y: 117, endPoint x: 336, endPoint y: 115, distance: 12.8
click at [336, 115] on span "**********" at bounding box center [342, 118] width 118 height 9
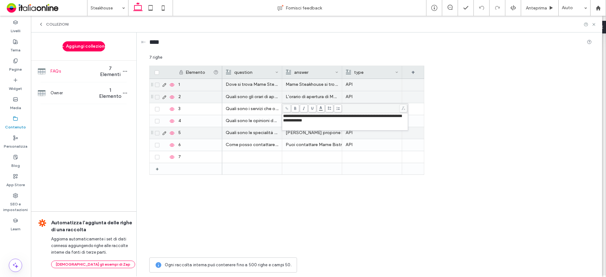
click at [323, 134] on div "Mame Bistrot propone le seguenti specialità: Carne alla Brace, Hamburger, Tarta…" at bounding box center [312, 132] width 53 height 11
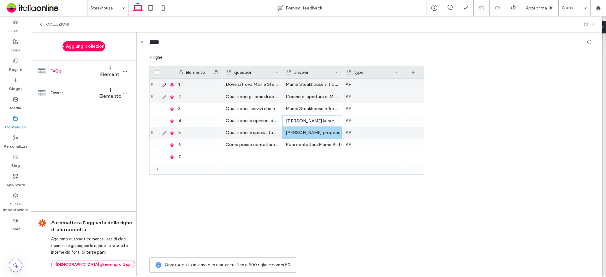
click at [323, 134] on div "Mame Bistrot propone le seguenti specialità: Carne alla Brace, Hamburger, Tarta…" at bounding box center [312, 132] width 53 height 11
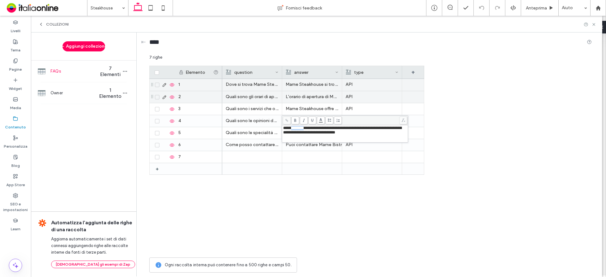
drag, startPoint x: 297, startPoint y: 128, endPoint x: 310, endPoint y: 128, distance: 13.3
click at [310, 128] on span "**********" at bounding box center [342, 130] width 118 height 9
click at [310, 146] on div "Puoi contattare Mame Bistrot tramite email: mameratosrl@gmail.com, telefono: 35…" at bounding box center [312, 144] width 53 height 11
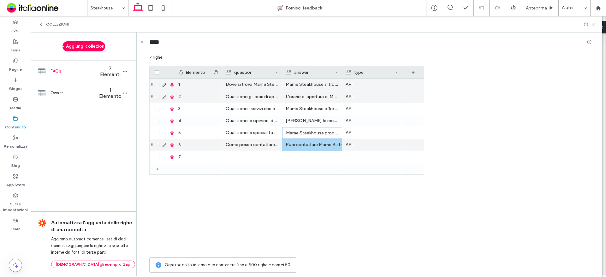
click at [310, 145] on div "Puoi contattare Mame Bistrot tramite email: mameratosrl@gmail.com, telefono: 35…" at bounding box center [312, 144] width 53 height 11
drag, startPoint x: 326, startPoint y: 140, endPoint x: 339, endPoint y: 139, distance: 13.1
click at [339, 139] on span "**********" at bounding box center [342, 142] width 118 height 9
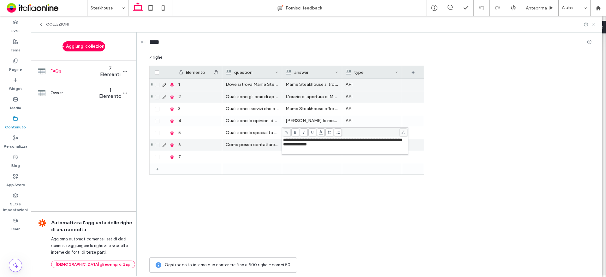
click at [347, 183] on div "Dove si trova Mame Steakhouse? Mame Steakhouse si trova a Gallarate (VA) - Vial…" at bounding box center [323, 167] width 202 height 176
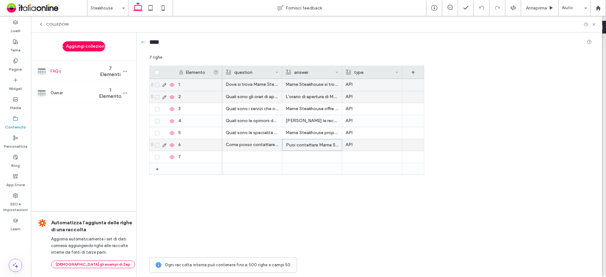
click at [308, 140] on p "Puoi contattare Mame Steakhousetramite email: [EMAIL_ADDRESS][DOMAIN_NAME], tel…" at bounding box center [312, 145] width 52 height 11
click at [318, 144] on p "Puoi contattare Mame Steakhousetramite email: [EMAIL_ADDRESS][DOMAIN_NAME], tel…" at bounding box center [312, 145] width 52 height 11
click at [596, 23] on icon at bounding box center [594, 24] width 5 height 5
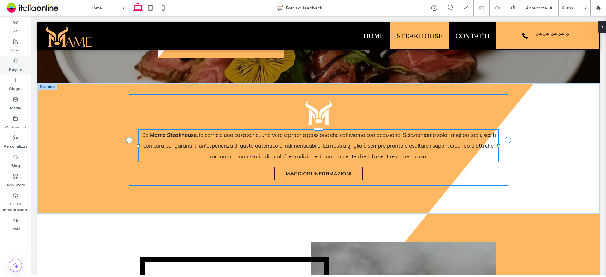
click at [19, 66] on label "Pagine" at bounding box center [15, 67] width 13 height 9
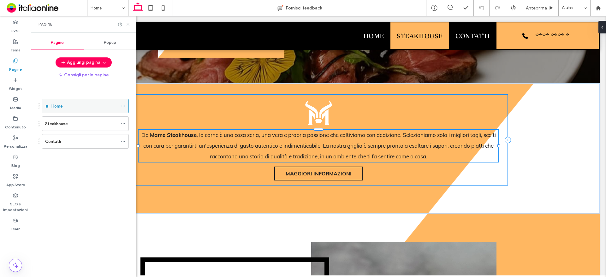
click at [123, 105] on icon at bounding box center [123, 106] width 4 height 4
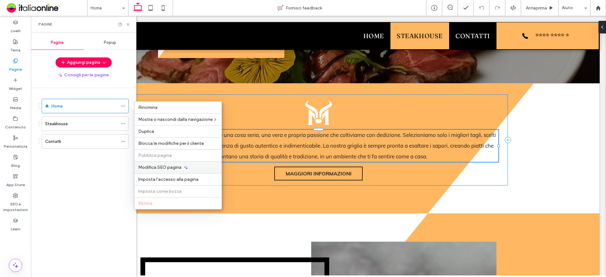
click at [171, 170] on div "Modifica SEO pagina" at bounding box center [177, 167] width 87 height 12
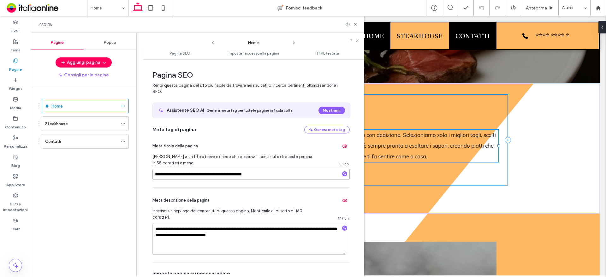
drag, startPoint x: 219, startPoint y: 171, endPoint x: 236, endPoint y: 174, distance: 16.9
click at [236, 174] on input "**********" at bounding box center [250, 174] width 197 height 11
type input "**********"
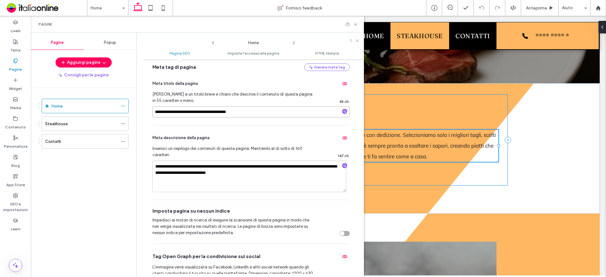
scroll to position [63, 0]
click at [125, 123] on icon at bounding box center [123, 124] width 4 height 4
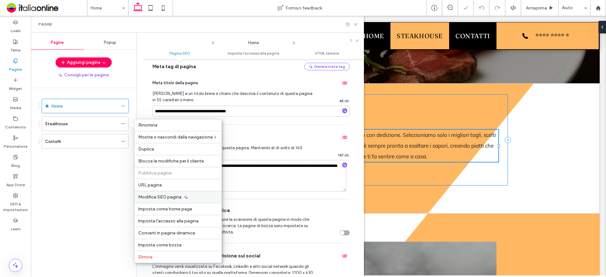
click at [176, 198] on span "Modifica SEO pagina" at bounding box center [159, 196] width 43 height 5
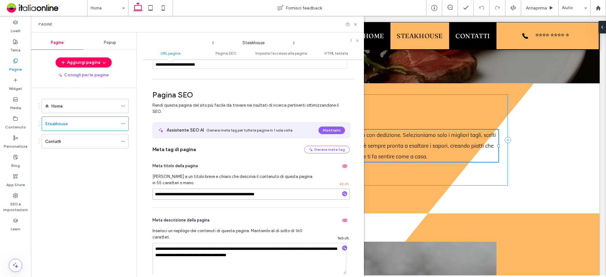
drag, startPoint x: 235, startPoint y: 195, endPoint x: 252, endPoint y: 196, distance: 17.7
click at [252, 196] on input "**********" at bounding box center [250, 194] width 197 height 11
type input "**********"
click at [123, 138] on span at bounding box center [123, 141] width 4 height 9
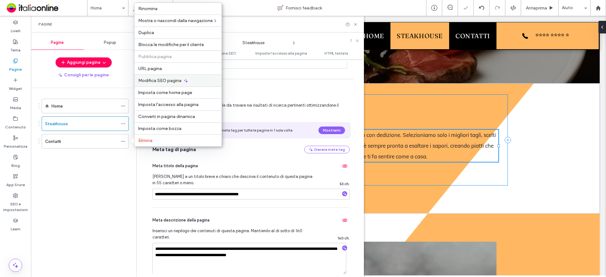
click at [176, 79] on span "Modifica SEO pagina" at bounding box center [159, 80] width 43 height 5
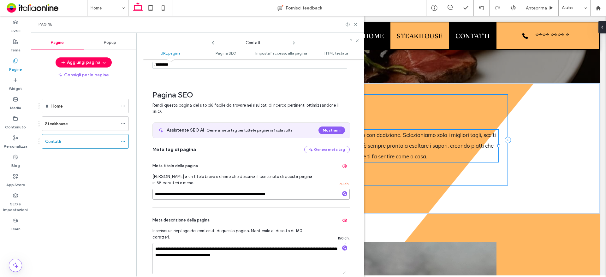
drag, startPoint x: 249, startPoint y: 194, endPoint x: 265, endPoint y: 194, distance: 15.8
click at [265, 194] on input "**********" at bounding box center [250, 194] width 197 height 11
type input "**********"
drag, startPoint x: 218, startPoint y: 248, endPoint x: 234, endPoint y: 247, distance: 15.5
type textarea "**********"
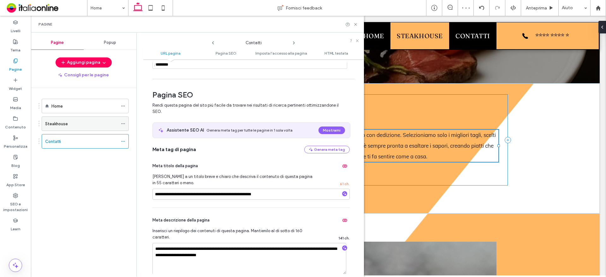
click at [124, 123] on icon at bounding box center [123, 124] width 4 height 4
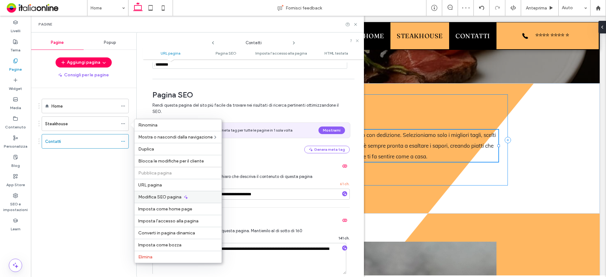
click at [162, 200] on div "Modifica SEO pagina" at bounding box center [177, 197] width 87 height 12
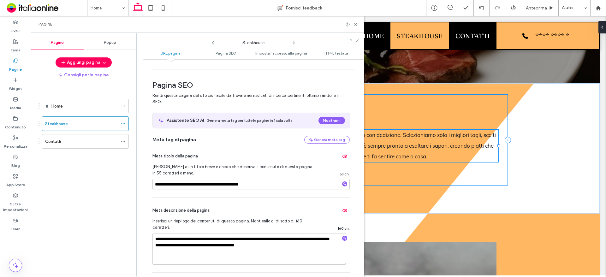
scroll to position [32, 0]
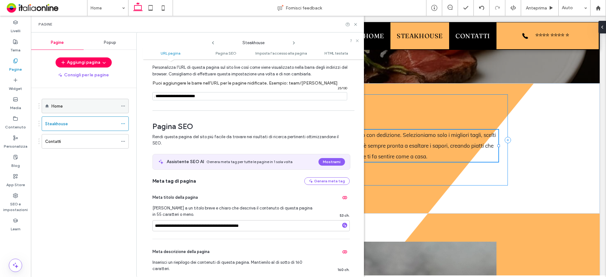
click at [122, 105] on icon at bounding box center [123, 106] width 4 height 4
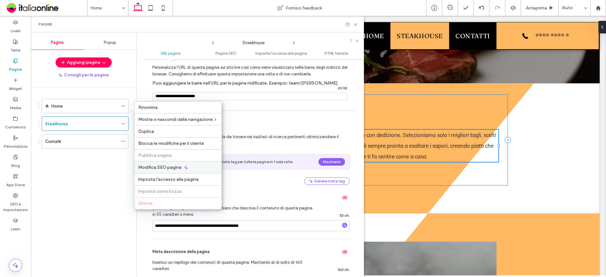
click at [178, 168] on span "Modifica SEO pagina" at bounding box center [159, 167] width 43 height 5
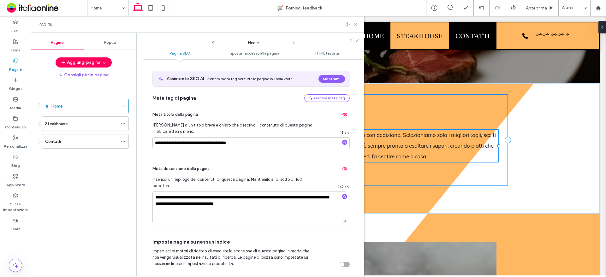
click at [357, 24] on icon at bounding box center [355, 24] width 5 height 5
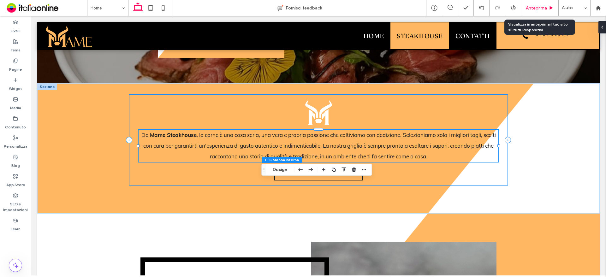
click at [529, 8] on span "Anteprima" at bounding box center [536, 7] width 21 height 5
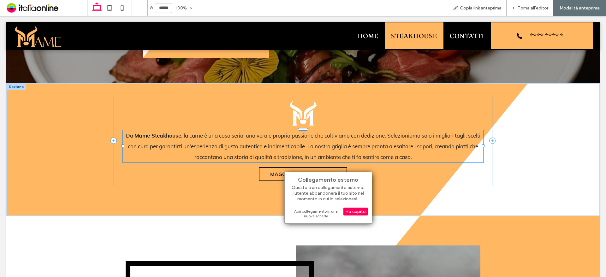
drag, startPoint x: 318, startPoint y: 207, endPoint x: 317, endPoint y: 214, distance: 7.0
click at [318, 207] on div "Collegamento esterno Questo è un collegamento esterno; l'utente abbandonerà il …" at bounding box center [328, 198] width 88 height 52
click at [314, 214] on div "Apri collegamento in una nuova scheda" at bounding box center [328, 213] width 79 height 11
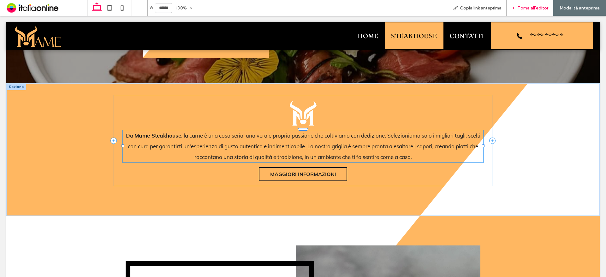
click at [517, 5] on div "Torna all'editor" at bounding box center [530, 7] width 46 height 5
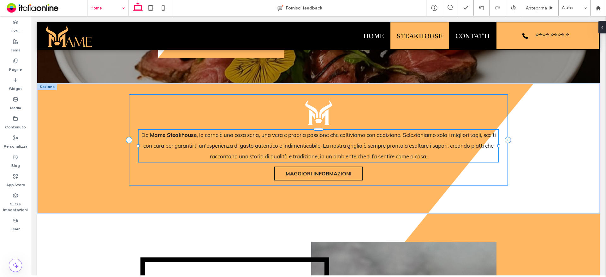
drag, startPoint x: 109, startPoint y: 7, endPoint x: 109, endPoint y: 13, distance: 5.7
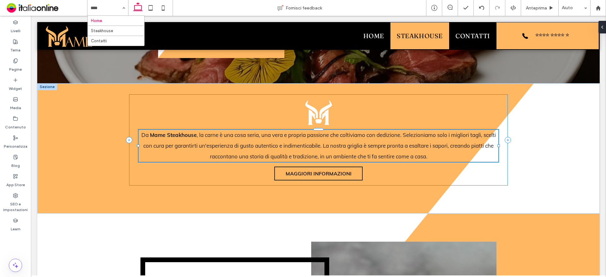
drag, startPoint x: 111, startPoint y: 30, endPoint x: 122, endPoint y: 39, distance: 14.4
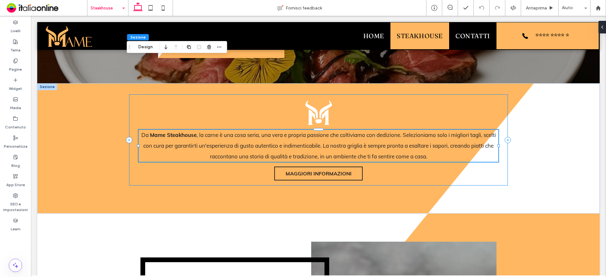
drag, startPoint x: 103, startPoint y: 10, endPoint x: 104, endPoint y: 15, distance: 5.1
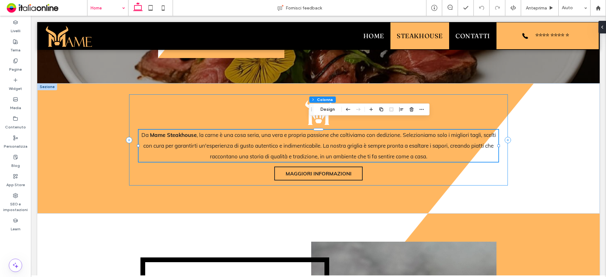
drag, startPoint x: 327, startPoint y: 110, endPoint x: 332, endPoint y: 115, distance: 7.0
click at [327, 110] on button "Design" at bounding box center [327, 110] width 23 height 8
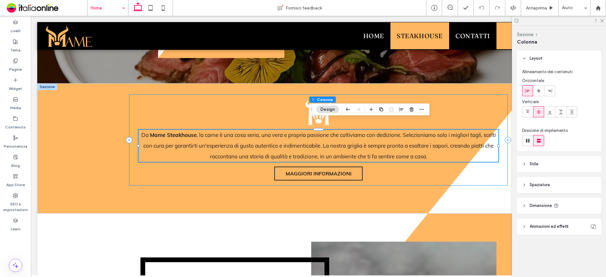
drag, startPoint x: 325, startPoint y: 104, endPoint x: 325, endPoint y: 108, distance: 3.8
click at [325, 104] on div "Sezione Colonna Design" at bounding box center [369, 110] width 121 height 12
click at [326, 110] on button "Design" at bounding box center [327, 110] width 23 height 8
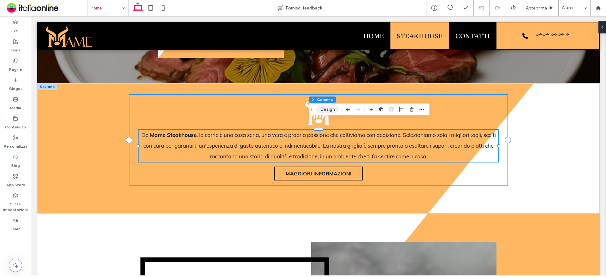
click at [329, 110] on button "Design" at bounding box center [327, 110] width 23 height 8
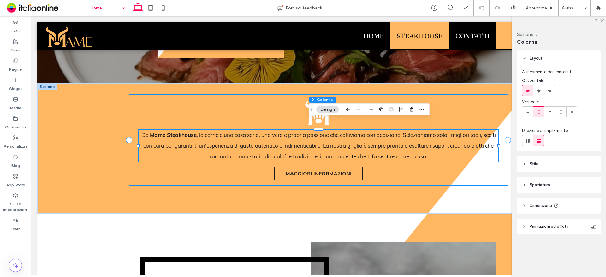
drag, startPoint x: 537, startPoint y: 166, endPoint x: 540, endPoint y: 170, distance: 5.4
click at [537, 166] on span "Stile" at bounding box center [534, 164] width 9 height 6
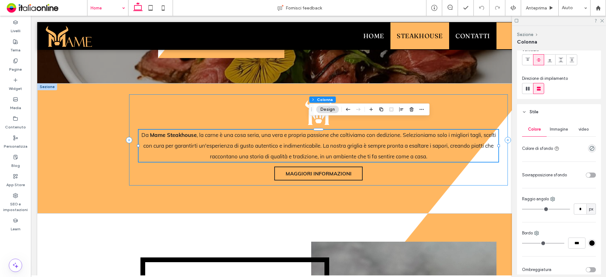
scroll to position [63, 0]
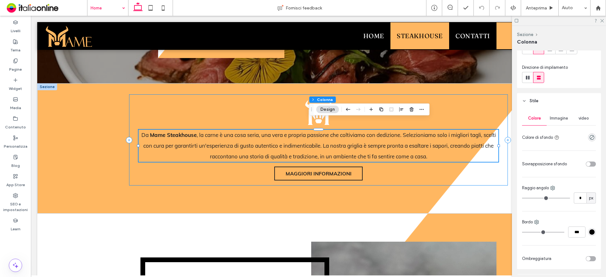
click at [568, 119] on div "Immagine" at bounding box center [559, 118] width 25 height 14
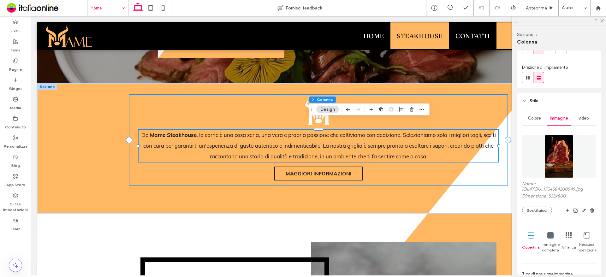
click at [562, 144] on img at bounding box center [559, 156] width 29 height 43
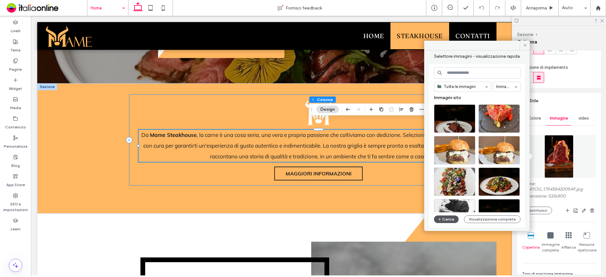
click at [451, 218] on button "Carica" at bounding box center [446, 220] width 25 height 8
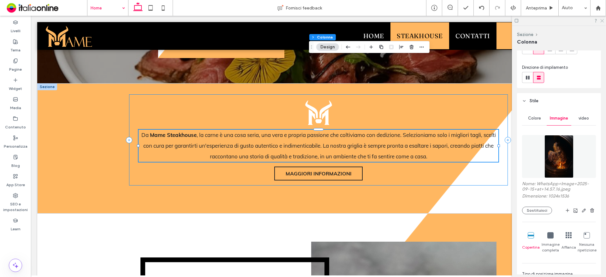
click at [602, 21] on use at bounding box center [601, 20] width 3 height 3
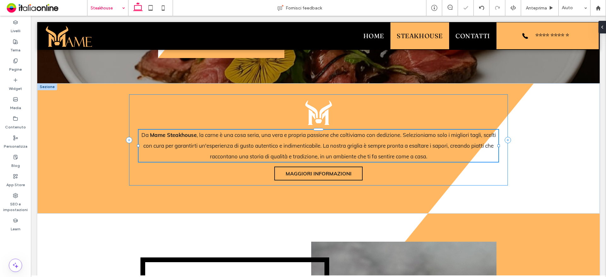
click at [109, 10] on input at bounding box center [106, 8] width 31 height 16
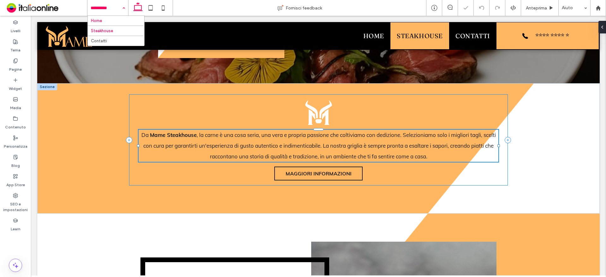
drag, startPoint x: 96, startPoint y: 7, endPoint x: 96, endPoint y: 16, distance: 8.8
click at [96, 7] on input at bounding box center [106, 8] width 31 height 16
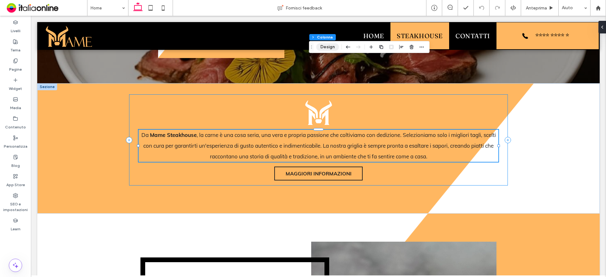
click at [329, 47] on button "Design" at bounding box center [327, 47] width 23 height 8
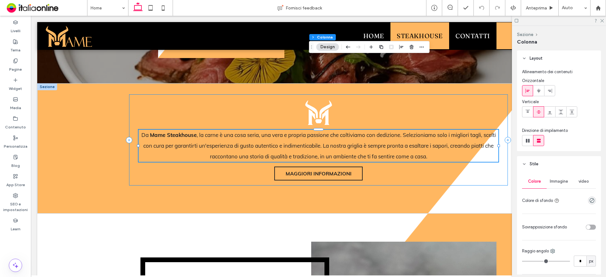
drag, startPoint x: 561, startPoint y: 179, endPoint x: 569, endPoint y: 182, distance: 8.4
click at [561, 179] on span "Immagine" at bounding box center [559, 181] width 18 height 5
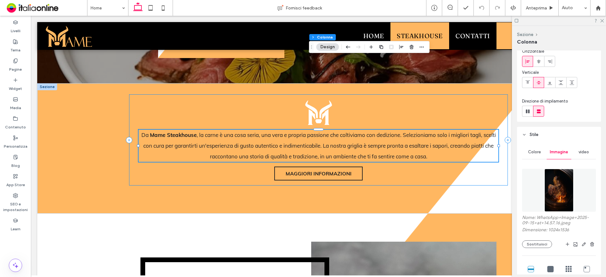
scroll to position [63, 0]
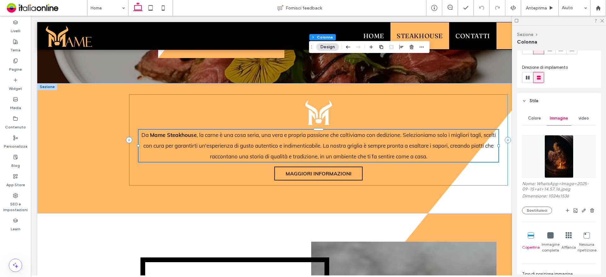
click at [559, 151] on img at bounding box center [559, 156] width 29 height 43
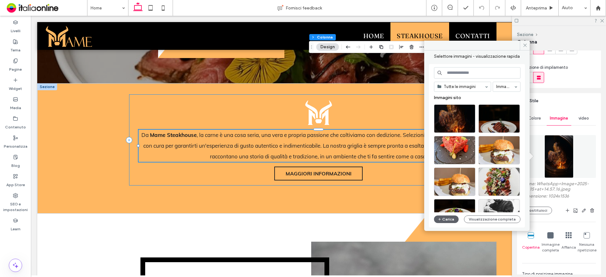
click at [526, 46] on use at bounding box center [524, 45] width 3 height 3
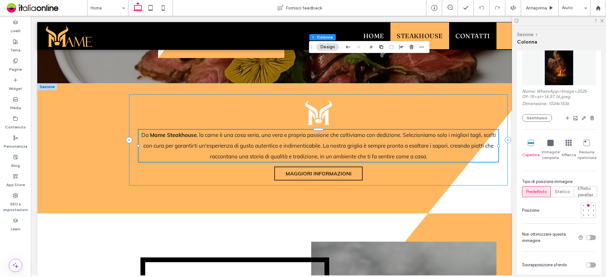
scroll to position [158, 0]
click at [587, 208] on div at bounding box center [588, 208] width 3 height 3
click at [591, 209] on div at bounding box center [593, 208] width 4 height 4
click at [586, 215] on div at bounding box center [588, 208] width 15 height 15
click at [586, 214] on div at bounding box center [588, 213] width 4 height 4
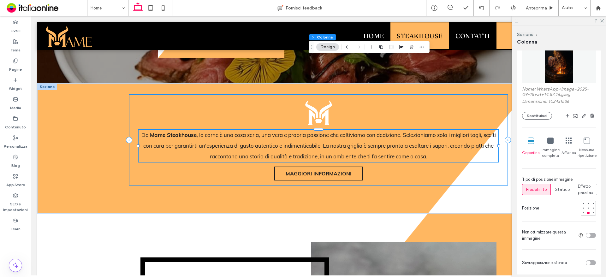
click at [164, 10] on use at bounding box center [163, 7] width 3 height 5
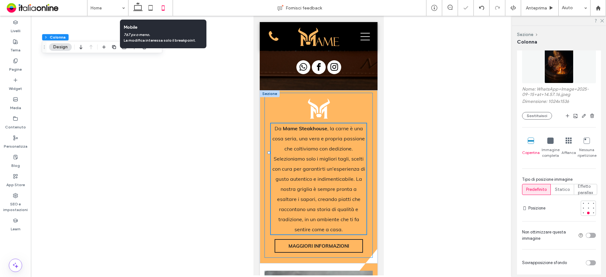
type input "**"
type input "****"
type input "**"
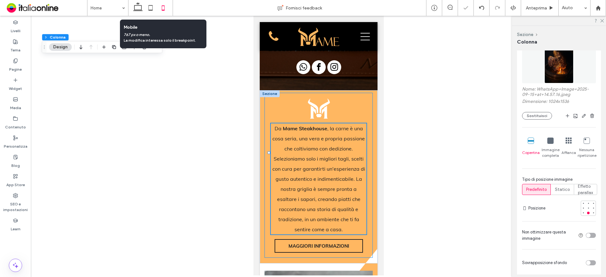
type input "**"
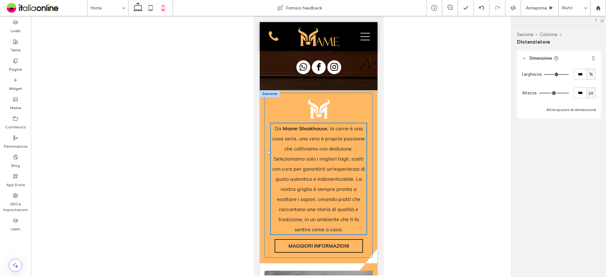
type input "***"
type input "**"
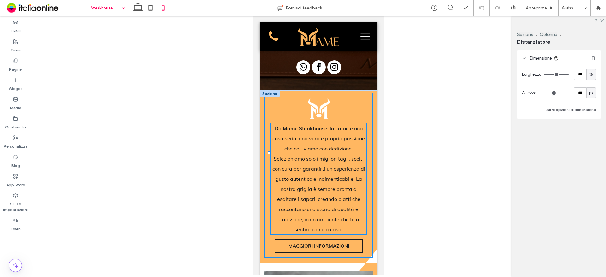
type input "****"
type input "***"
click at [294, 71] on div "Sezione Colonna Distanziatore Design" at bounding box center [312, 65] width 87 height 12
click at [292, 67] on button "Design" at bounding box center [287, 66] width 23 height 8
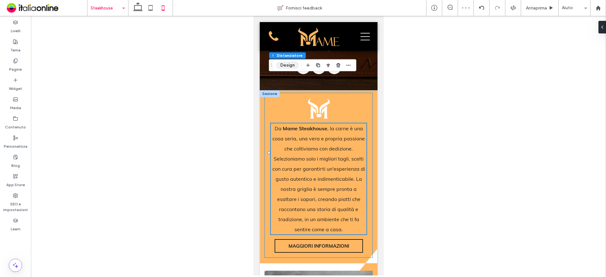
click at [287, 63] on button "Design" at bounding box center [287, 66] width 23 height 8
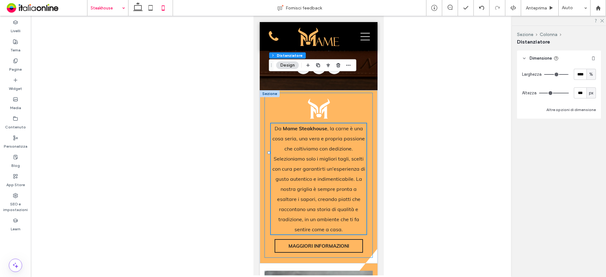
drag, startPoint x: 289, startPoint y: 64, endPoint x: 296, endPoint y: 68, distance: 8.6
click at [289, 64] on button "Design" at bounding box center [287, 66] width 23 height 8
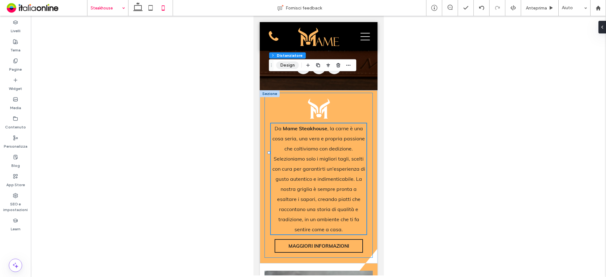
click at [289, 65] on button "Design" at bounding box center [287, 66] width 23 height 8
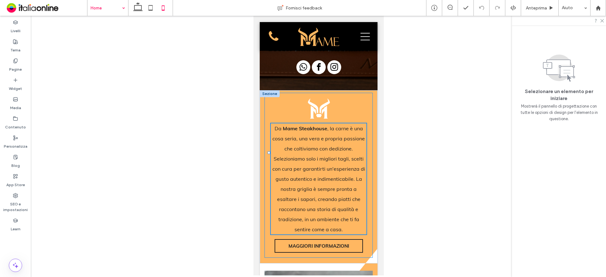
click at [109, 6] on input at bounding box center [106, 8] width 31 height 16
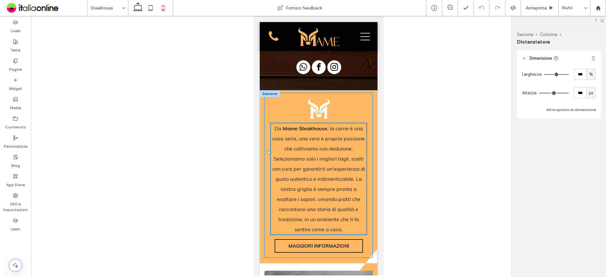
type input "**"
type input "****"
type input "***"
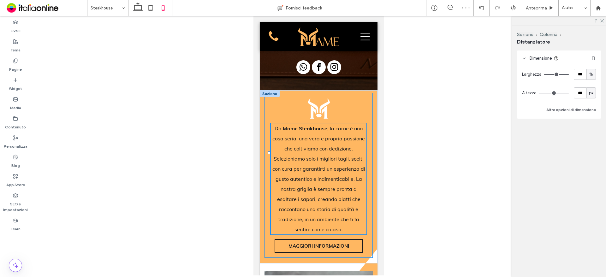
type input "***"
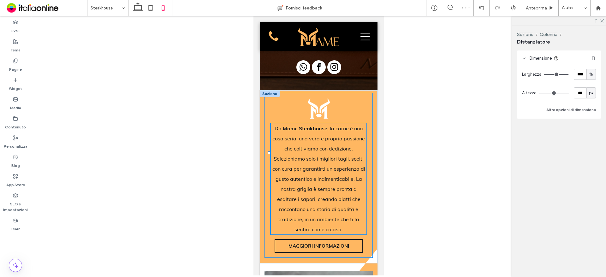
type input "***"
click at [135, 7] on icon at bounding box center [138, 8] width 13 height 13
type input "***"
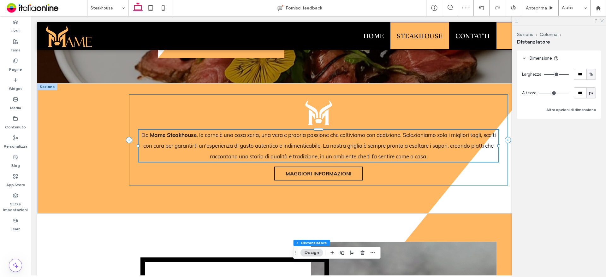
click at [602, 21] on icon at bounding box center [602, 20] width 4 height 4
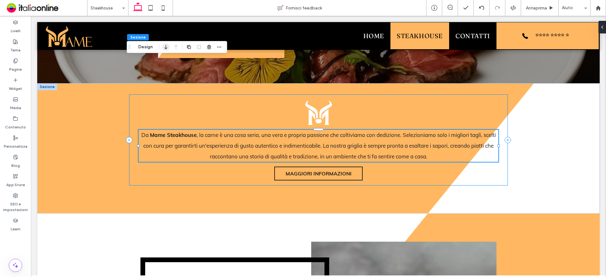
drag, startPoint x: 145, startPoint y: 45, endPoint x: 164, endPoint y: 52, distance: 20.6
click at [145, 45] on button "Design" at bounding box center [145, 47] width 23 height 8
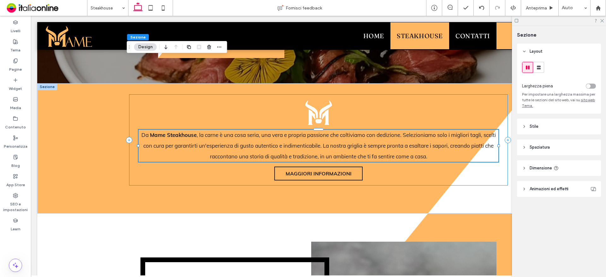
click at [552, 186] on span "Animazioni ed effetti" at bounding box center [549, 189] width 39 height 6
drag, startPoint x: 537, startPoint y: 124, endPoint x: 552, endPoint y: 146, distance: 26.6
click at [537, 124] on span "Stile" at bounding box center [534, 126] width 9 height 6
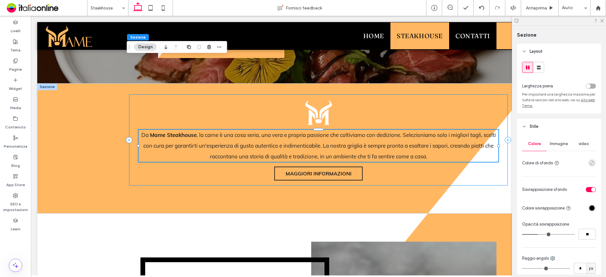
drag, startPoint x: 562, startPoint y: 140, endPoint x: 566, endPoint y: 150, distance: 10.6
click at [562, 140] on div "Immagine" at bounding box center [559, 144] width 25 height 14
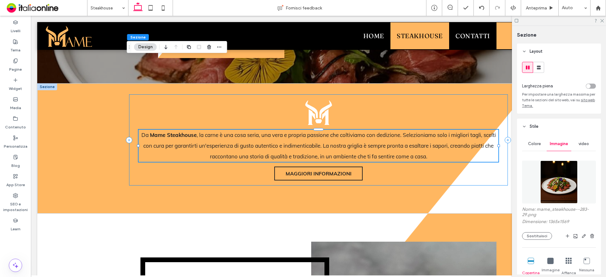
click at [560, 181] on img at bounding box center [559, 182] width 38 height 43
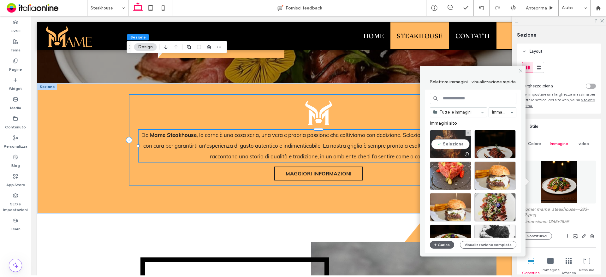
drag, startPoint x: 463, startPoint y: 157, endPoint x: 463, endPoint y: 152, distance: 4.4
click at [463, 152] on div at bounding box center [467, 154] width 8 height 5
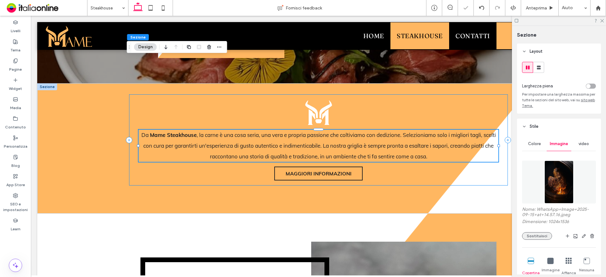
click at [537, 234] on button "Sostituisci" at bounding box center [537, 236] width 30 height 8
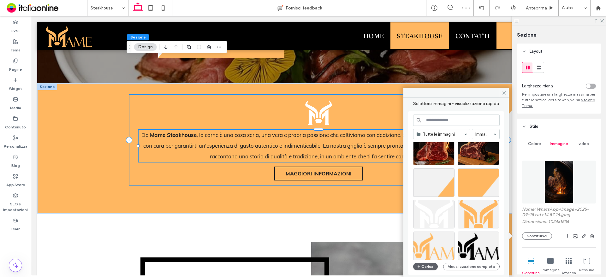
scroll to position [126, 0]
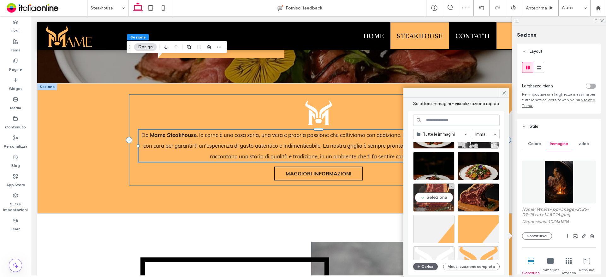
click at [423, 203] on div "Seleziona" at bounding box center [433, 197] width 41 height 28
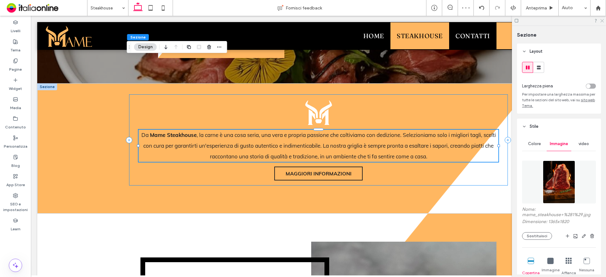
click at [604, 21] on icon at bounding box center [602, 20] width 4 height 4
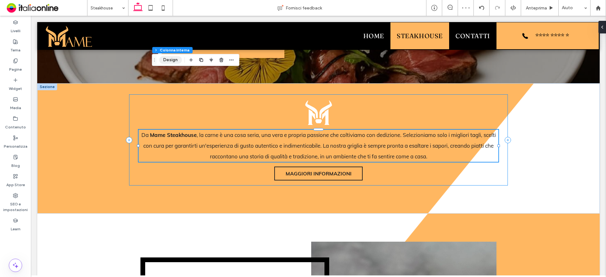
click at [168, 62] on button "Design" at bounding box center [170, 60] width 23 height 8
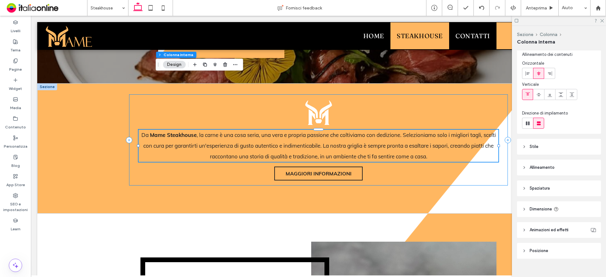
scroll to position [27, 0]
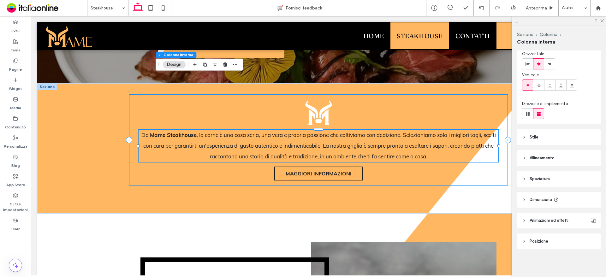
click at [542, 135] on header "Stile" at bounding box center [559, 137] width 84 height 16
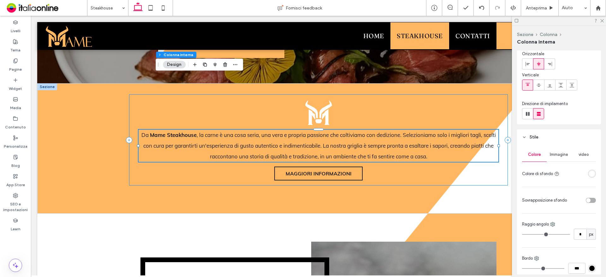
click at [560, 153] on span "Immagine" at bounding box center [559, 154] width 18 height 5
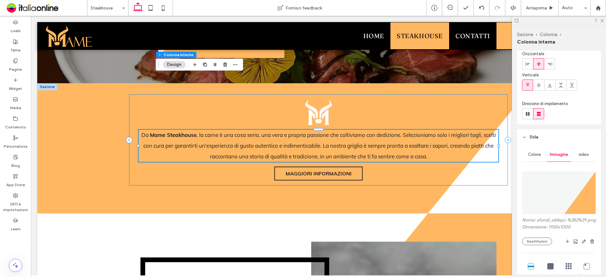
click at [563, 193] on img at bounding box center [559, 192] width 74 height 43
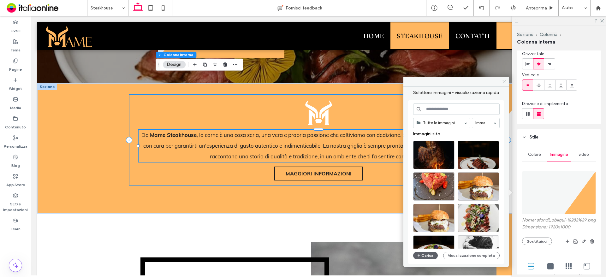
click at [502, 78] on span at bounding box center [504, 81] width 10 height 9
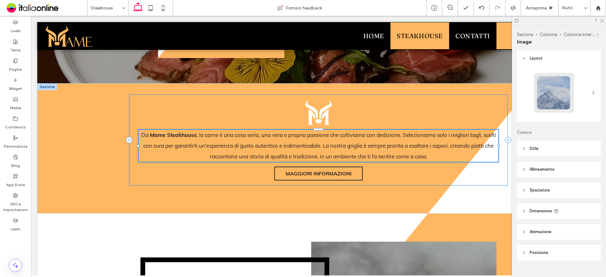
scroll to position [11, 0]
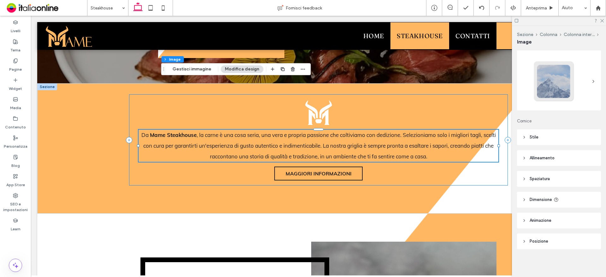
drag, startPoint x: 534, startPoint y: 136, endPoint x: 535, endPoint y: 139, distance: 3.5
click at [534, 136] on span "Stile" at bounding box center [534, 137] width 9 height 6
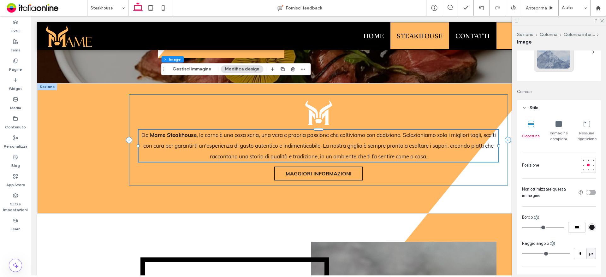
scroll to position [75, 0]
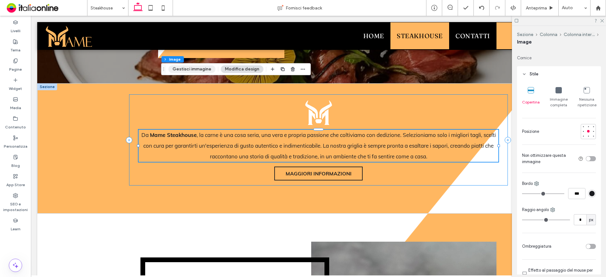
click at [194, 70] on button "Gestisci immagine" at bounding box center [192, 69] width 47 height 8
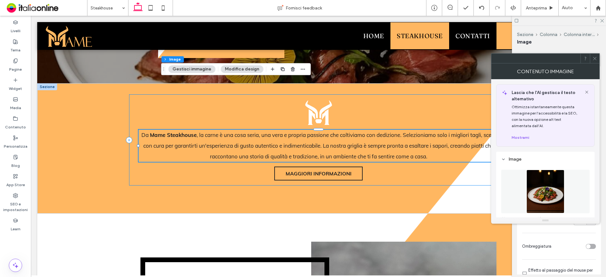
click at [547, 189] on img at bounding box center [546, 192] width 38 height 44
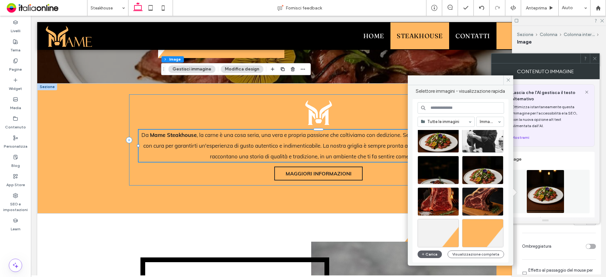
scroll to position [158, 0]
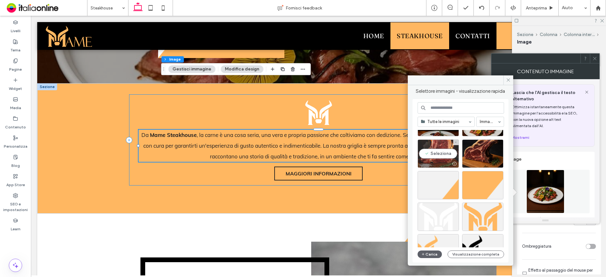
click at [433, 154] on div "Seleziona" at bounding box center [438, 154] width 41 height 28
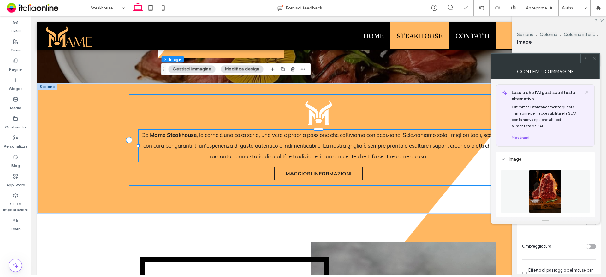
click at [596, 57] on icon at bounding box center [595, 58] width 5 height 5
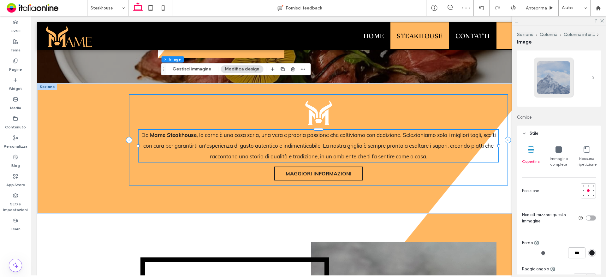
scroll to position [0, 0]
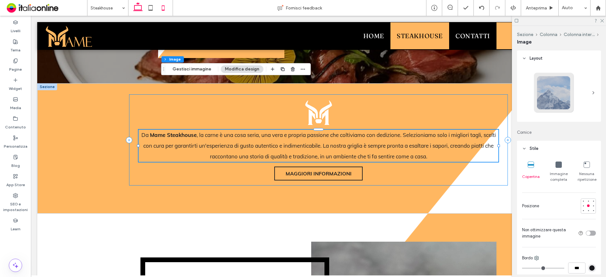
click at [164, 4] on icon at bounding box center [163, 8] width 13 height 13
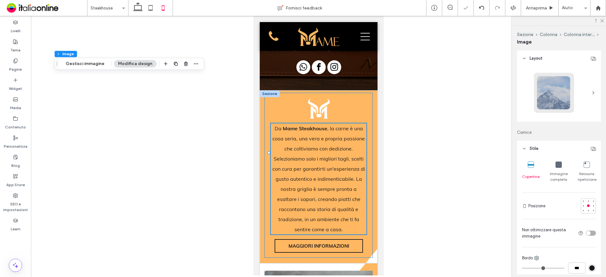
type input "***"
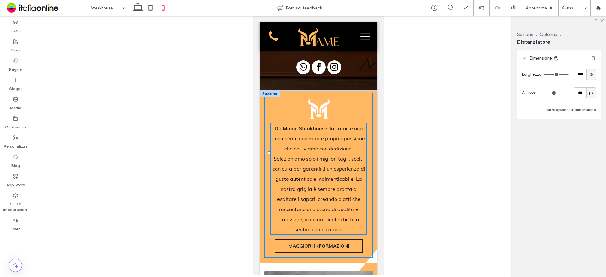
type input "**"
type input "****"
type input "***"
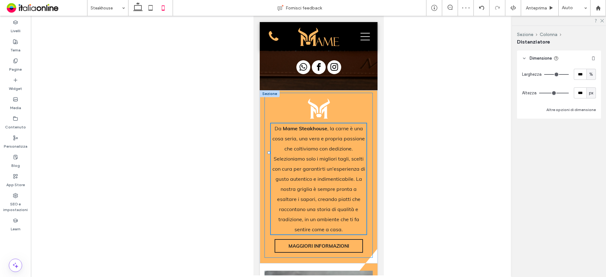
type input "***"
drag, startPoint x: 138, startPoint y: 6, endPoint x: 141, endPoint y: 13, distance: 7.9
click at [138, 6] on icon at bounding box center [138, 8] width 13 height 13
type input "***"
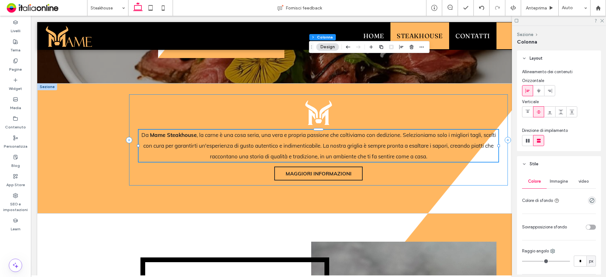
scroll to position [95, 0]
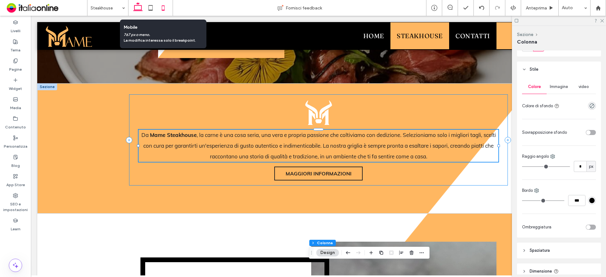
click at [161, 7] on icon at bounding box center [163, 8] width 13 height 13
type input "**"
type input "****"
type input "**"
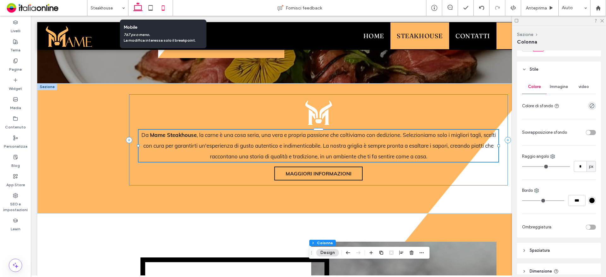
type input "**"
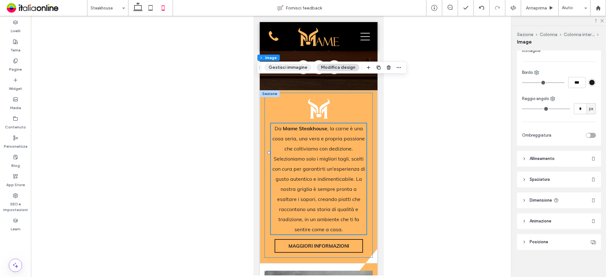
scroll to position [186, 0]
click at [289, 70] on button "Gestisci immagine" at bounding box center [288, 68] width 47 height 8
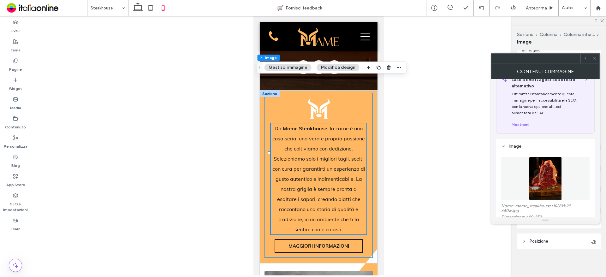
scroll to position [32, 0]
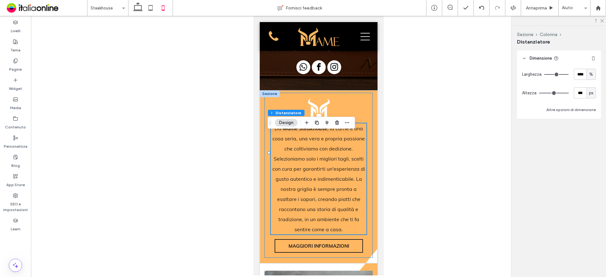
click at [289, 126] on button "Design" at bounding box center [286, 123] width 23 height 8
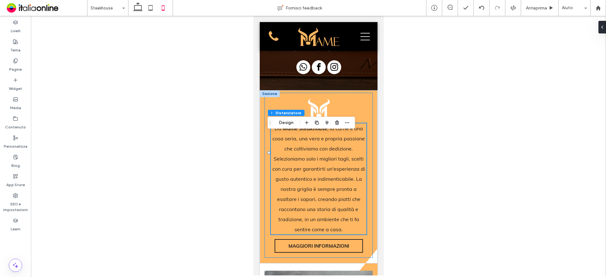
drag, startPoint x: 286, startPoint y: 123, endPoint x: 309, endPoint y: 128, distance: 23.6
click at [286, 123] on button "Design" at bounding box center [286, 123] width 23 height 8
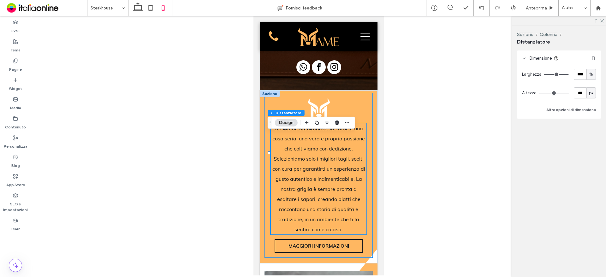
click at [291, 120] on button "Design" at bounding box center [286, 123] width 23 height 8
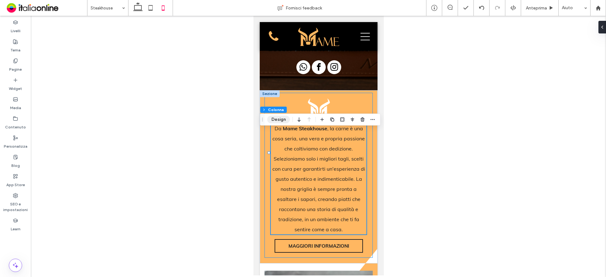
drag, startPoint x: 282, startPoint y: 118, endPoint x: 287, endPoint y: 121, distance: 5.4
click at [282, 118] on button "Design" at bounding box center [278, 120] width 23 height 8
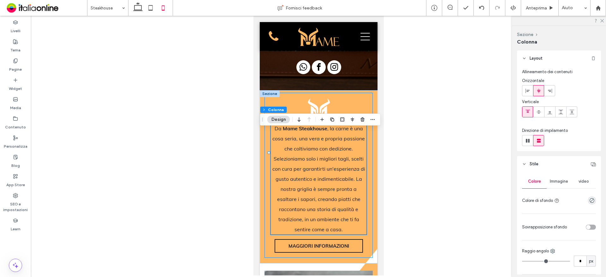
click at [562, 183] on span "Immagine" at bounding box center [559, 181] width 18 height 5
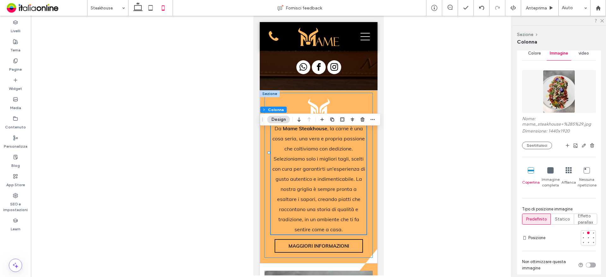
scroll to position [189, 0]
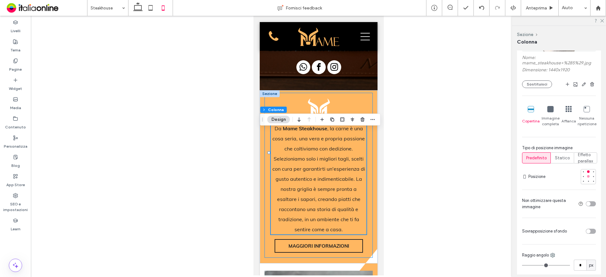
click at [587, 177] on div at bounding box center [588, 176] width 3 height 3
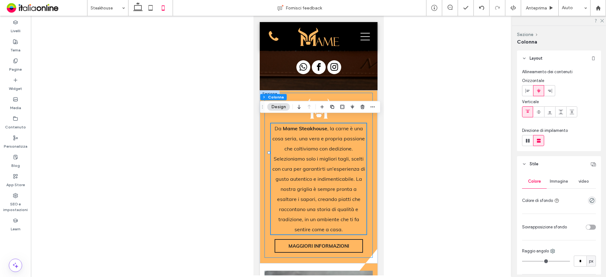
drag, startPoint x: 565, startPoint y: 179, endPoint x: 568, endPoint y: 184, distance: 5.8
click at [565, 179] on div "Immagine" at bounding box center [559, 182] width 25 height 14
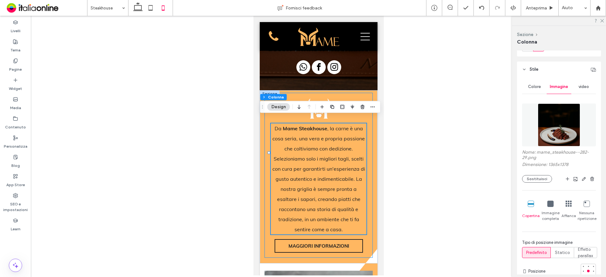
scroll to position [158, 0]
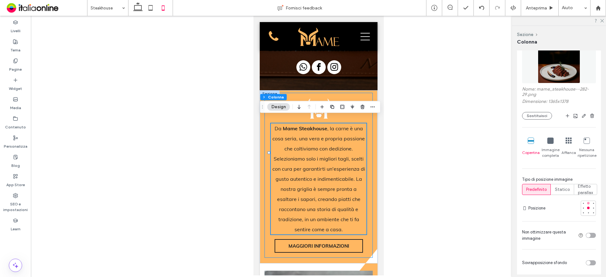
click at [587, 202] on div at bounding box center [588, 203] width 4 height 4
click at [587, 209] on div at bounding box center [588, 208] width 4 height 4
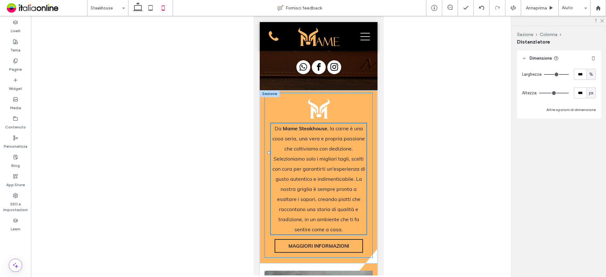
type input "***"
drag, startPoint x: 142, startPoint y: 8, endPoint x: 142, endPoint y: 11, distance: 3.2
click at [142, 8] on use at bounding box center [137, 6] width 9 height 9
type input "***"
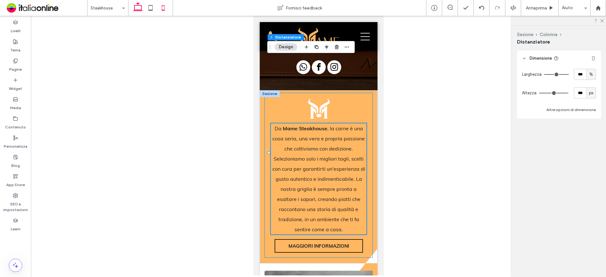
type input "***"
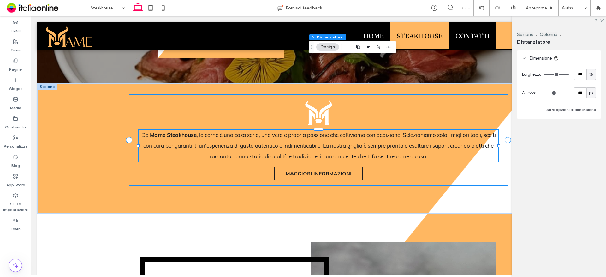
click at [86, 10] on span at bounding box center [46, 8] width 82 height 13
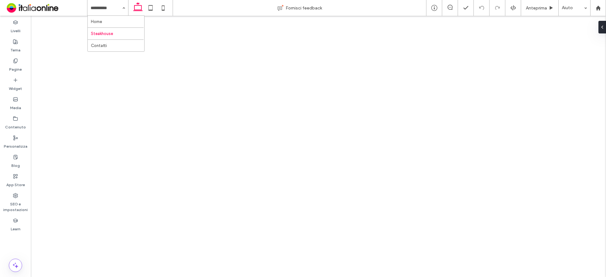
drag, startPoint x: 0, startPoint y: 0, endPoint x: 136, endPoint y: 62, distance: 149.3
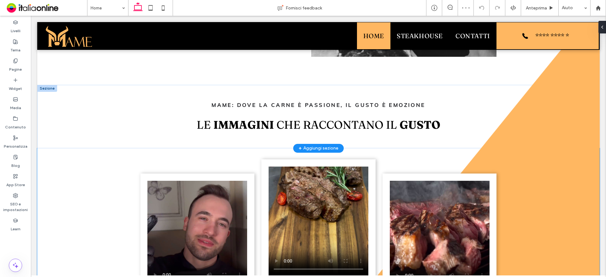
scroll to position [631, 0]
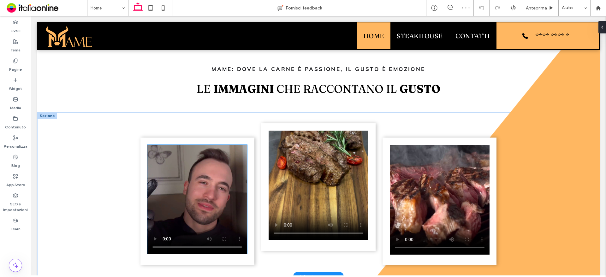
click at [168, 173] on video at bounding box center [197, 199] width 100 height 109
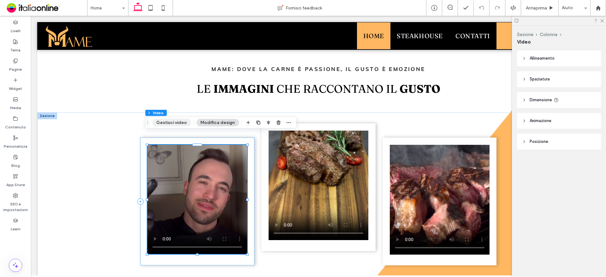
click at [177, 121] on button "Gestisci video" at bounding box center [171, 123] width 39 height 8
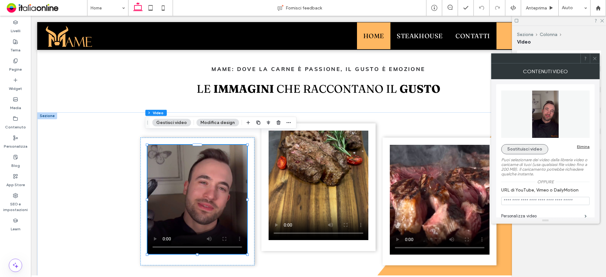
click at [527, 147] on button "Sostituisci video" at bounding box center [524, 149] width 47 height 10
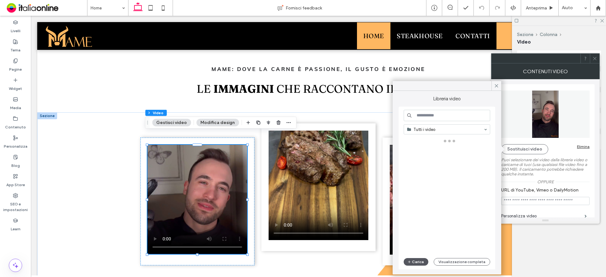
click at [416, 261] on button "Carica" at bounding box center [416, 262] width 25 height 8
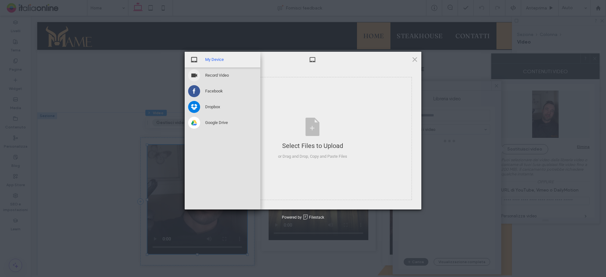
click at [197, 60] on span at bounding box center [194, 60] width 12 height 12
drag, startPoint x: 219, startPoint y: 53, endPoint x: 231, endPoint y: 76, distance: 25.9
click at [219, 53] on div "My Device" at bounding box center [223, 60] width 76 height 16
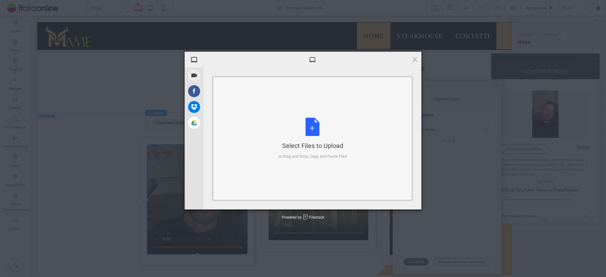
click at [310, 127] on div "Select Files to Upload or Drag and Drop, Copy and Paste Files" at bounding box center [312, 139] width 69 height 42
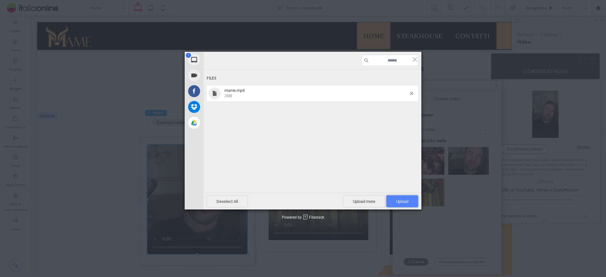
click at [398, 201] on span "Upload 1" at bounding box center [402, 201] width 12 height 5
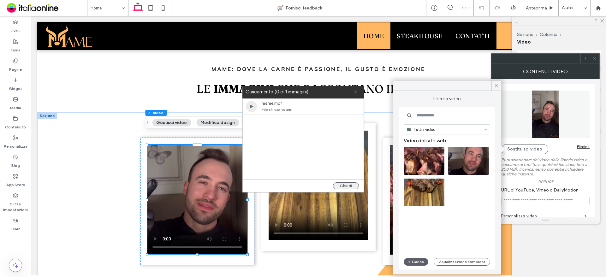
click at [346, 186] on button "Chiudi" at bounding box center [346, 185] width 26 height 7
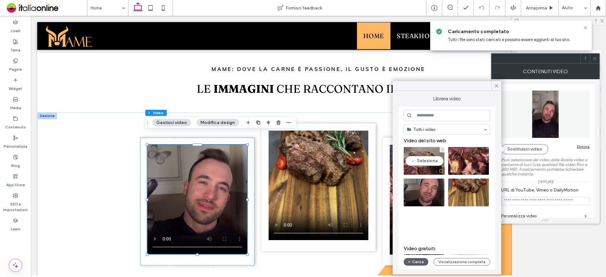
click at [424, 160] on video at bounding box center [424, 161] width 41 height 28
type input "**********"
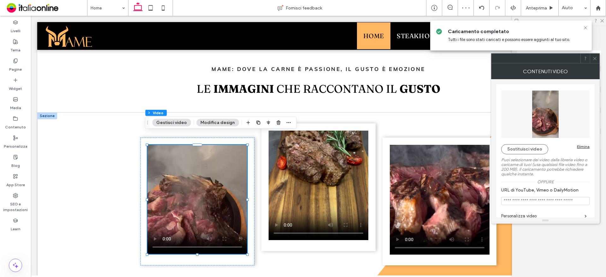
click at [595, 60] on icon at bounding box center [595, 58] width 5 height 5
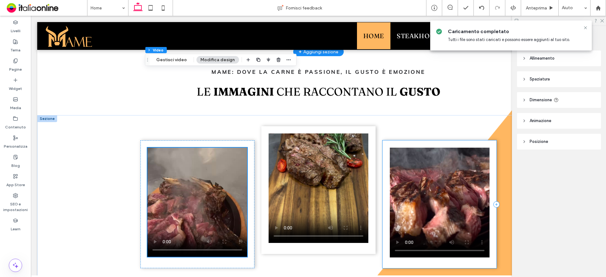
scroll to position [568, 0]
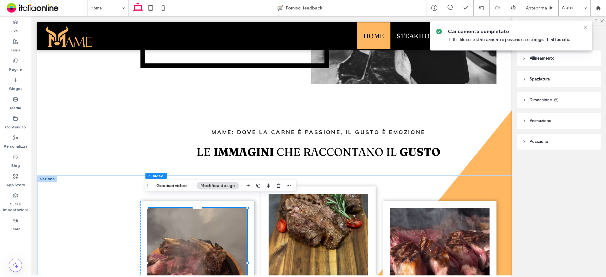
click at [588, 28] on div at bounding box center [586, 27] width 8 height 5
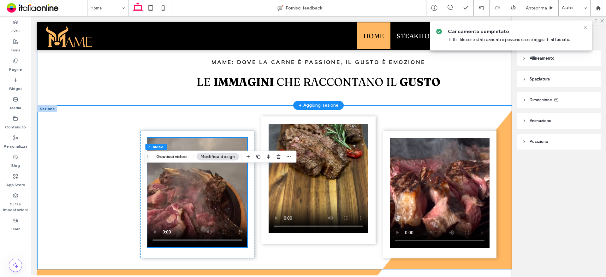
scroll to position [695, 0]
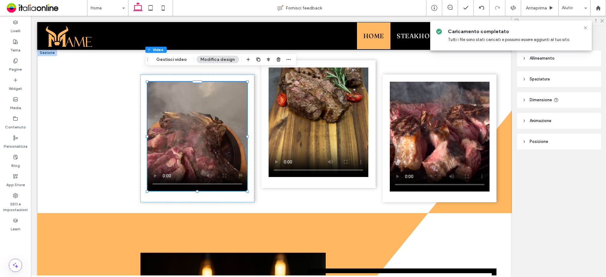
click at [584, 27] on icon at bounding box center [585, 27] width 5 height 5
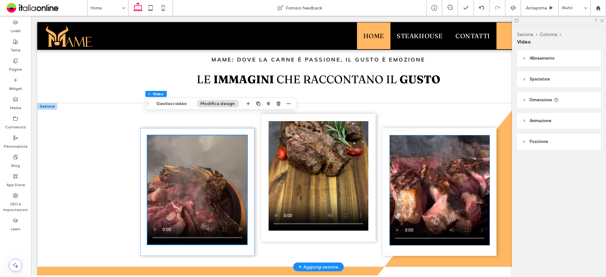
scroll to position [631, 0]
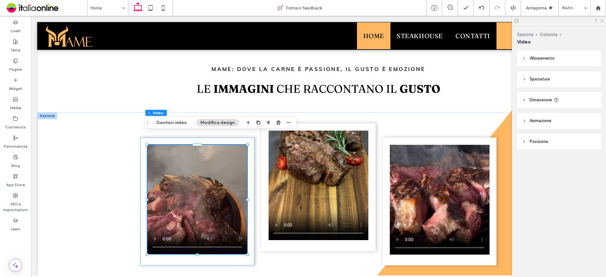
click at [603, 21] on icon at bounding box center [602, 20] width 4 height 4
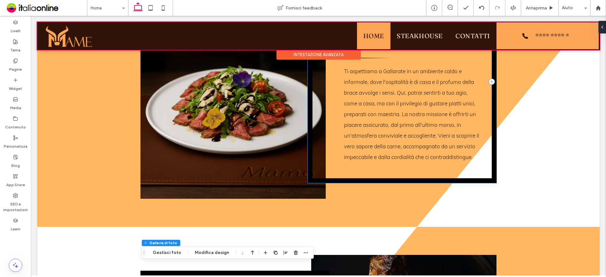
scroll to position [979, 0]
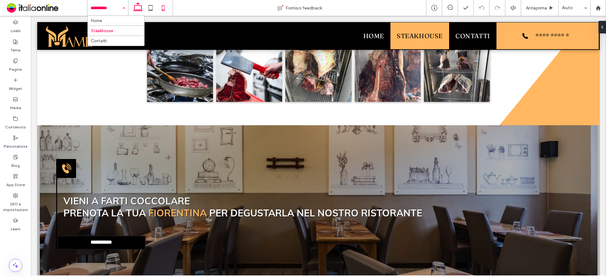
scroll to position [2310, 0]
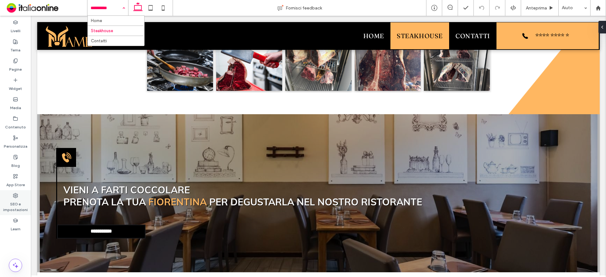
click at [12, 200] on label "SEO e impostazioni" at bounding box center [15, 205] width 31 height 15
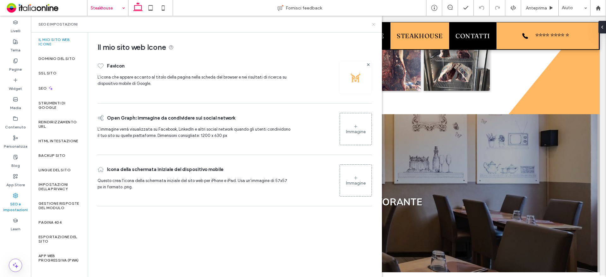
click at [375, 24] on icon at bounding box center [373, 24] width 5 height 5
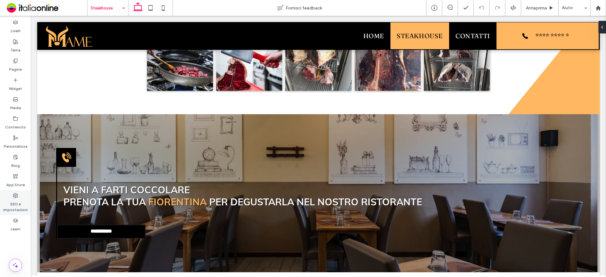
click at [15, 199] on label "SEO e impostazioni" at bounding box center [15, 205] width 31 height 15
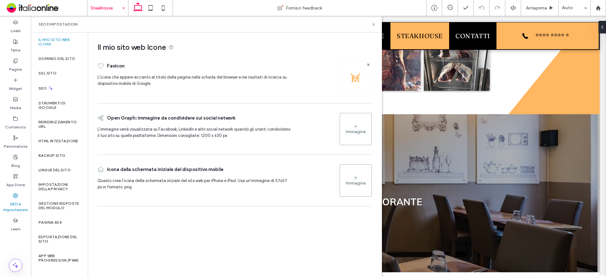
click at [362, 92] on div at bounding box center [355, 77] width 33 height 33
click at [358, 83] on div at bounding box center [355, 77] width 33 height 33
click at [373, 25] on icon at bounding box center [373, 24] width 5 height 5
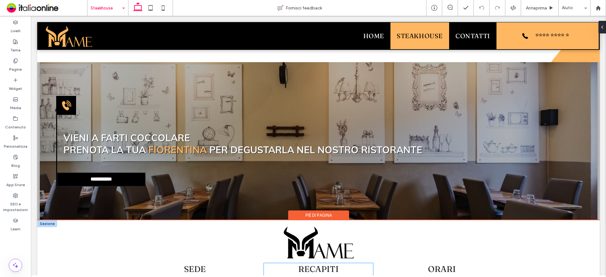
scroll to position [2373, 0]
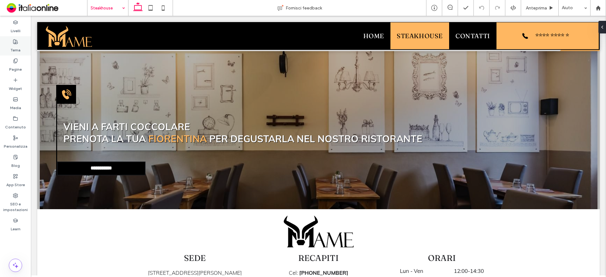
click at [18, 47] on label "Tema" at bounding box center [15, 48] width 10 height 9
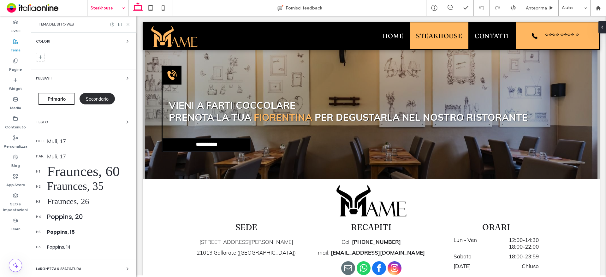
scroll to position [2283, 0]
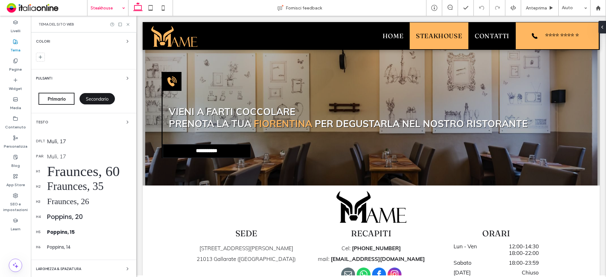
drag, startPoint x: 19, startPoint y: 204, endPoint x: 112, endPoint y: 158, distance: 103.5
click at [19, 204] on label "SEO e impostazioni" at bounding box center [15, 205] width 31 height 15
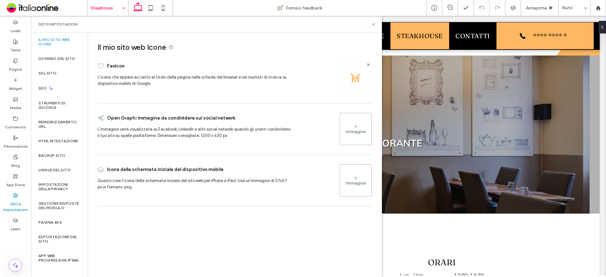
scroll to position [2373, 0]
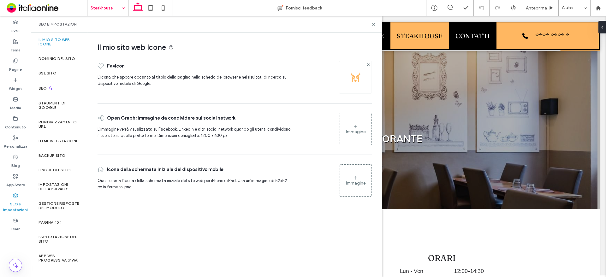
click at [361, 76] on div at bounding box center [355, 77] width 33 height 33
click at [353, 79] on img at bounding box center [355, 77] width 10 height 10
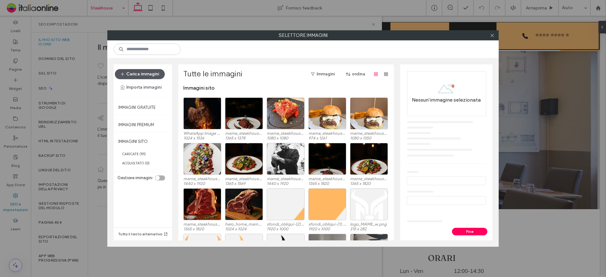
click at [126, 73] on button "Carica immagini" at bounding box center [140, 74] width 50 height 10
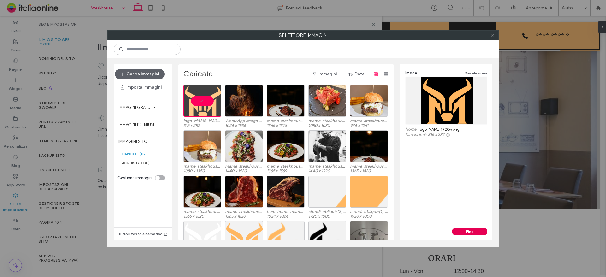
click at [477, 229] on button "Fine" at bounding box center [469, 232] width 35 height 8
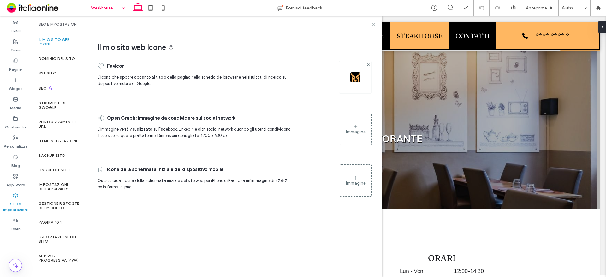
click at [371, 25] on icon at bounding box center [373, 24] width 5 height 5
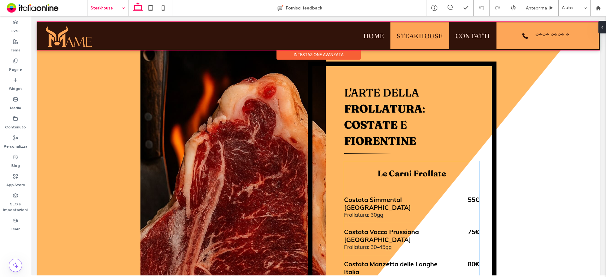
scroll to position [1647, 0]
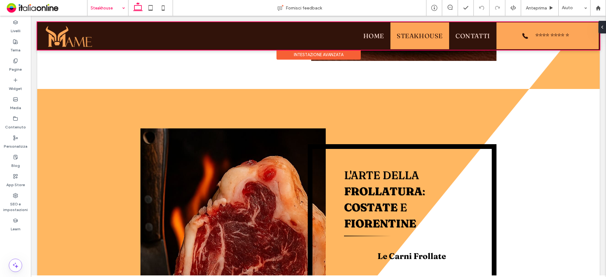
drag, startPoint x: 391, startPoint y: 33, endPoint x: 405, endPoint y: 33, distance: 13.6
click at [405, 33] on div at bounding box center [318, 36] width 563 height 28
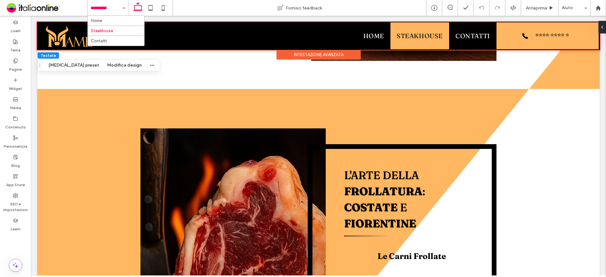
drag, startPoint x: 117, startPoint y: 4, endPoint x: 118, endPoint y: 10, distance: 6.7
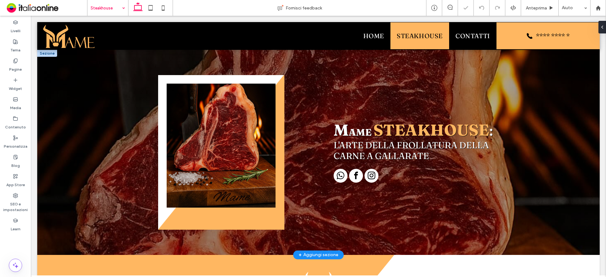
scroll to position [0, 0]
click at [383, 125] on strong "Steakhouse" at bounding box center [431, 130] width 116 height 20
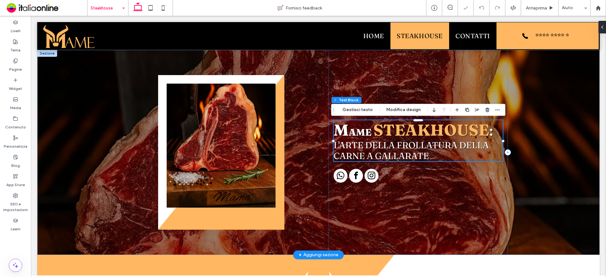
drag, startPoint x: 377, startPoint y: 129, endPoint x: 377, endPoint y: 133, distance: 4.4
click at [377, 129] on strong "Steakhouse" at bounding box center [431, 130] width 116 height 20
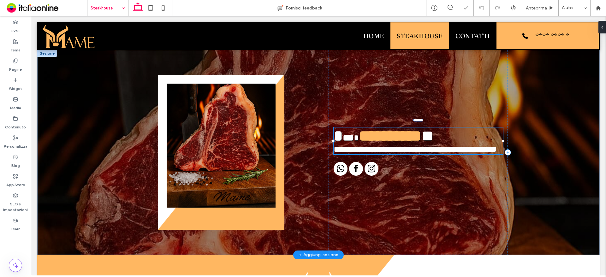
type input "********"
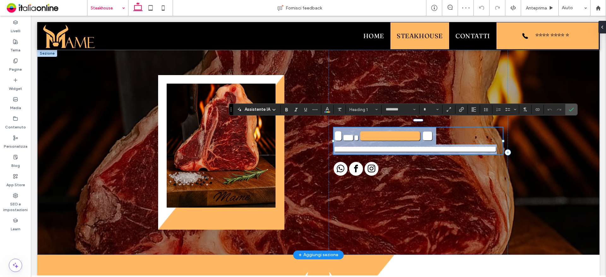
click at [377, 134] on strong "**********" at bounding box center [390, 135] width 63 height 15
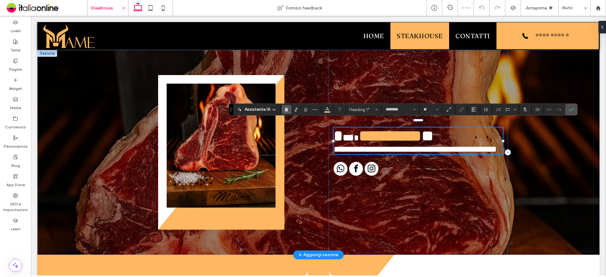
type input "**"
drag, startPoint x: 372, startPoint y: 131, endPoint x: 483, endPoint y: 128, distance: 110.9
click at [421, 128] on strong "**********" at bounding box center [390, 135] width 63 height 15
copy strong "**********"
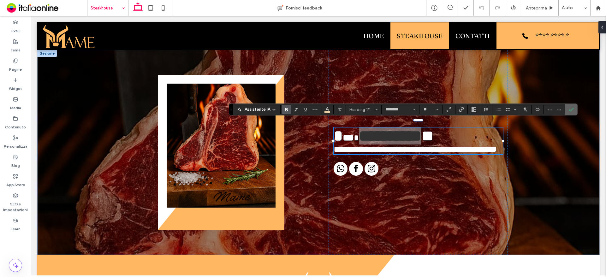
click at [575, 111] on label "Conferma" at bounding box center [571, 109] width 9 height 11
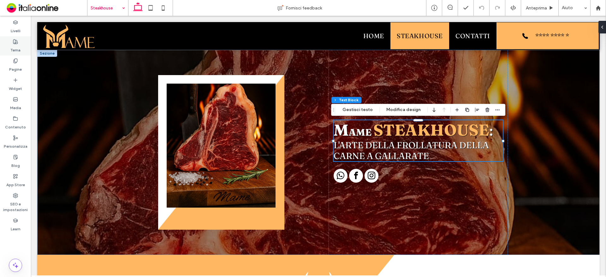
drag, startPoint x: 91, startPoint y: 126, endPoint x: 17, endPoint y: 46, distance: 109.0
click at [17, 46] on label "Tema" at bounding box center [15, 48] width 10 height 9
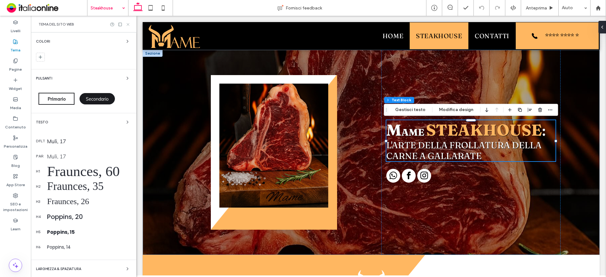
drag, startPoint x: 10, startPoint y: 5, endPoint x: 129, endPoint y: 25, distance: 120.3
click at [129, 25] on icon at bounding box center [128, 24] width 5 height 5
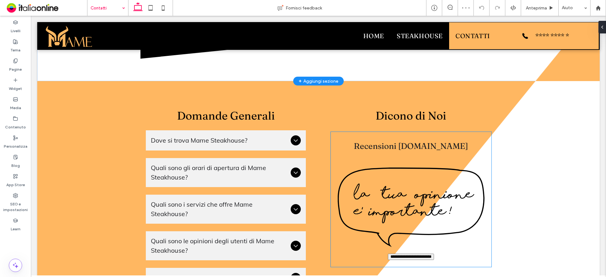
scroll to position [631, 0]
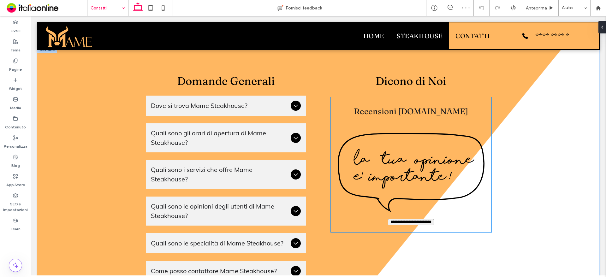
click at [398, 171] on img at bounding box center [411, 173] width 147 height 80
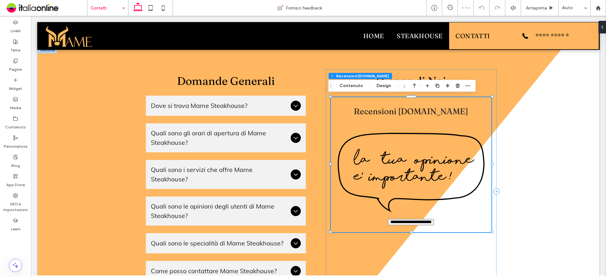
click at [398, 171] on img at bounding box center [411, 173] width 147 height 80
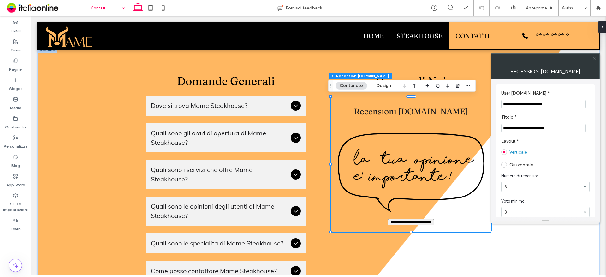
click at [571, 107] on input "**********" at bounding box center [543, 104] width 85 height 8
click at [570, 106] on input "**********" at bounding box center [543, 104] width 85 height 8
paste input "***"
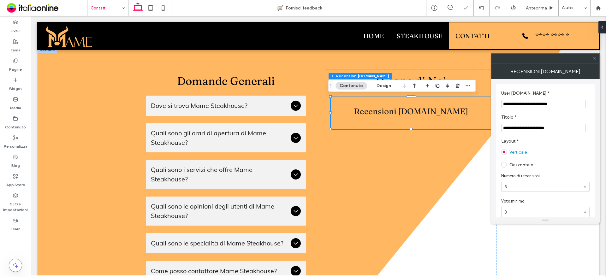
type input "**********"
click at [569, 88] on section "**********" at bounding box center [545, 99] width 88 height 24
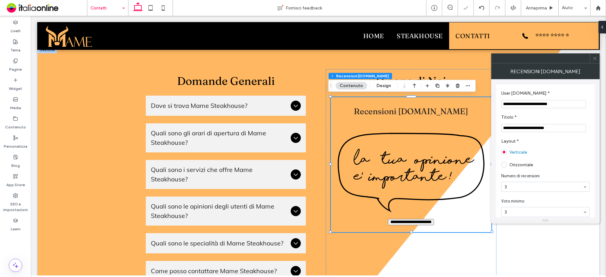
click at [596, 58] on icon at bounding box center [595, 58] width 5 height 5
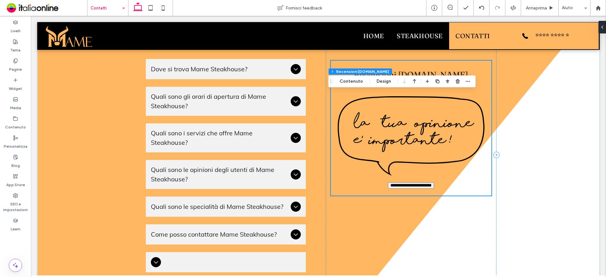
scroll to position [726, 0]
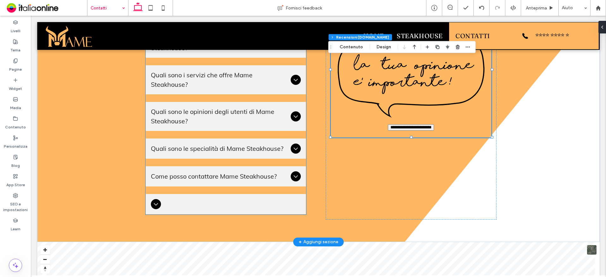
click at [233, 206] on div at bounding box center [226, 204] width 160 height 20
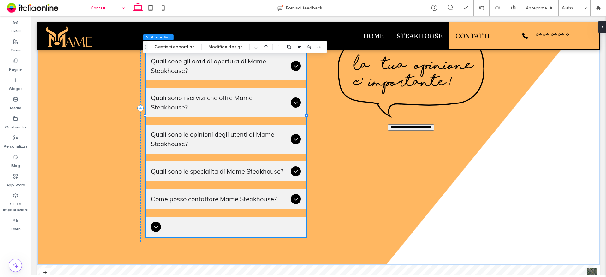
click at [214, 41] on div "Sezione Colonna Accordion Gestisci accordion Modifica design" at bounding box center [235, 47] width 184 height 12
click at [216, 49] on button "Modifica design" at bounding box center [225, 47] width 43 height 8
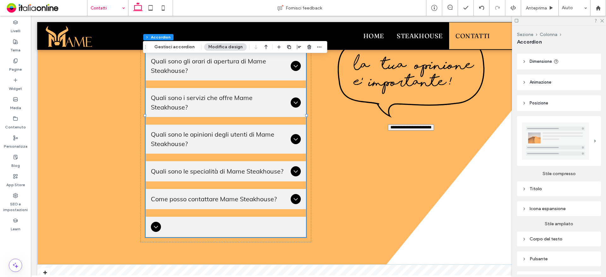
scroll to position [95, 0]
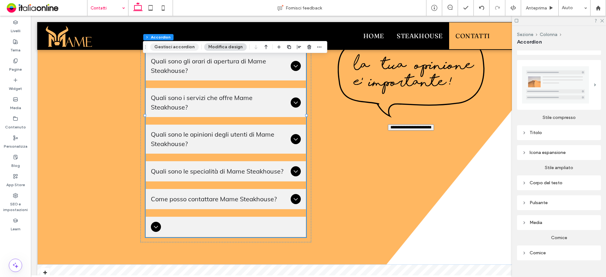
drag, startPoint x: 181, startPoint y: 44, endPoint x: 181, endPoint y: 49, distance: 5.1
click at [181, 44] on button "Gestisci accordion" at bounding box center [174, 47] width 49 height 8
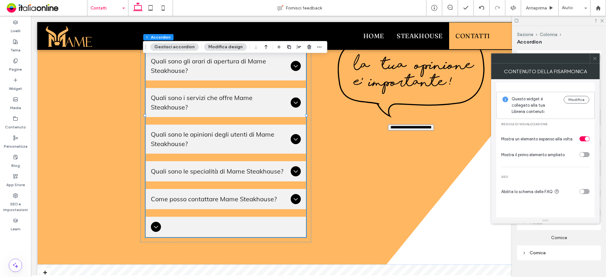
click at [594, 56] on icon at bounding box center [595, 58] width 5 height 5
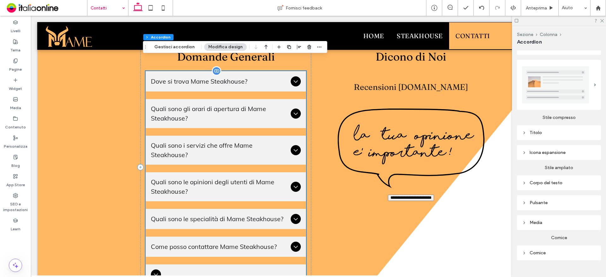
scroll to position [695, 0]
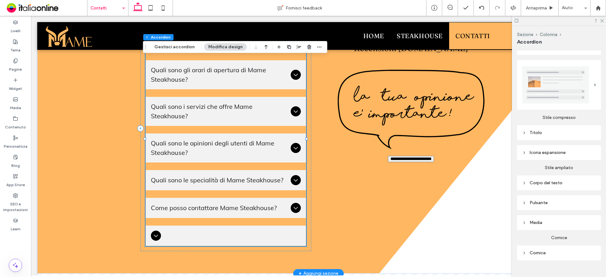
click at [203, 95] on ul "Dove si trova Mame Steakhouse? [GEOGRAPHIC_DATA] si trova a [STREET_ADDRESS][PE…" at bounding box center [226, 139] width 161 height 214
drag, startPoint x: 186, startPoint y: 48, endPoint x: 188, endPoint y: 51, distance: 3.6
click at [186, 48] on button "Gestisci accordion" at bounding box center [174, 47] width 49 height 8
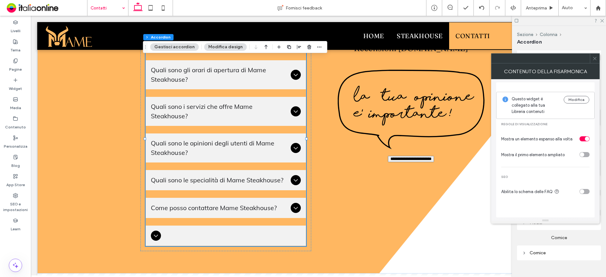
drag, startPoint x: 595, startPoint y: 61, endPoint x: 540, endPoint y: 71, distance: 55.3
click at [595, 61] on icon at bounding box center [595, 58] width 5 height 5
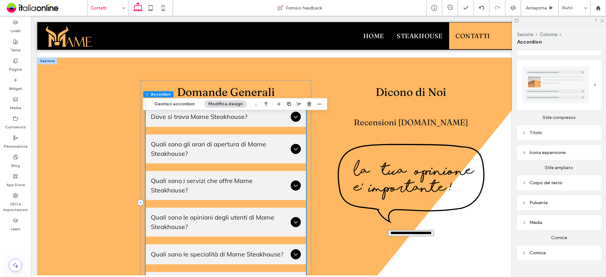
scroll to position [631, 0]
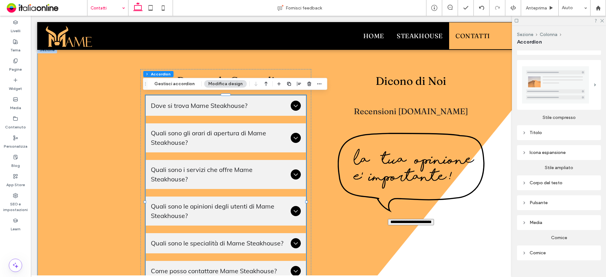
drag, startPoint x: 109, startPoint y: 82, endPoint x: 111, endPoint y: 85, distance: 3.5
click at [109, 82] on div "Domande Generali Dove si trova [GEOGRAPHIC_DATA]? [GEOGRAPHIC_DATA] si trova a …" at bounding box center [318, 191] width 563 height 290
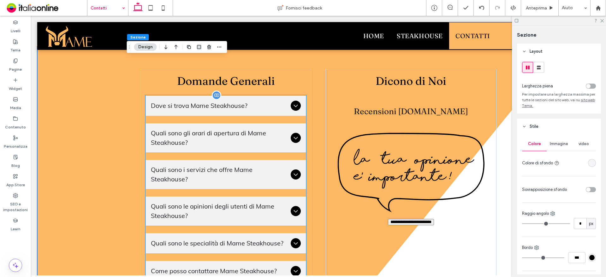
click at [177, 102] on span "Dove si trova Mame Steakhouse?" at bounding box center [220, 105] width 138 height 9
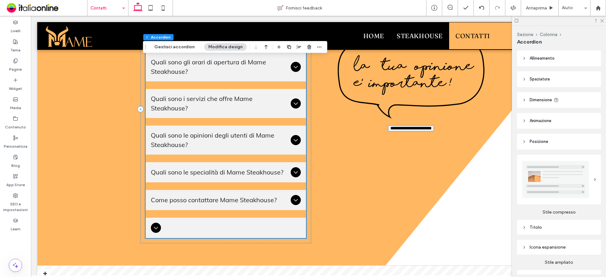
scroll to position [726, 0]
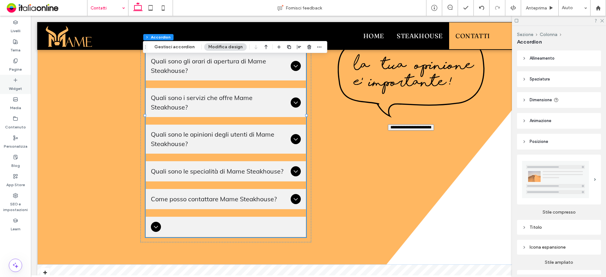
click at [20, 83] on label "Widget" at bounding box center [15, 87] width 13 height 9
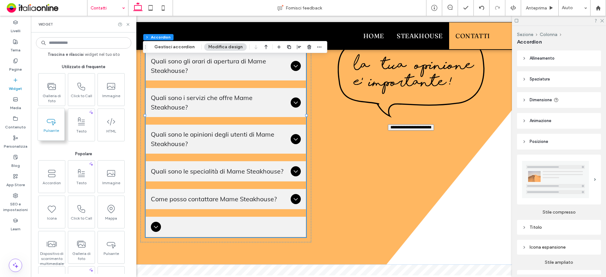
drag, startPoint x: 14, startPoint y: 121, endPoint x: 42, endPoint y: 137, distance: 32.3
click at [14, 120] on use at bounding box center [16, 118] width 4 height 4
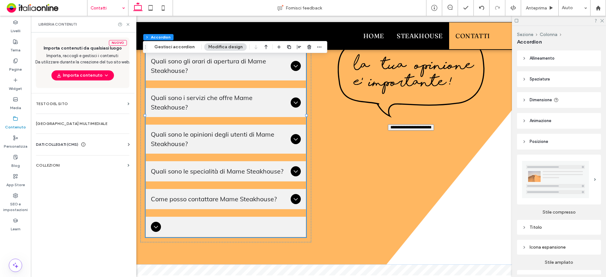
click at [119, 140] on div "DATI COLLEGATI (CMS) Informazioni aziendali Testo aziendale Immagini aziendali …" at bounding box center [83, 144] width 104 height 16
click at [124, 145] on div "DATI COLLEGATI (CMS)" at bounding box center [84, 144] width 96 height 6
click at [112, 161] on label "Informazioni aziendali" at bounding box center [84, 160] width 86 height 4
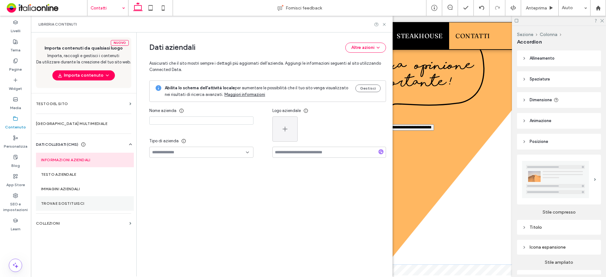
type input "**********"
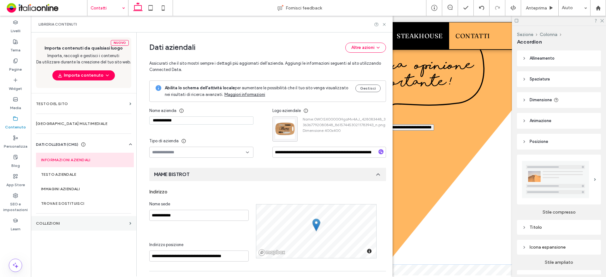
scroll to position [78, 0]
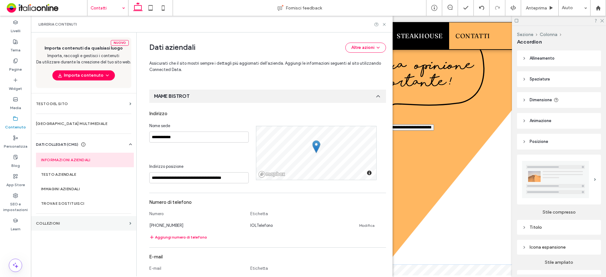
drag, startPoint x: 93, startPoint y: 218, endPoint x: 159, endPoint y: 217, distance: 65.4
click at [93, 218] on section "COLLEZIONI" at bounding box center [83, 223] width 105 height 15
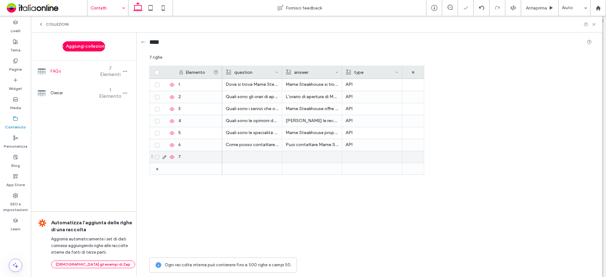
click at [157, 160] on div at bounding box center [164, 157] width 22 height 12
click at [157, 155] on span at bounding box center [157, 157] width 4 height 4
click at [303, 55] on span "button" at bounding box center [304, 58] width 6 height 6
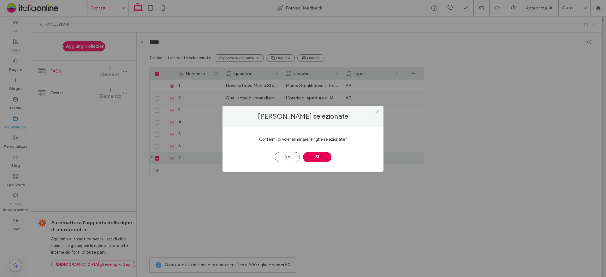
click at [322, 162] on button "Sì" at bounding box center [317, 157] width 28 height 10
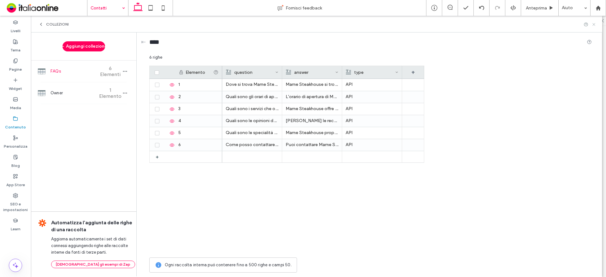
click at [596, 23] on icon at bounding box center [594, 24] width 5 height 5
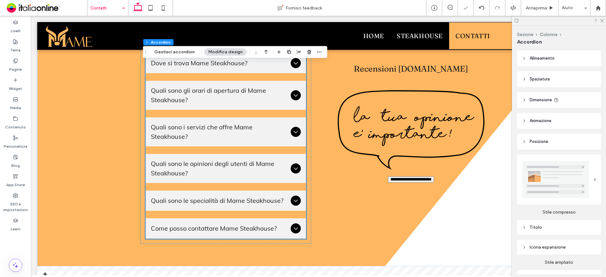
scroll to position [676, 0]
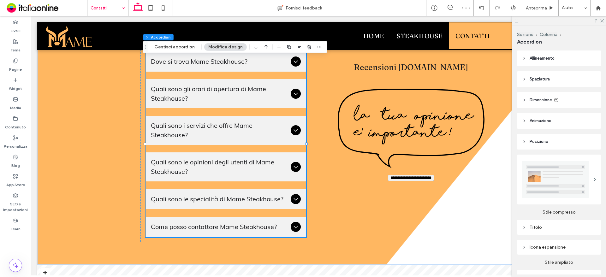
click at [604, 23] on div at bounding box center [559, 21] width 94 height 10
click at [603, 21] on icon at bounding box center [602, 20] width 4 height 4
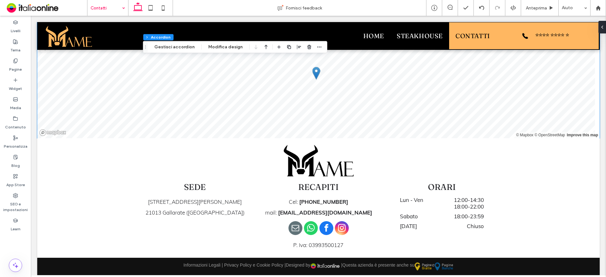
scroll to position [793, 0]
